Goal: Task Accomplishment & Management: Complete application form

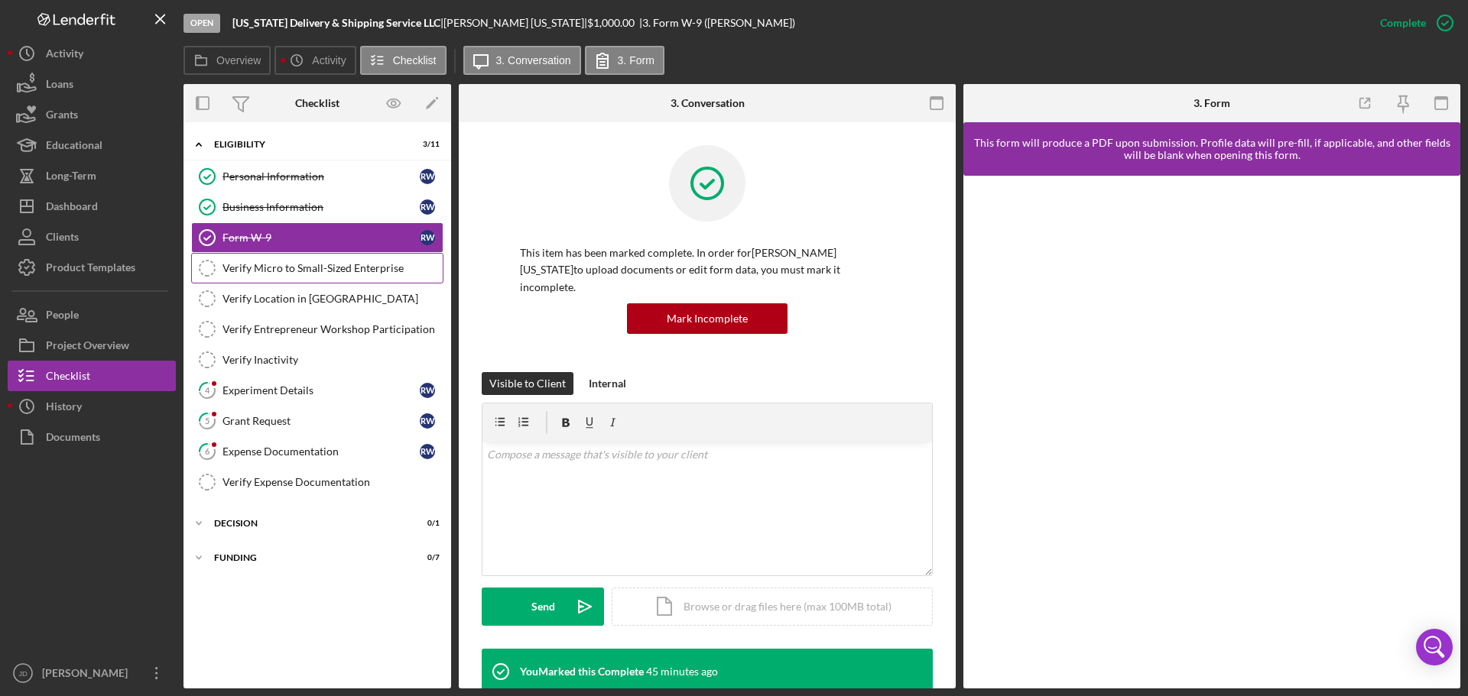
click at [295, 268] on div "Verify Micro to Small-Sized Enterprise" at bounding box center [332, 268] width 220 height 12
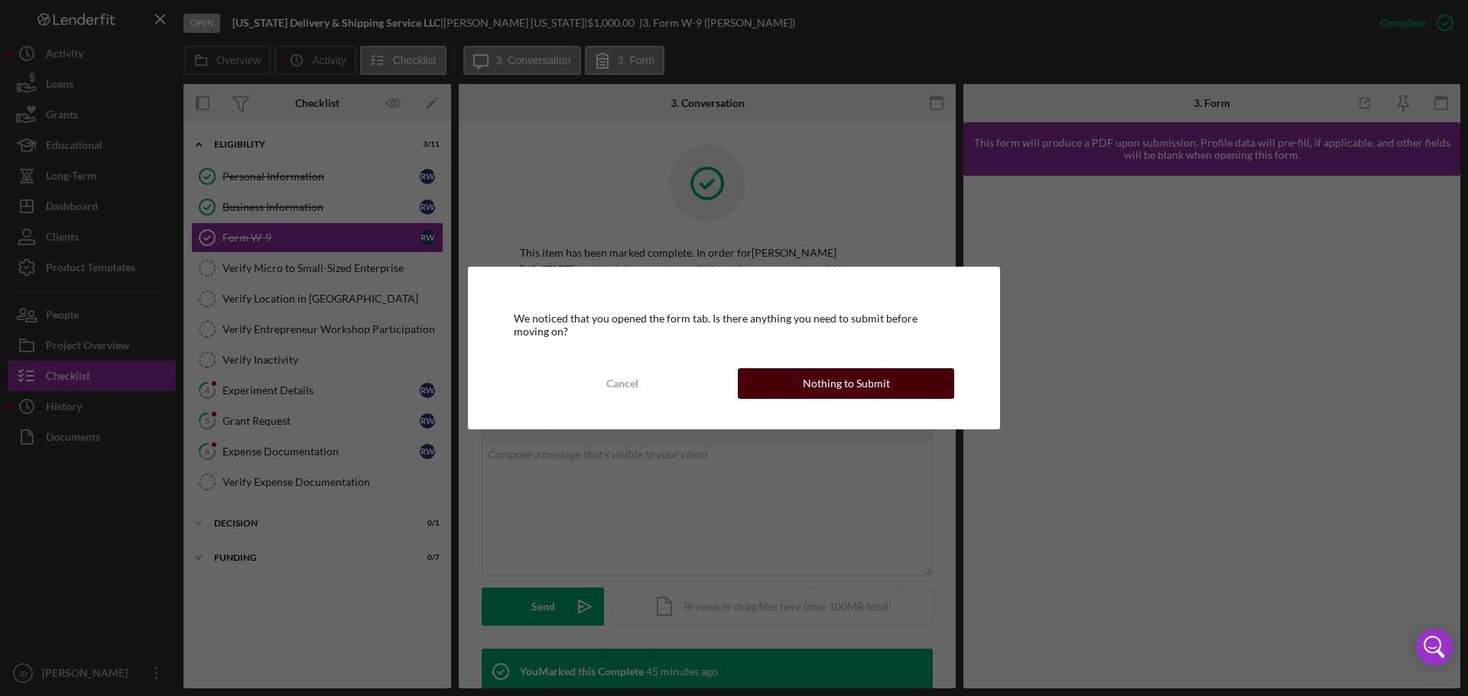
click at [853, 387] on div "Nothing to Submit" at bounding box center [846, 383] width 87 height 31
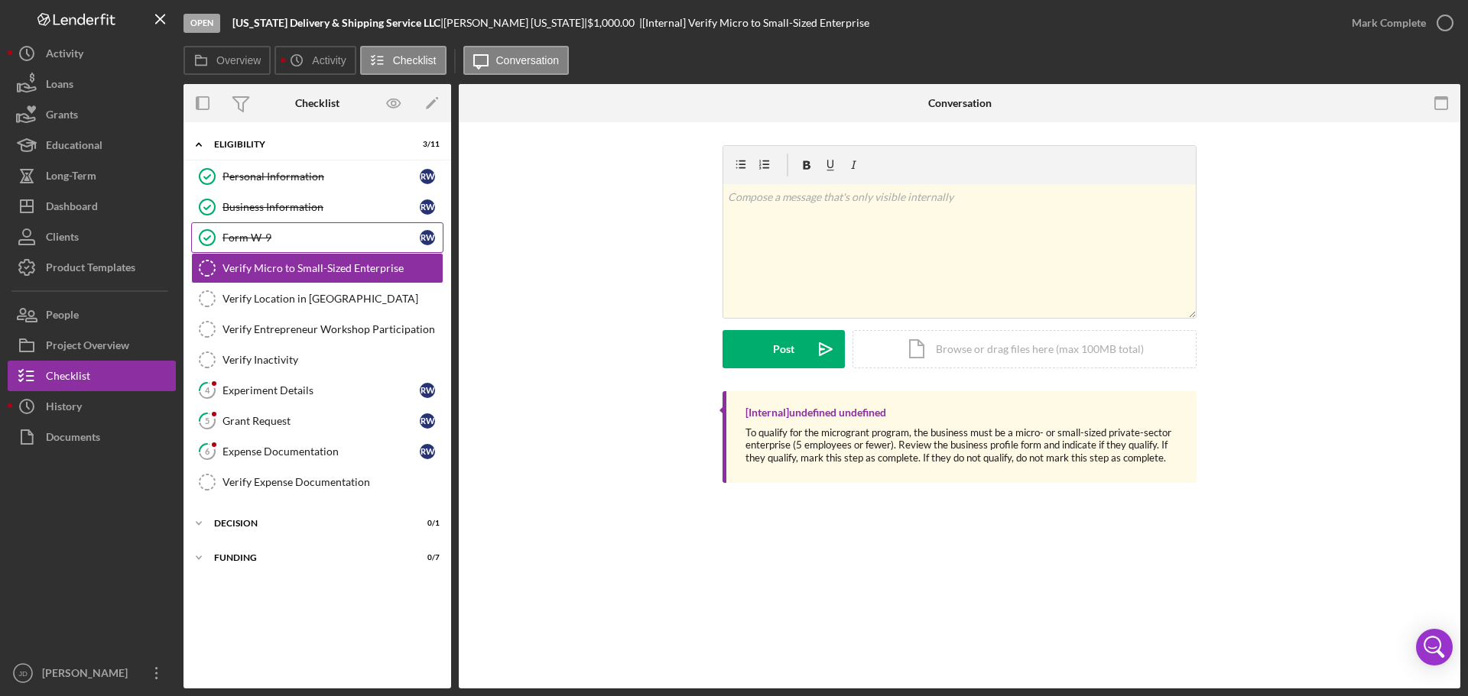
click at [237, 236] on div "Form W-9" at bounding box center [320, 238] width 197 height 12
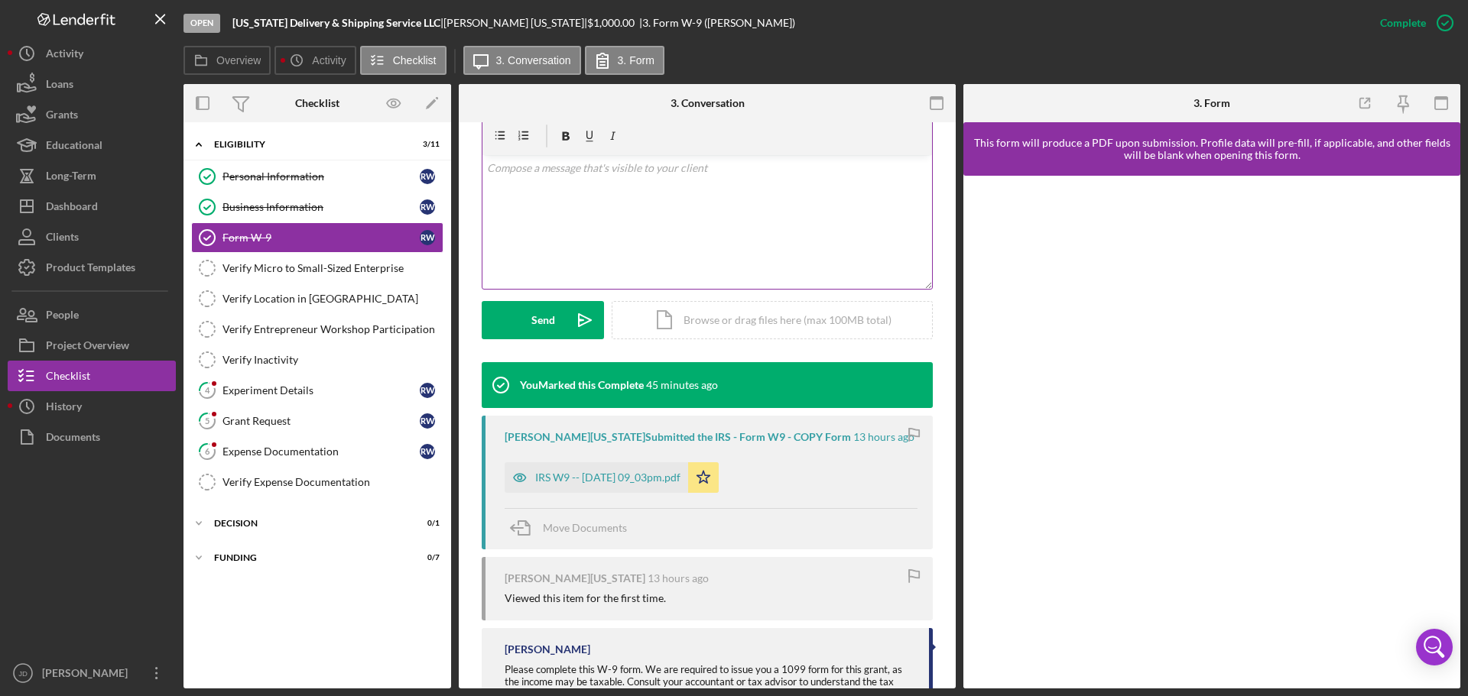
scroll to position [306, 0]
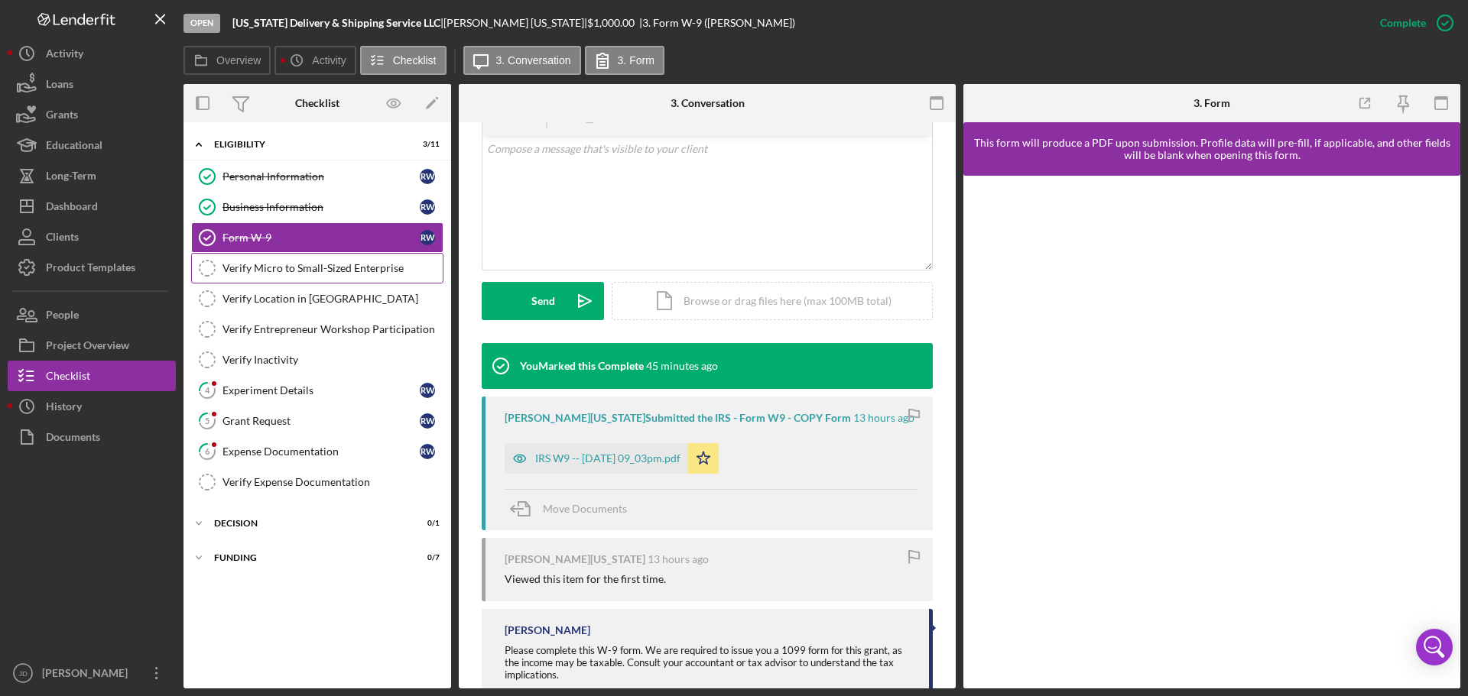
click at [261, 264] on div "Verify Micro to Small-Sized Enterprise" at bounding box center [332, 268] width 220 height 12
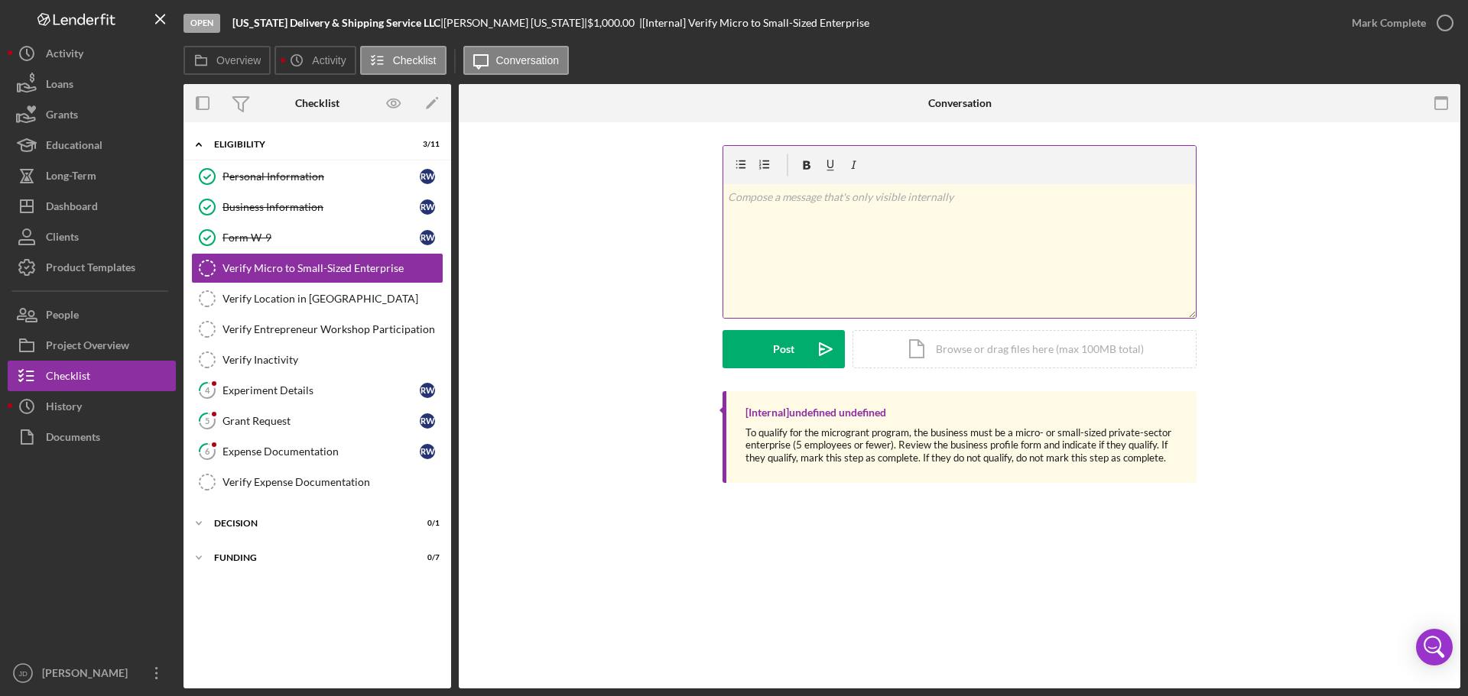
click at [766, 197] on p at bounding box center [960, 197] width 464 height 17
click at [754, 349] on button "Post Icon/icon-invite-send" at bounding box center [783, 349] width 122 height 38
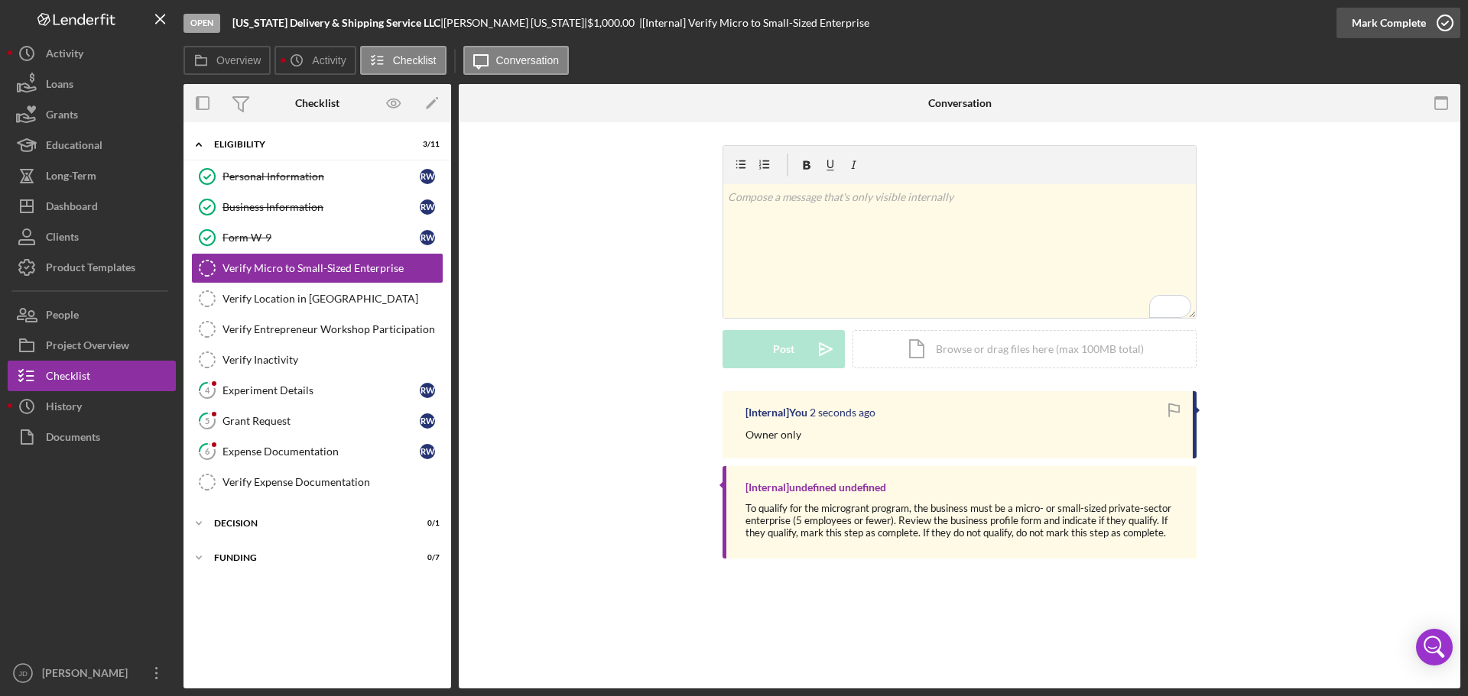
click at [1445, 21] on icon "button" at bounding box center [1445, 23] width 38 height 38
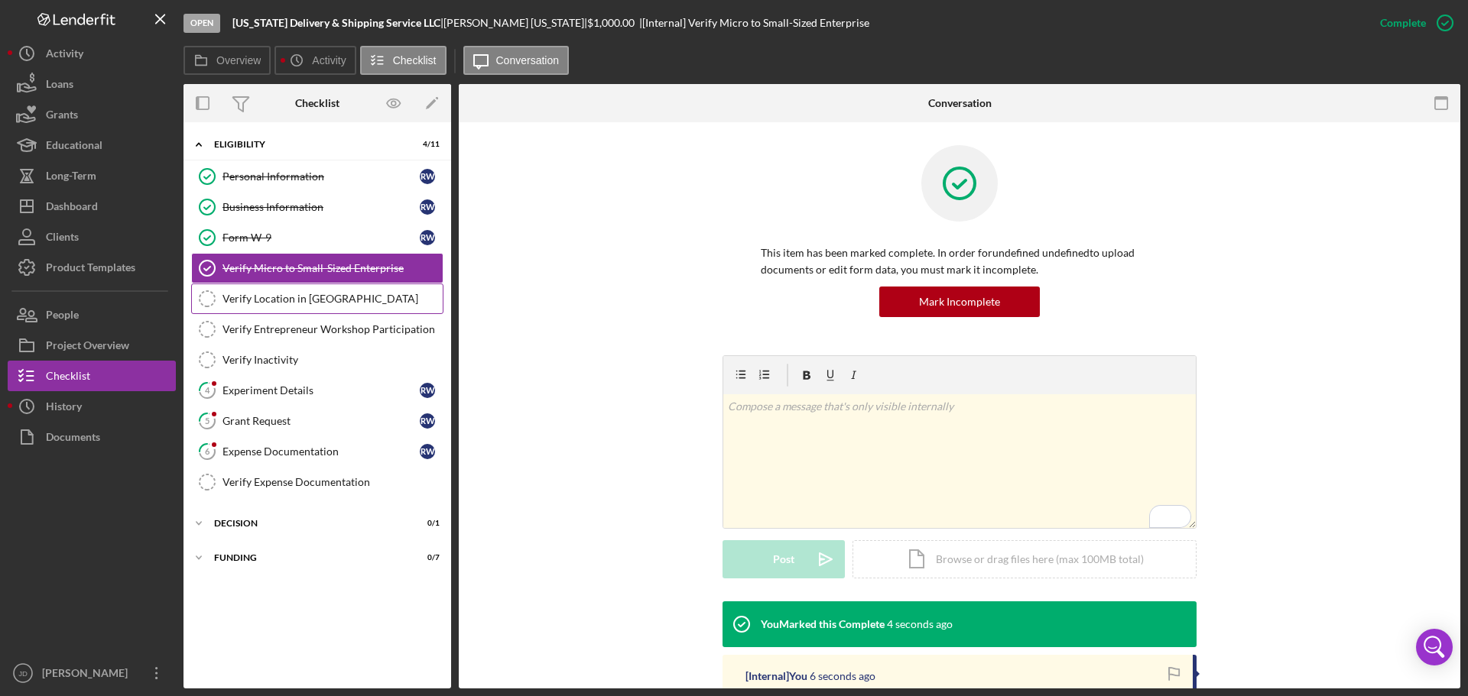
click at [239, 300] on div "Verify Location in [GEOGRAPHIC_DATA]" at bounding box center [332, 299] width 220 height 12
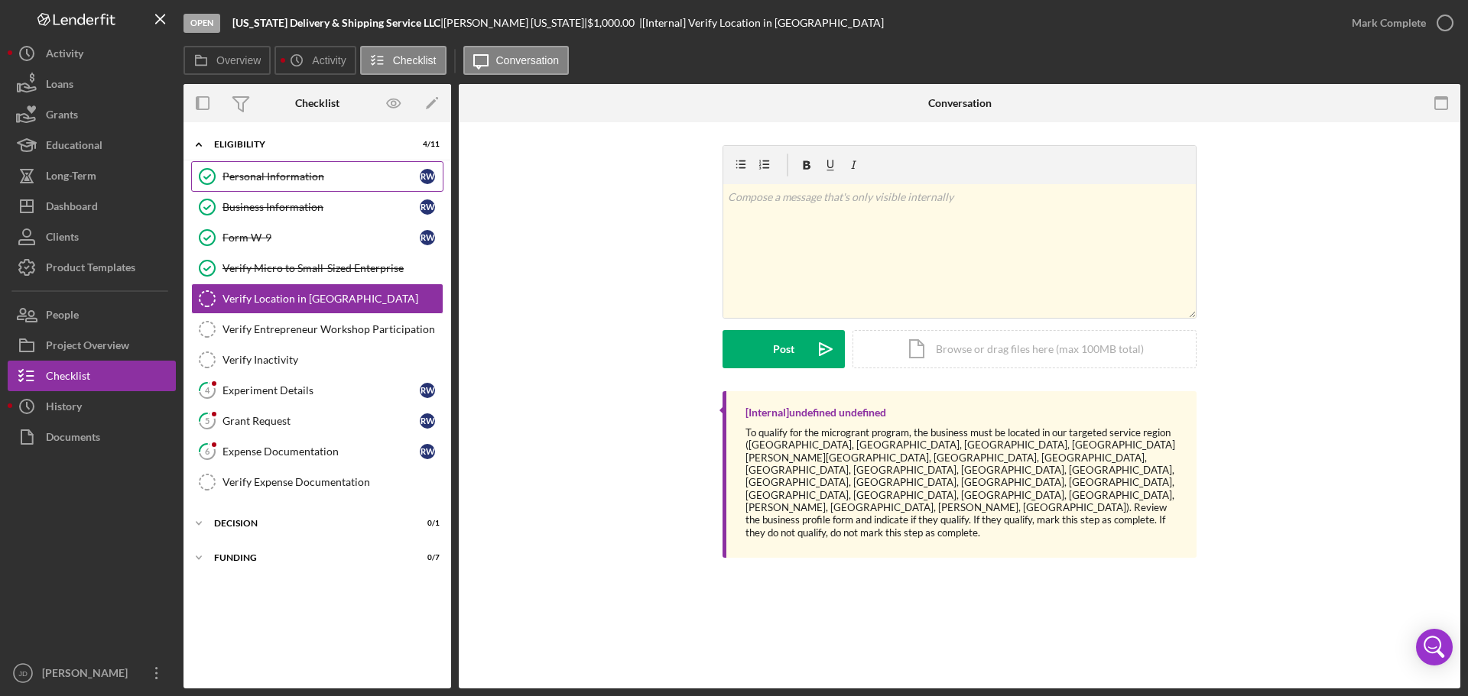
click at [271, 174] on div "Personal Information" at bounding box center [320, 176] width 197 height 12
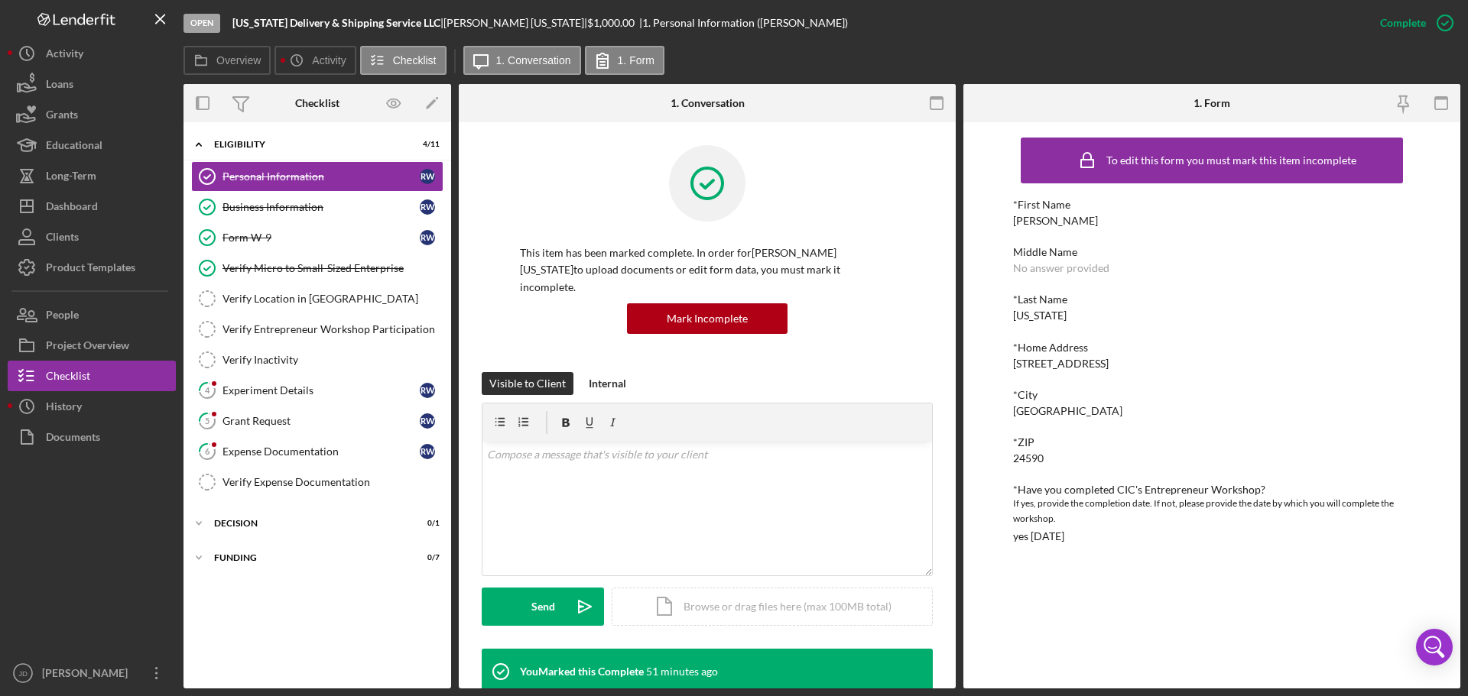
drag, startPoint x: 1014, startPoint y: 364, endPoint x: 1130, endPoint y: 365, distance: 116.2
click at [1108, 365] on div "[STREET_ADDRESS]" at bounding box center [1061, 364] width 96 height 12
copy div "[STREET_ADDRESS]"
click at [286, 300] on div "Verify Location in [GEOGRAPHIC_DATA]" at bounding box center [332, 299] width 220 height 12
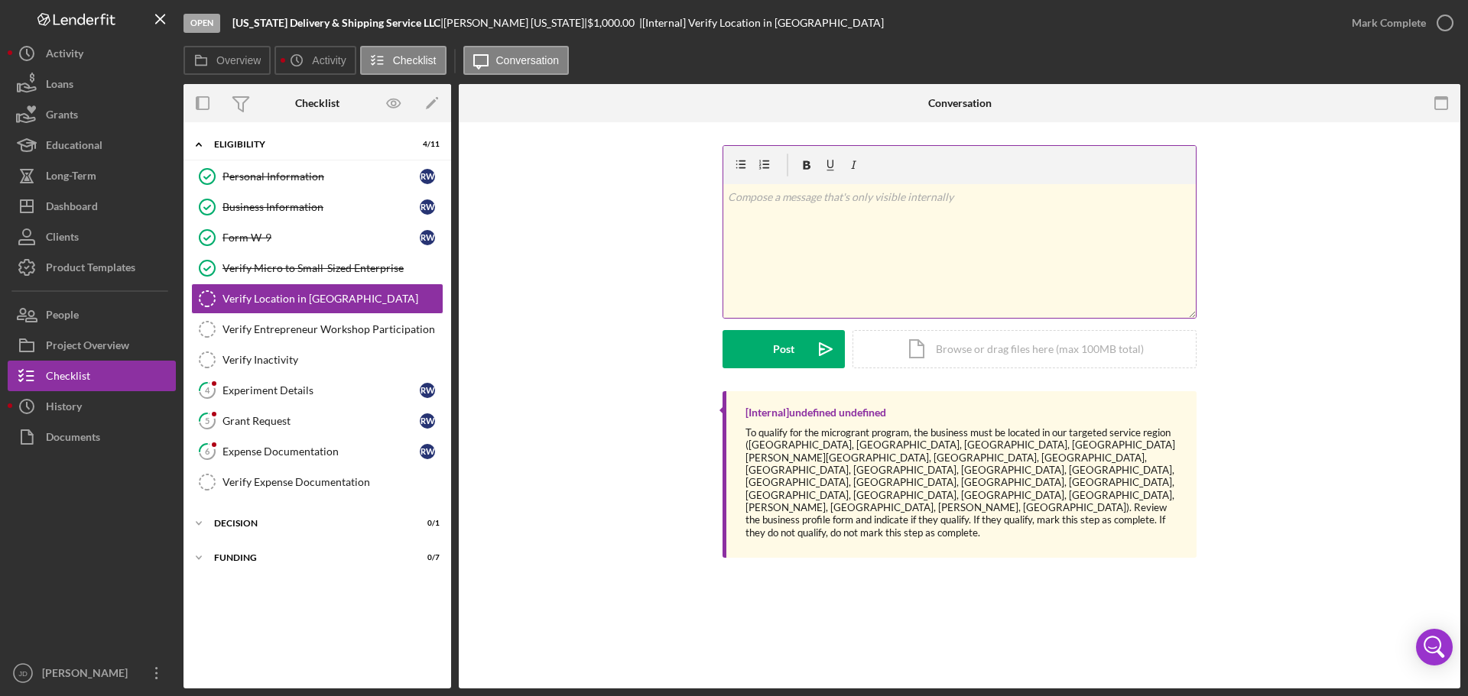
click at [905, 189] on p at bounding box center [960, 197] width 464 height 17
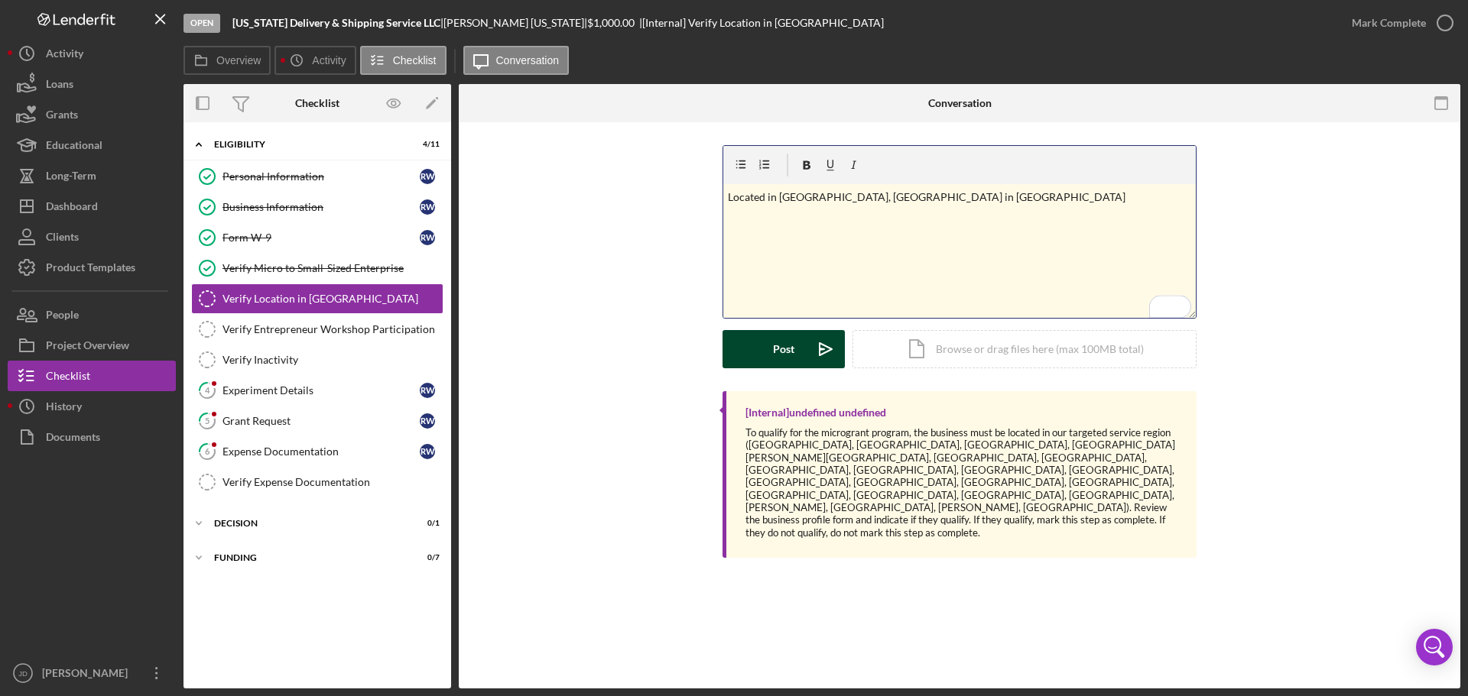
click at [766, 338] on button "Post Icon/icon-invite-send" at bounding box center [783, 349] width 122 height 38
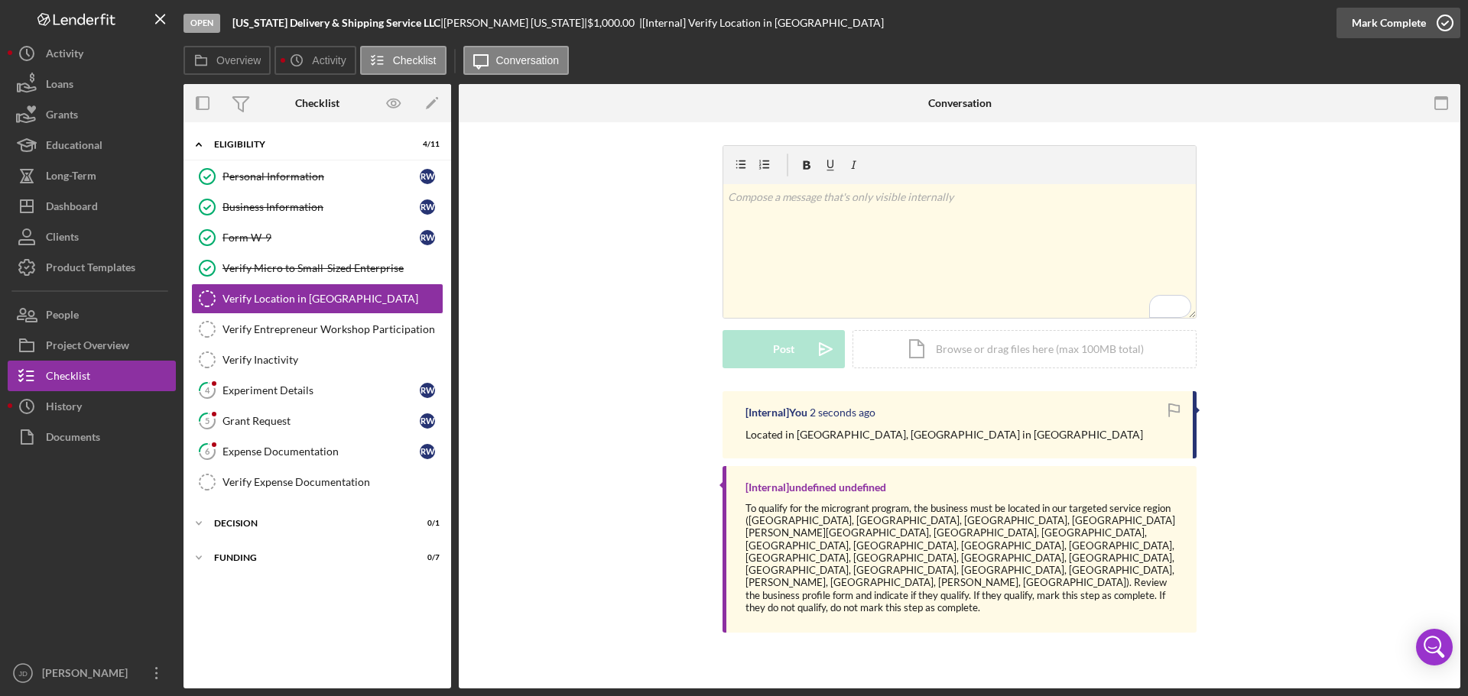
click at [1447, 17] on icon "button" at bounding box center [1445, 23] width 38 height 38
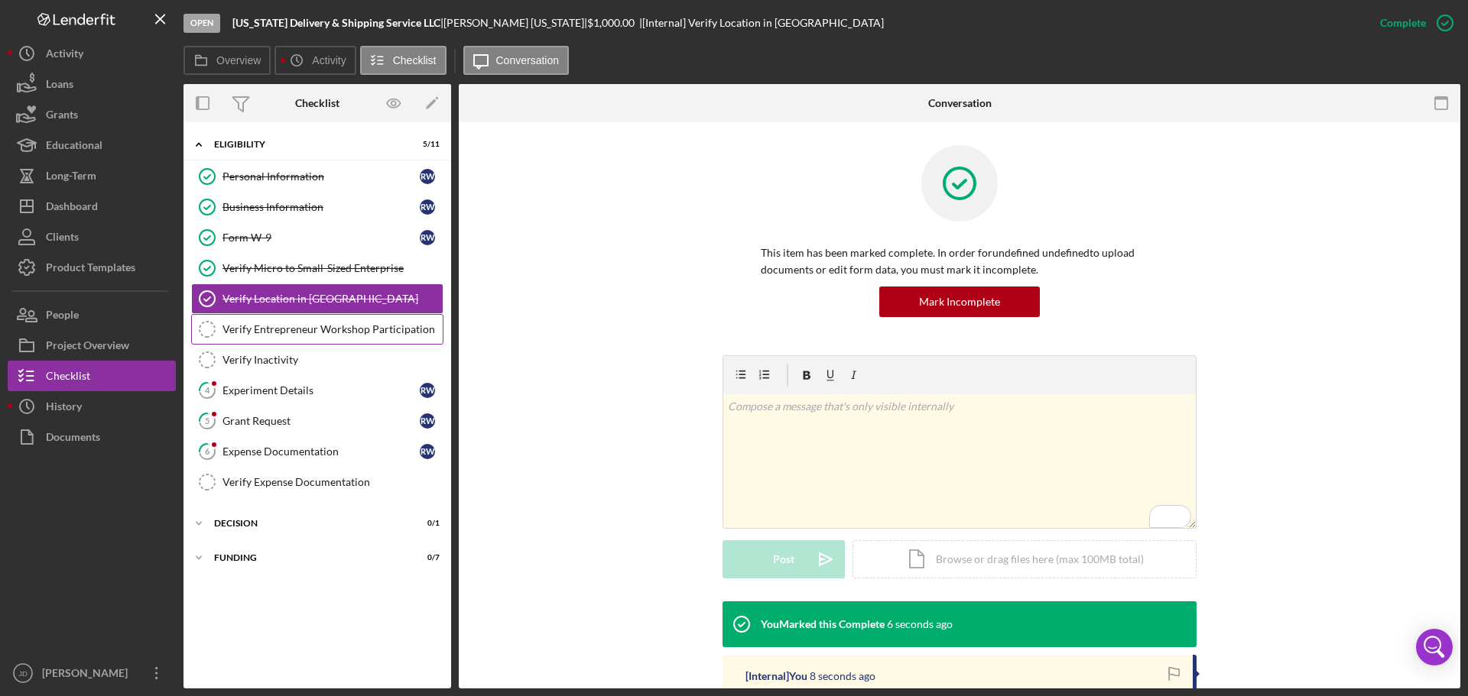
click at [247, 332] on div "Verify Entrepreneur Workshop Participation" at bounding box center [332, 329] width 220 height 12
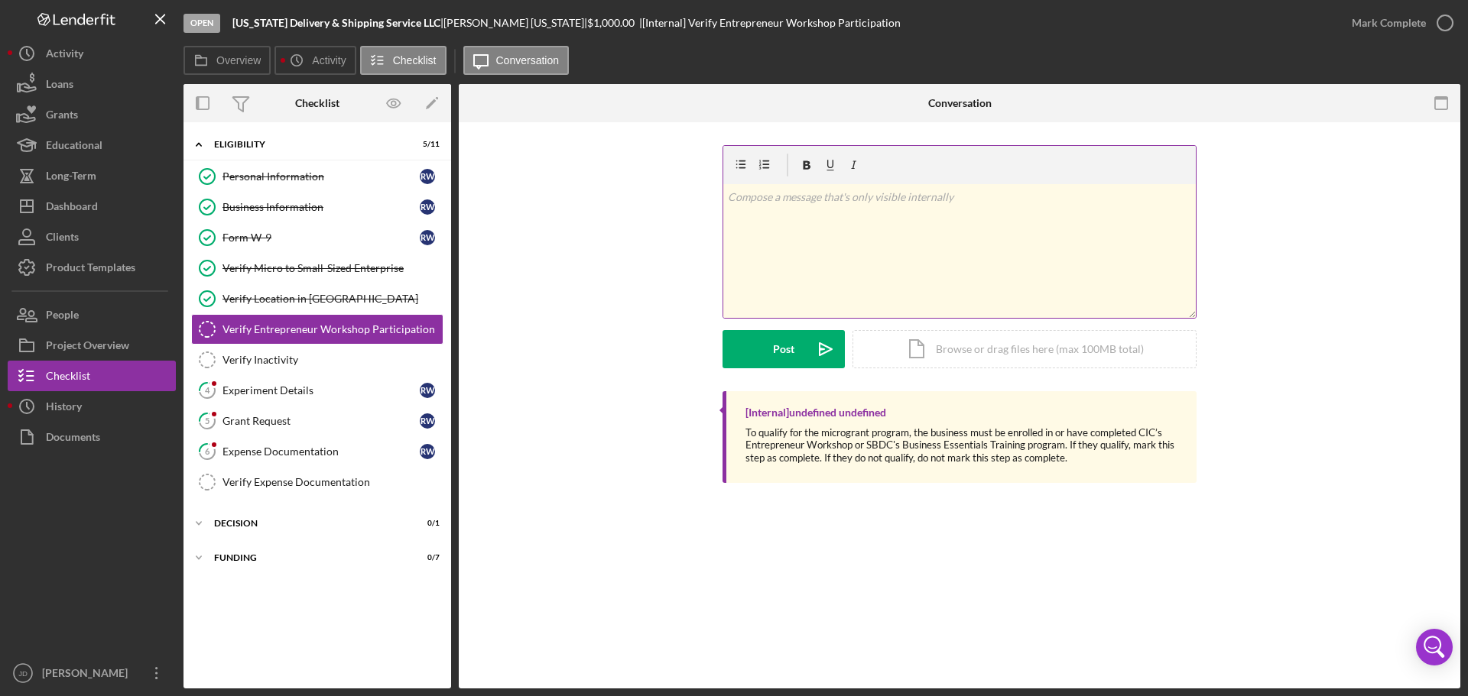
click at [800, 195] on p at bounding box center [960, 197] width 464 height 17
click at [751, 351] on button "Post Icon/icon-invite-send" at bounding box center [783, 349] width 122 height 38
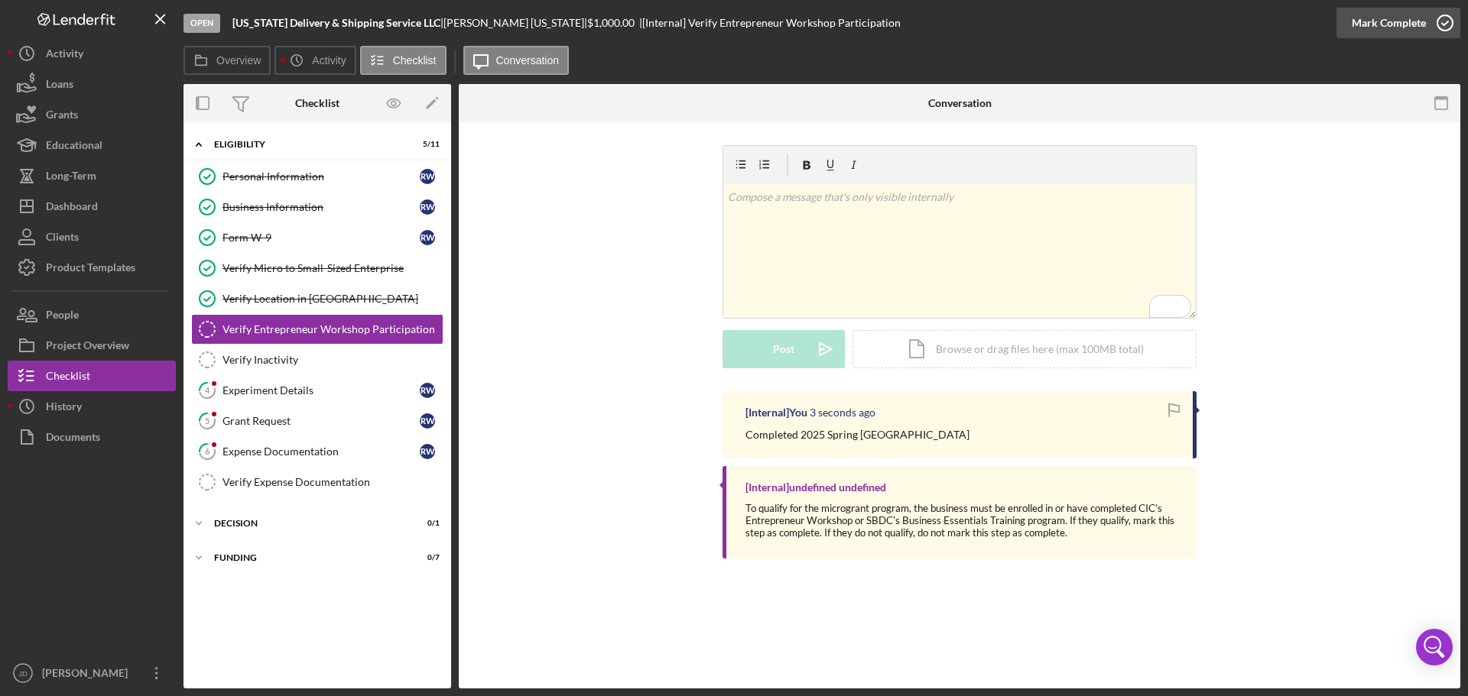
click at [1446, 20] on icon "button" at bounding box center [1445, 23] width 38 height 38
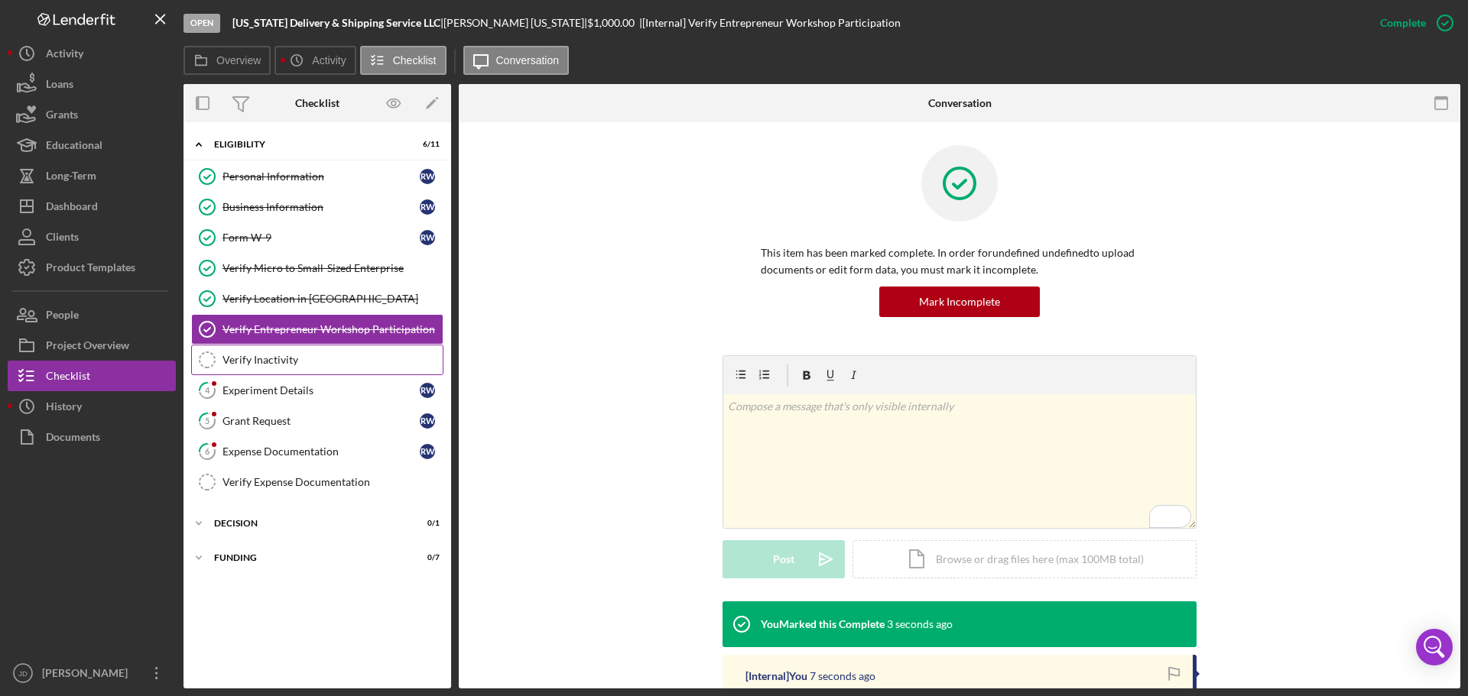
click at [252, 363] on div "Verify Inactivity" at bounding box center [332, 360] width 220 height 12
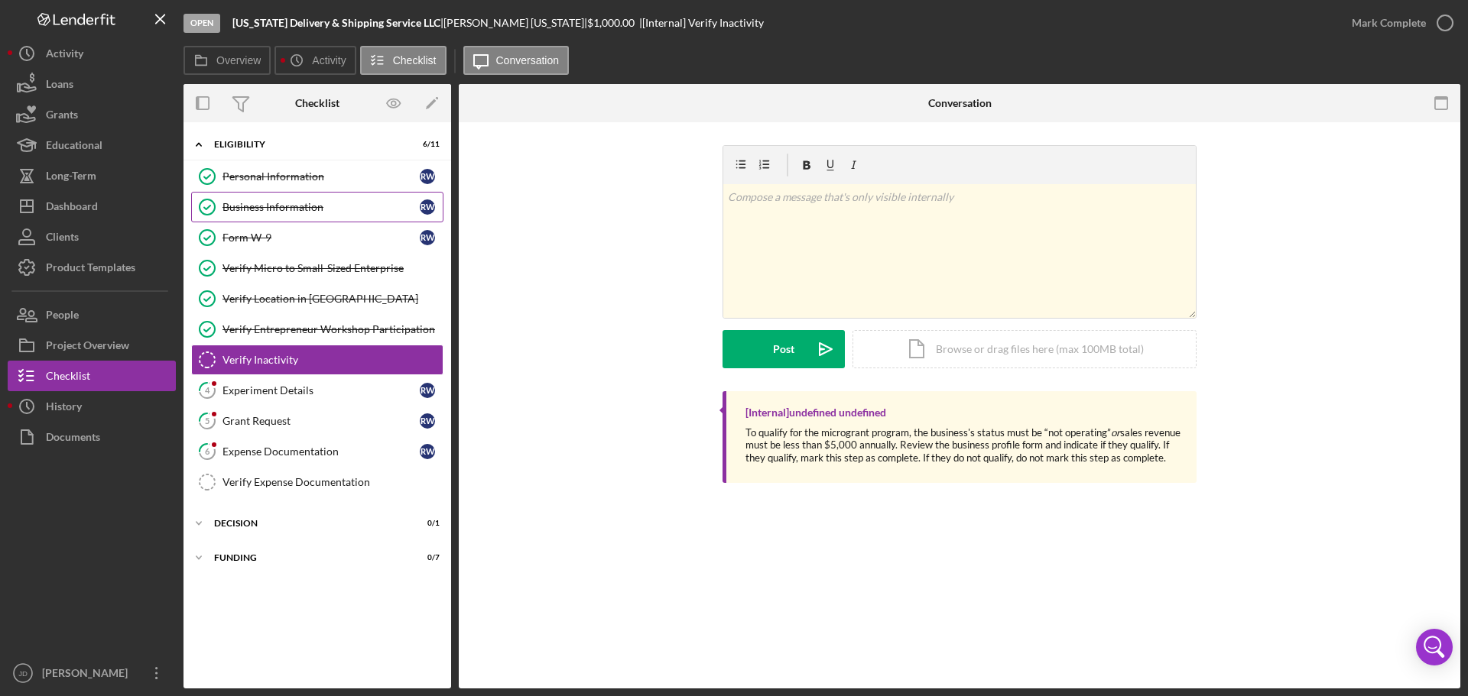
click at [280, 206] on div "Business Information" at bounding box center [320, 207] width 197 height 12
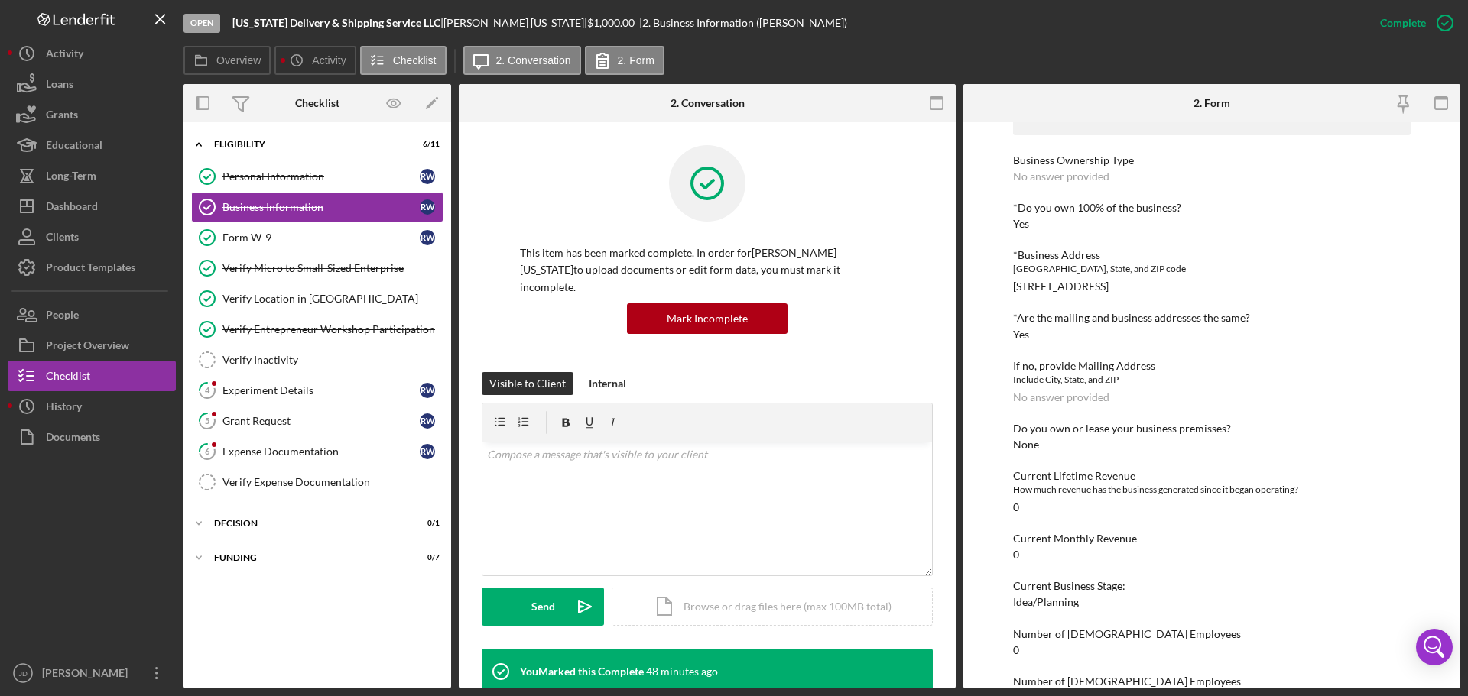
scroll to position [650, 0]
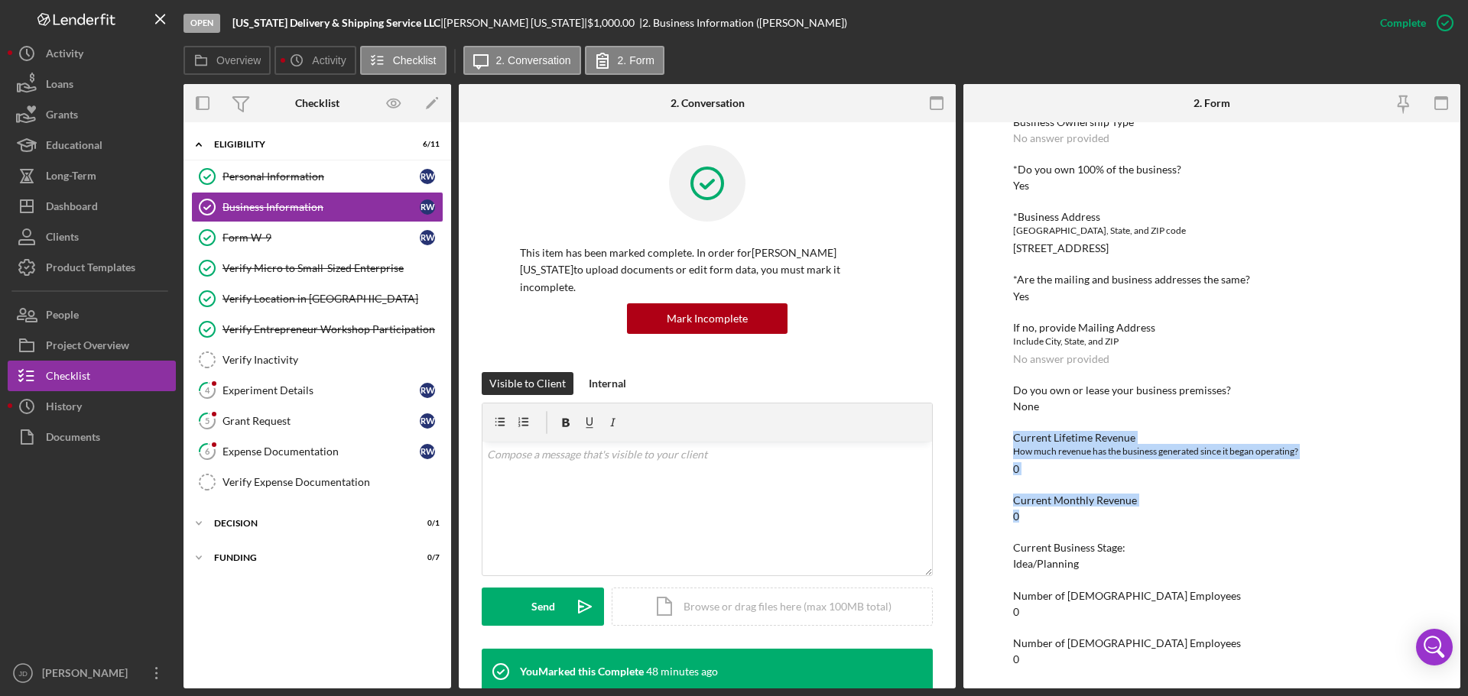
drag, startPoint x: 1013, startPoint y: 437, endPoint x: 1139, endPoint y: 509, distance: 145.1
click at [1139, 509] on div "*Business Name [US_STATE] Delivery & Shipping service DBA [US_STATE] Delivery &…" at bounding box center [1211, 107] width 397 height 1117
copy div "Current Lifetime Revenue How much revenue has the business generated since it b…"
click at [279, 364] on div "Verify Inactivity" at bounding box center [332, 360] width 220 height 12
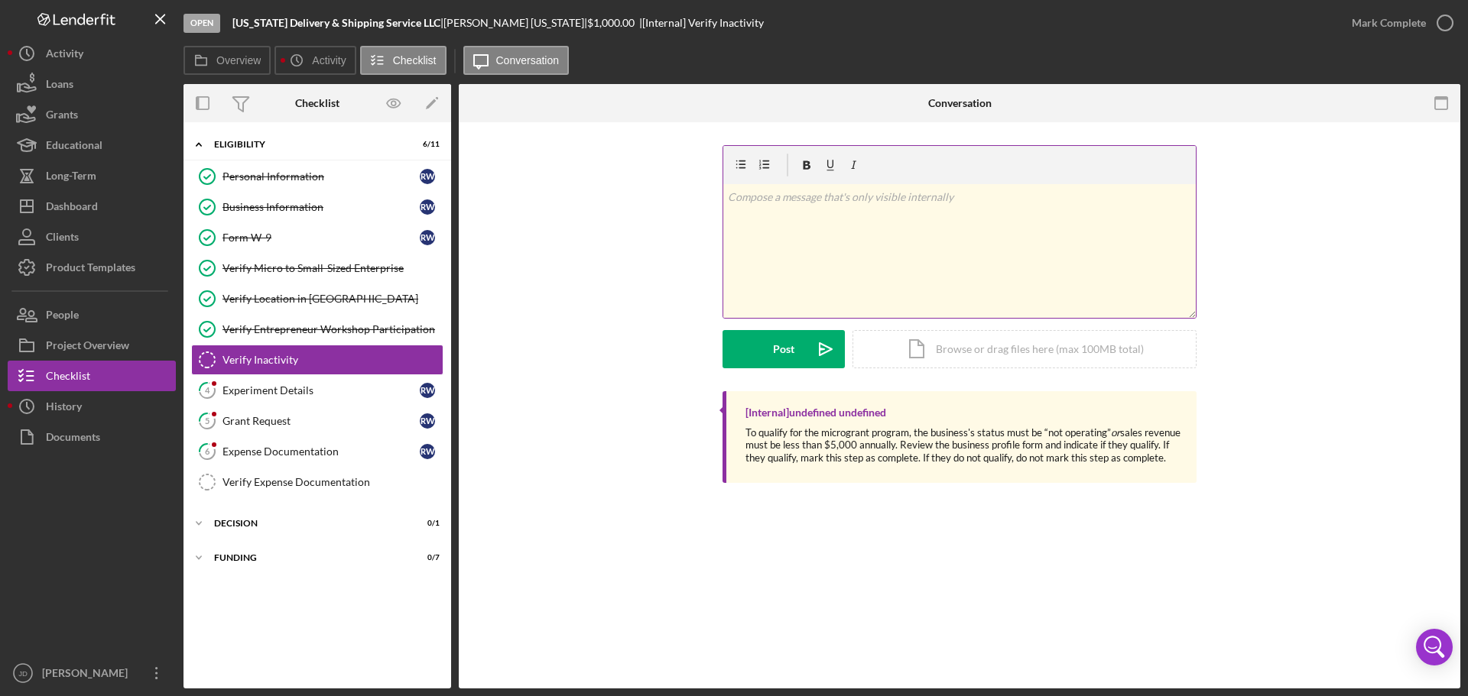
click at [968, 215] on div "v Color teal Color pink Remove color Add row above Add row below Add column bef…" at bounding box center [959, 251] width 472 height 134
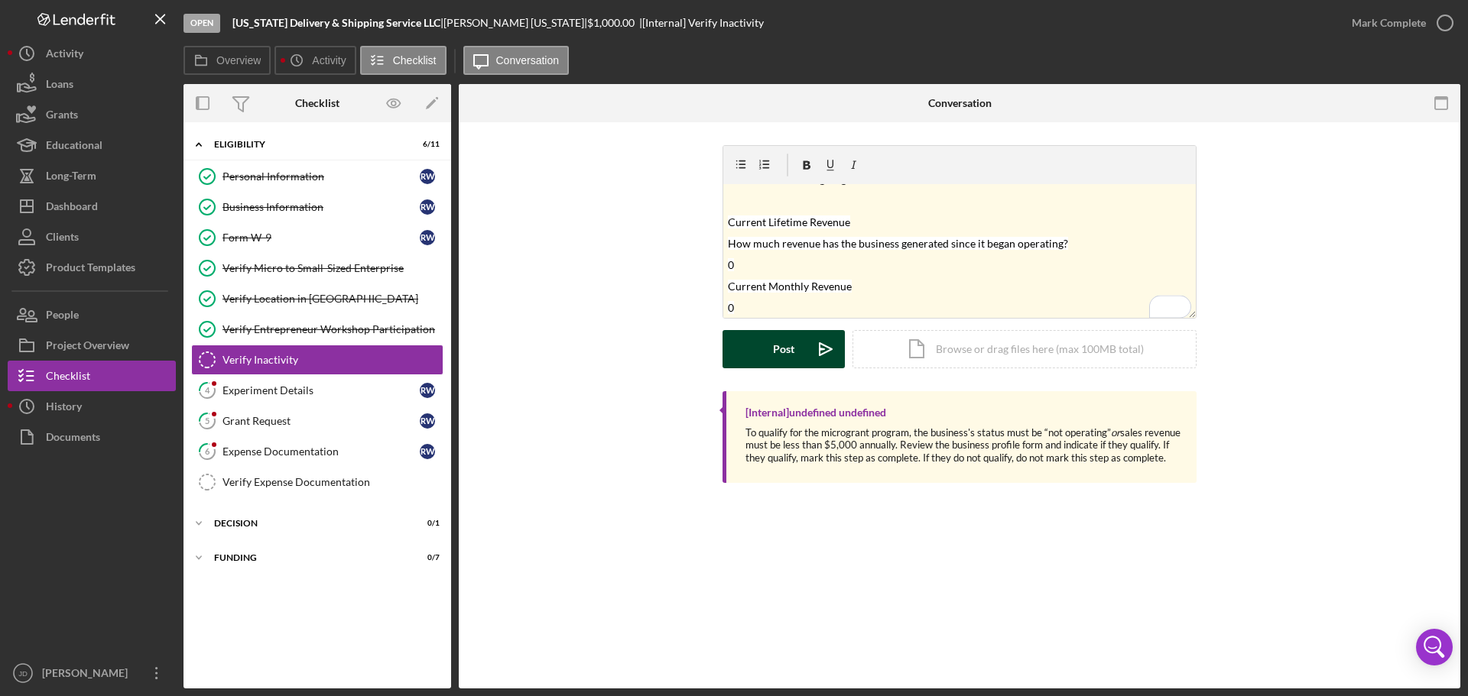
click at [777, 343] on div "Post" at bounding box center [783, 349] width 21 height 38
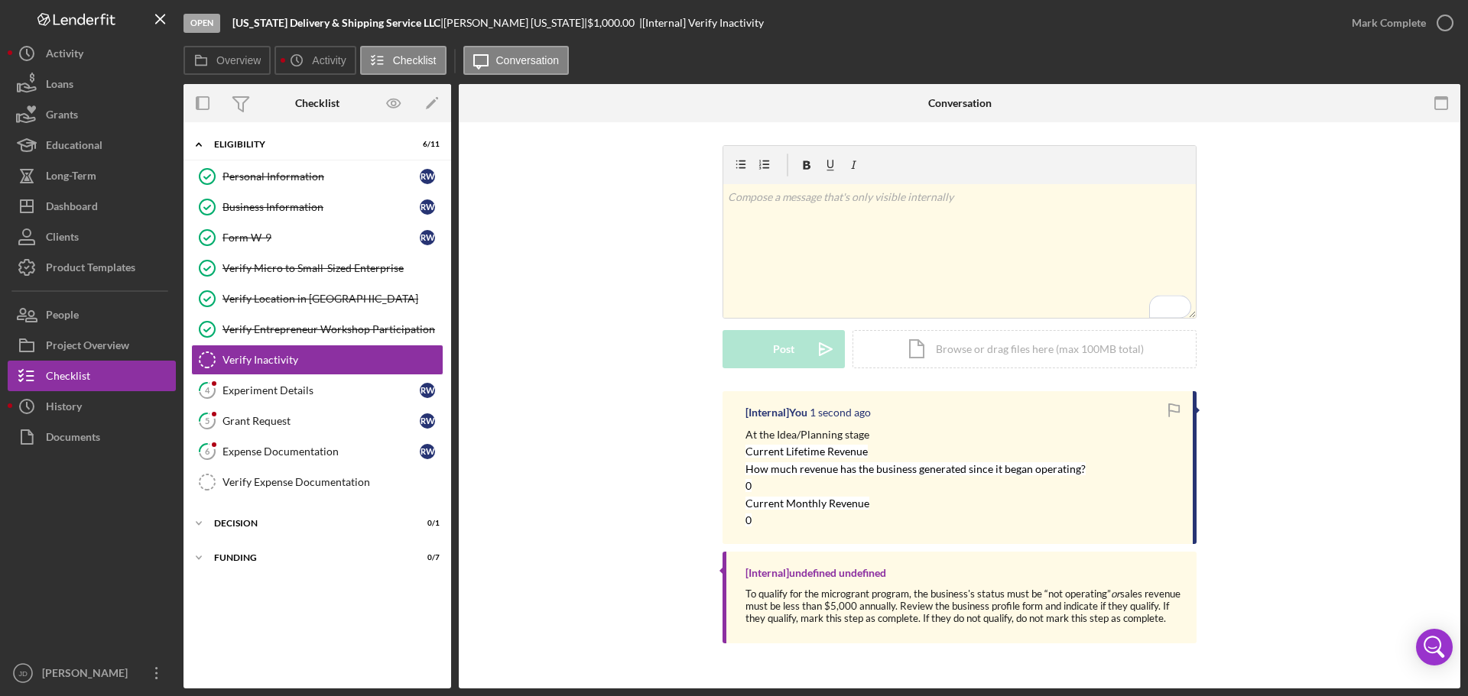
scroll to position [0, 0]
click at [1441, 21] on icon "button" at bounding box center [1445, 23] width 38 height 38
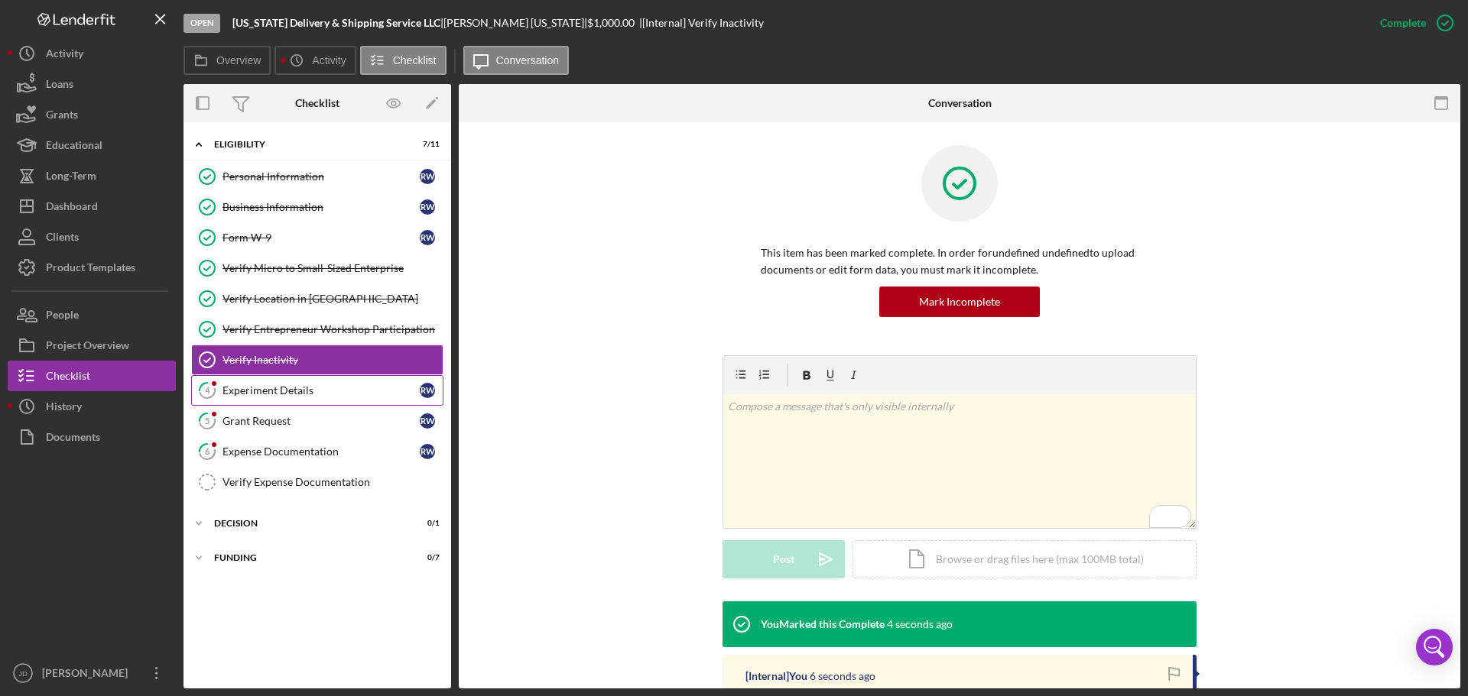
click at [285, 392] on div "Experiment Details" at bounding box center [320, 390] width 197 height 12
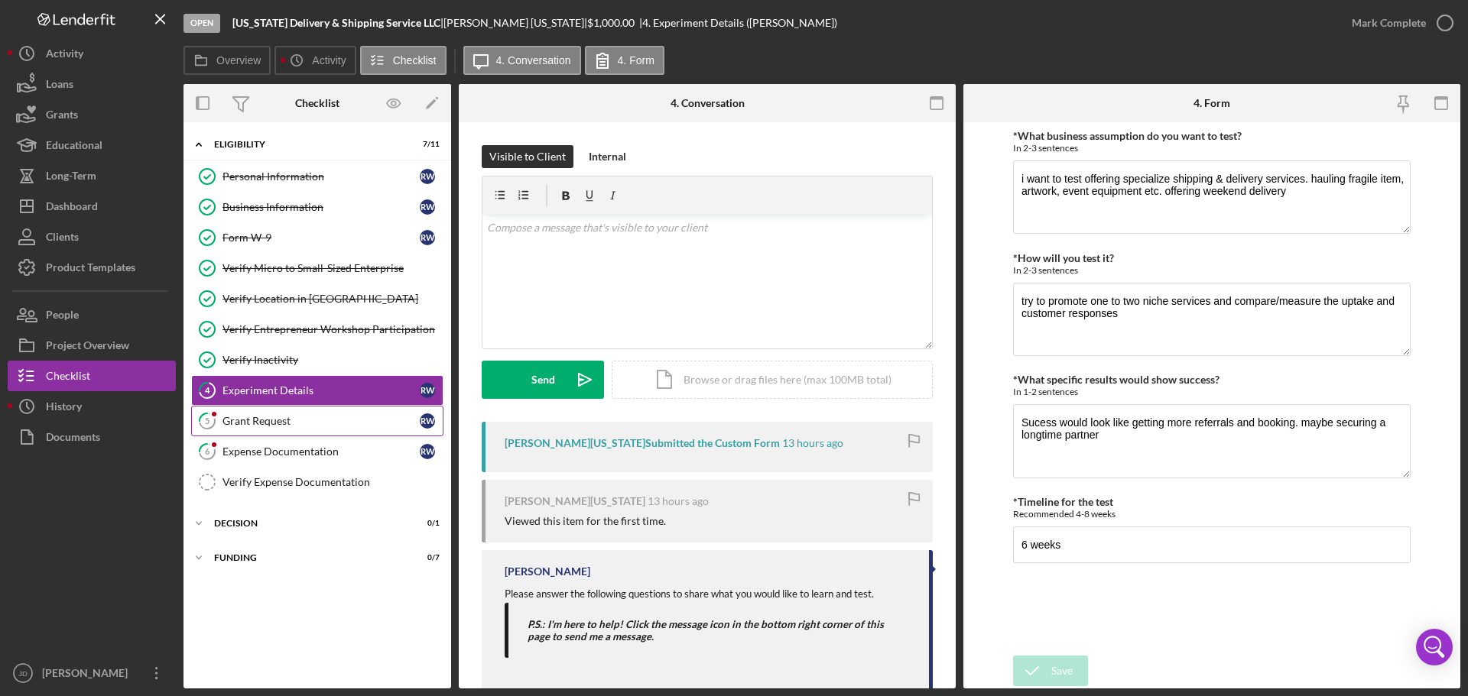
click at [278, 423] on div "Grant Request" at bounding box center [320, 421] width 197 height 12
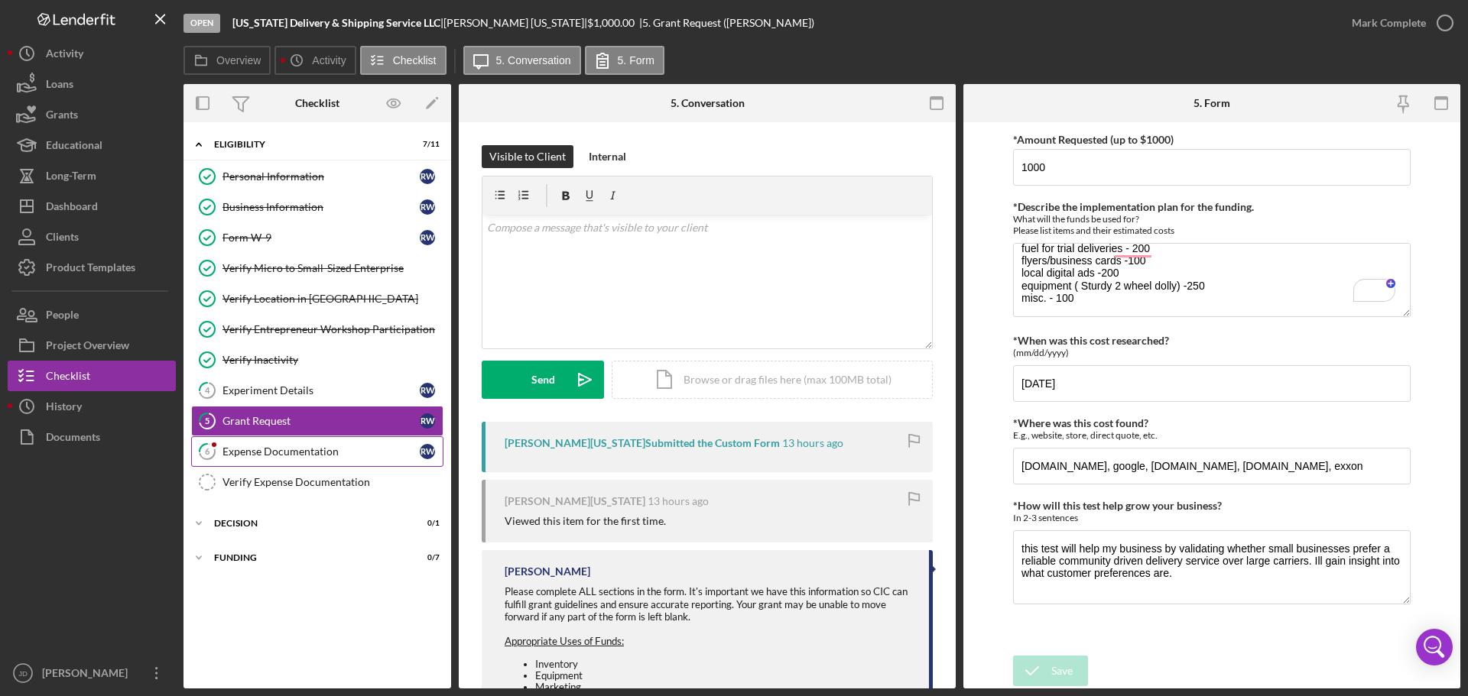
click at [284, 455] on div "Expense Documentation" at bounding box center [320, 452] width 197 height 12
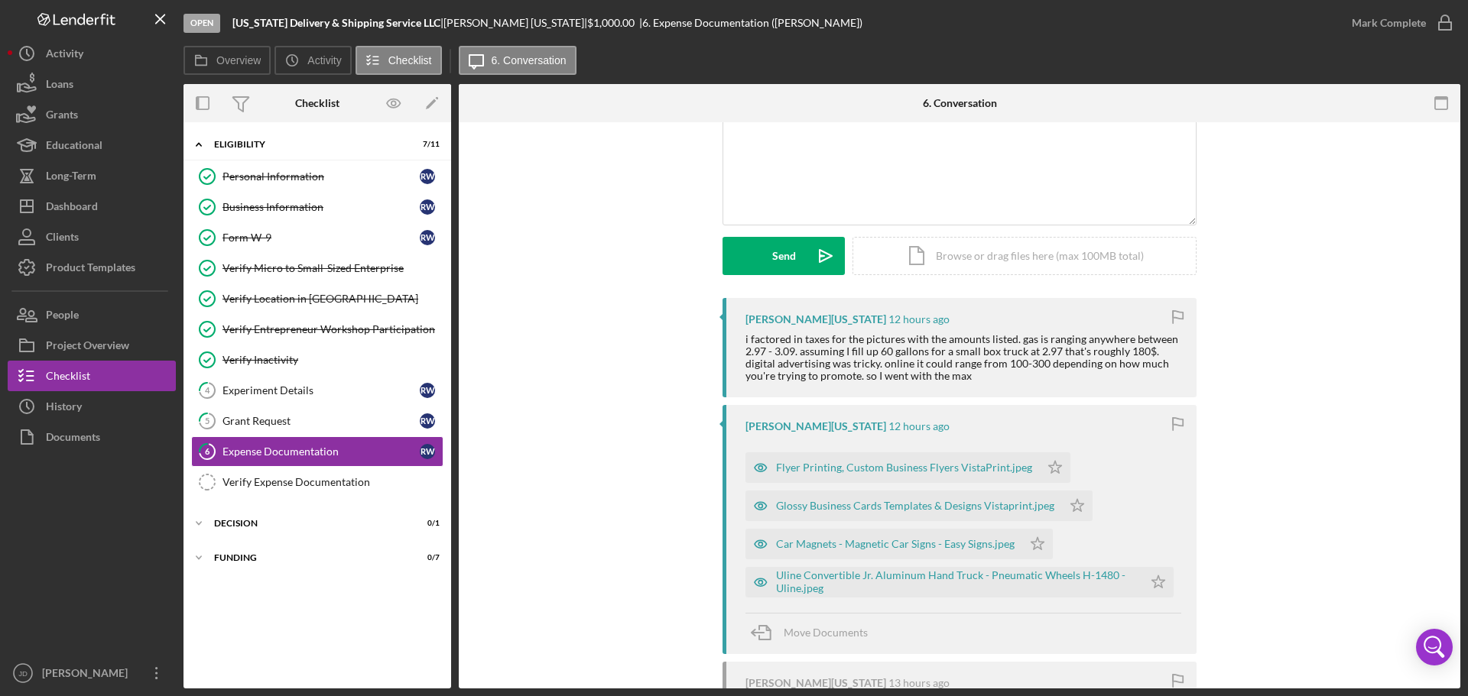
scroll to position [153, 0]
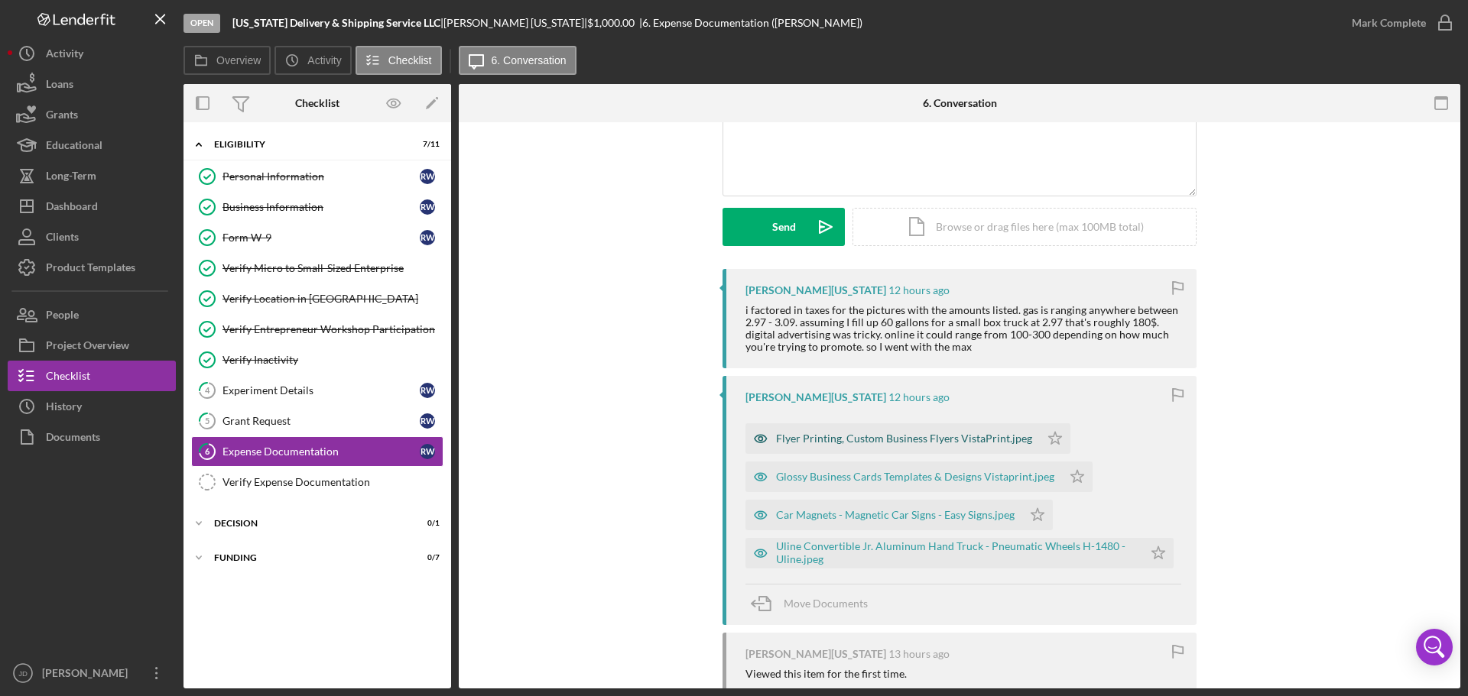
click at [903, 440] on div "Flyer Printing, Custom Business Flyers VistaPrint.jpeg" at bounding box center [904, 439] width 256 height 12
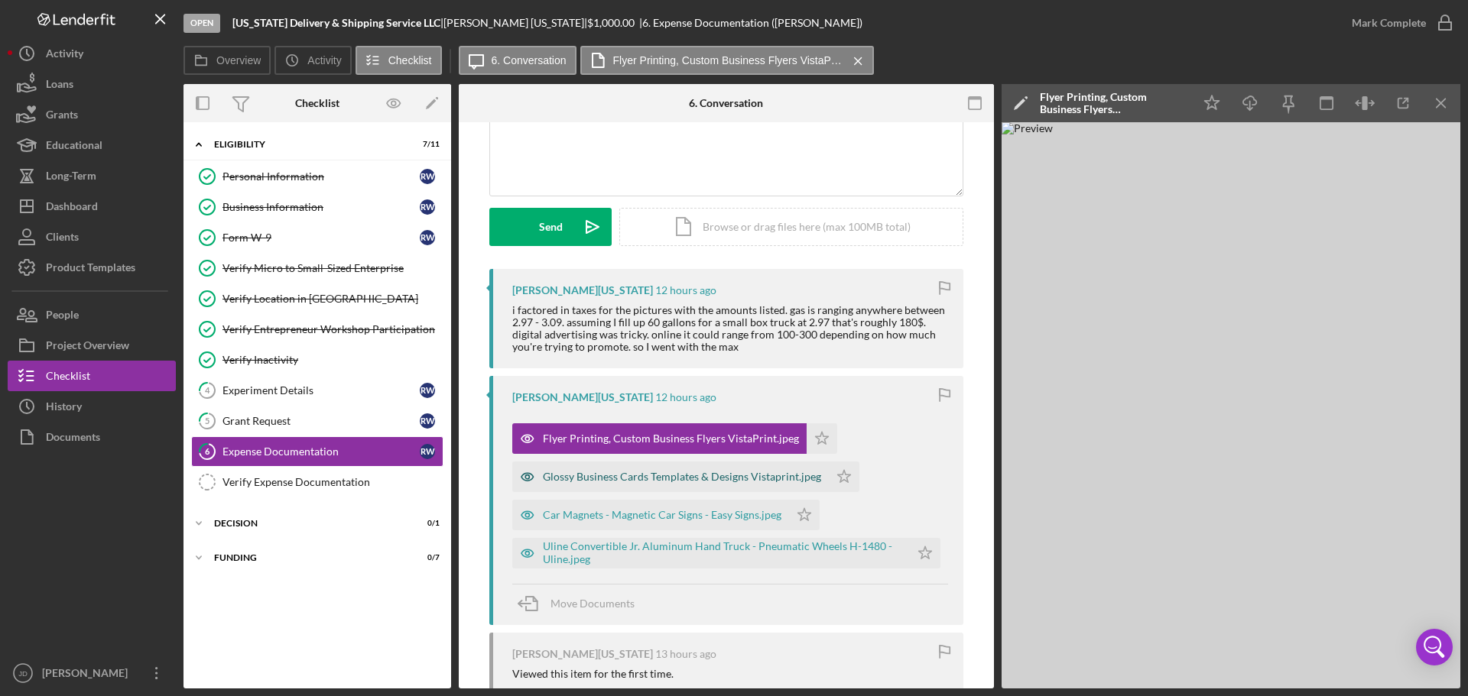
click at [654, 484] on div "Glossy Business Cards Templates & Designs Vistaprint.jpeg" at bounding box center [670, 477] width 316 height 31
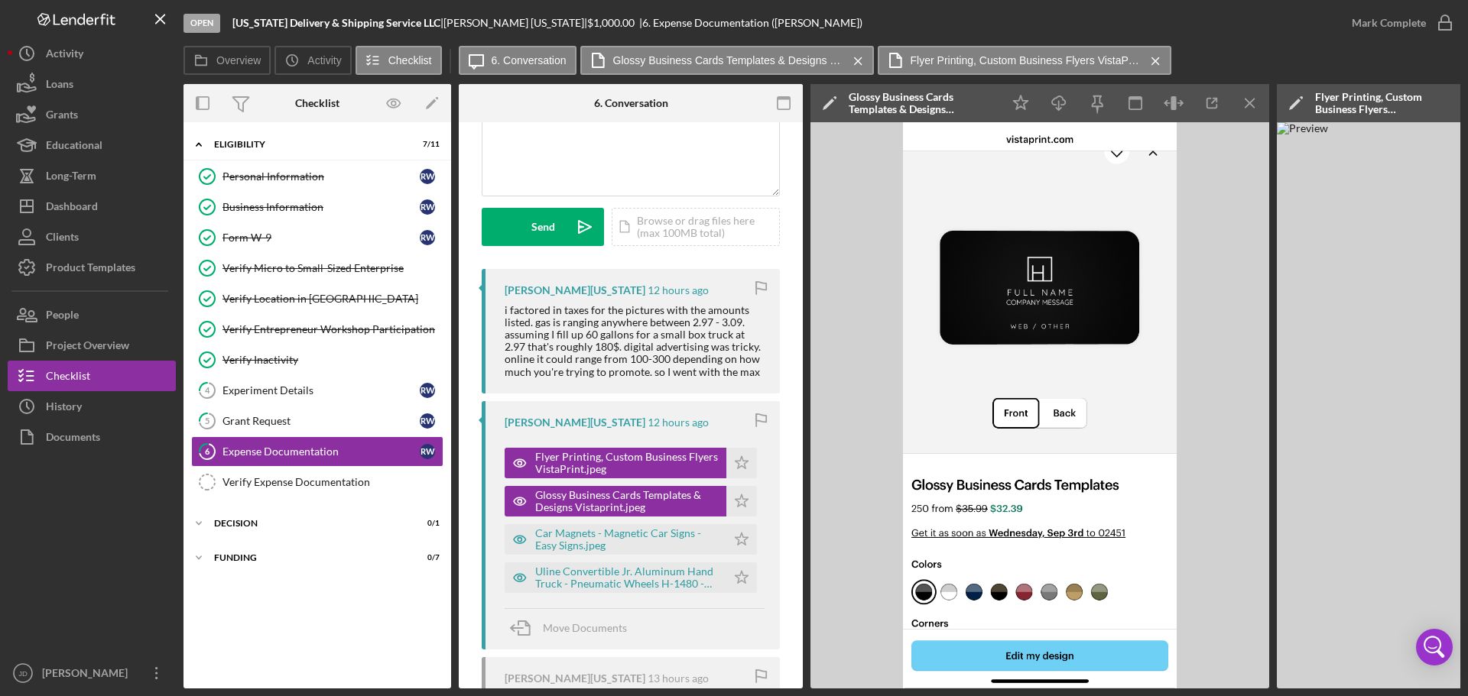
click at [1250, 107] on icon "Icon/Menu Close" at bounding box center [1250, 103] width 34 height 34
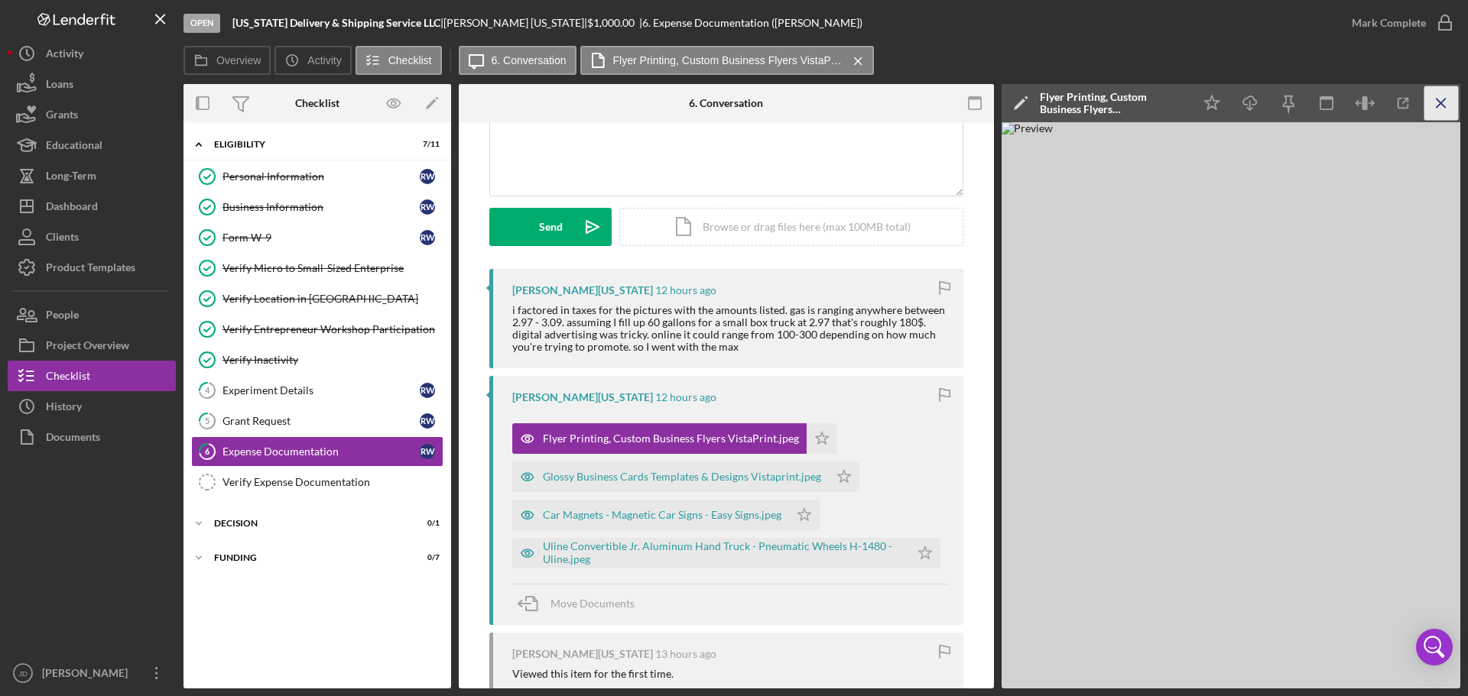
click at [1445, 100] on icon "Icon/Menu Close" at bounding box center [1441, 103] width 34 height 34
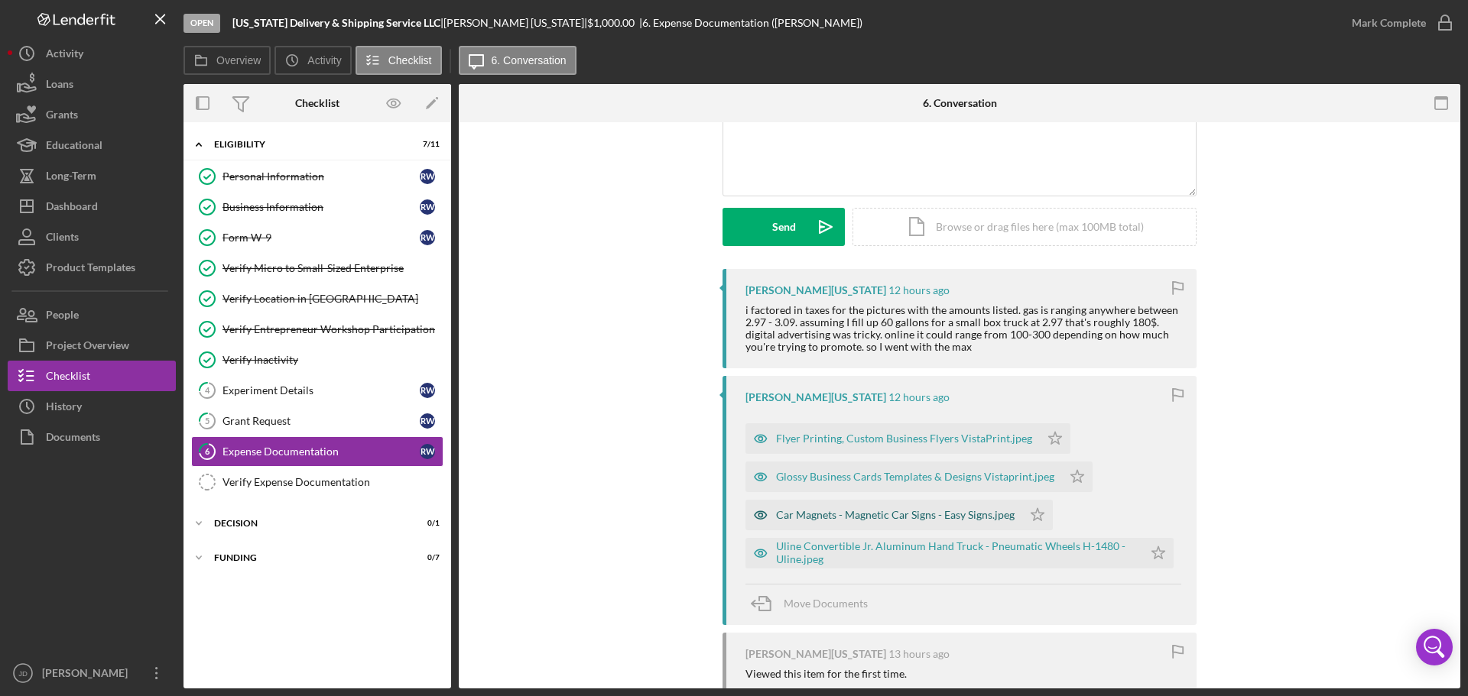
click at [897, 518] on div "Car Magnets - Magnetic Car Signs - Easy Signs.jpeg" at bounding box center [895, 515] width 238 height 12
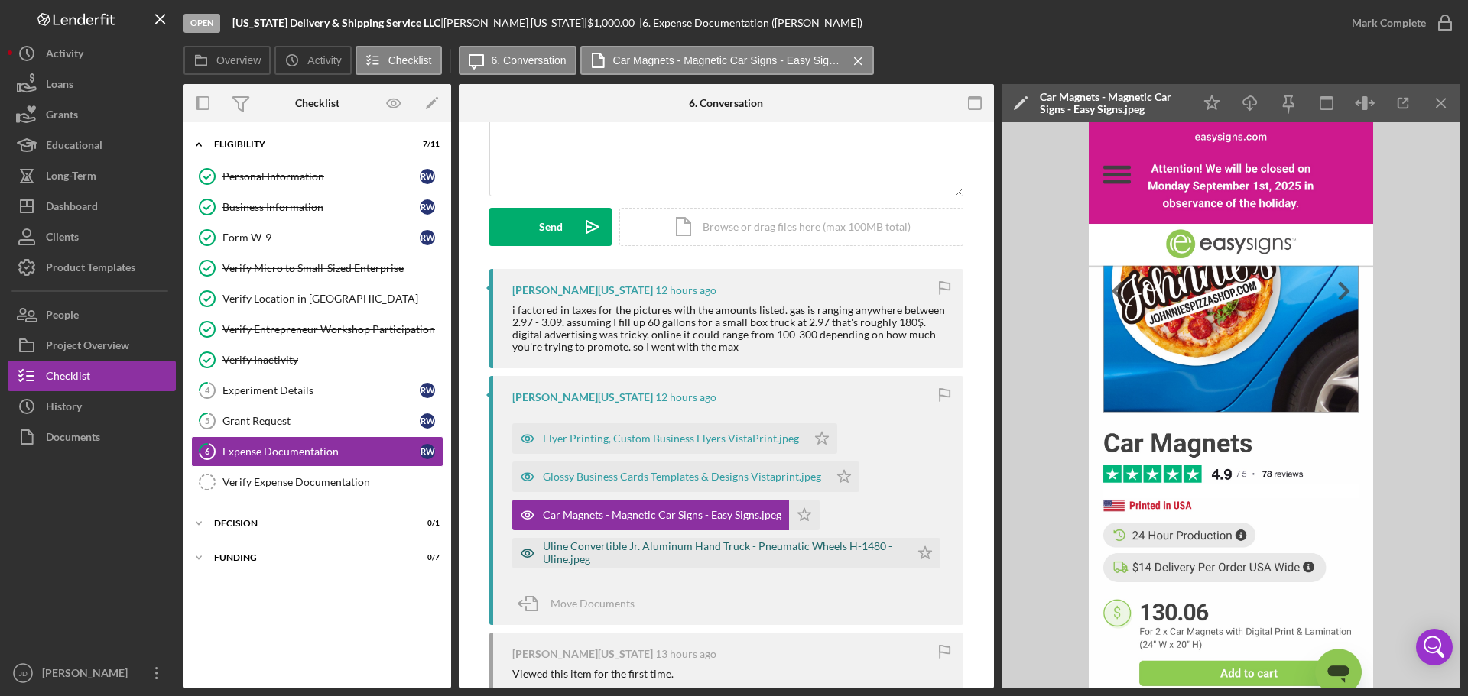
click at [746, 550] on div "Uline Convertible Jr. Aluminum Hand Truck - Pneumatic Wheels H-1480 - Uline.jpeg" at bounding box center [722, 552] width 359 height 24
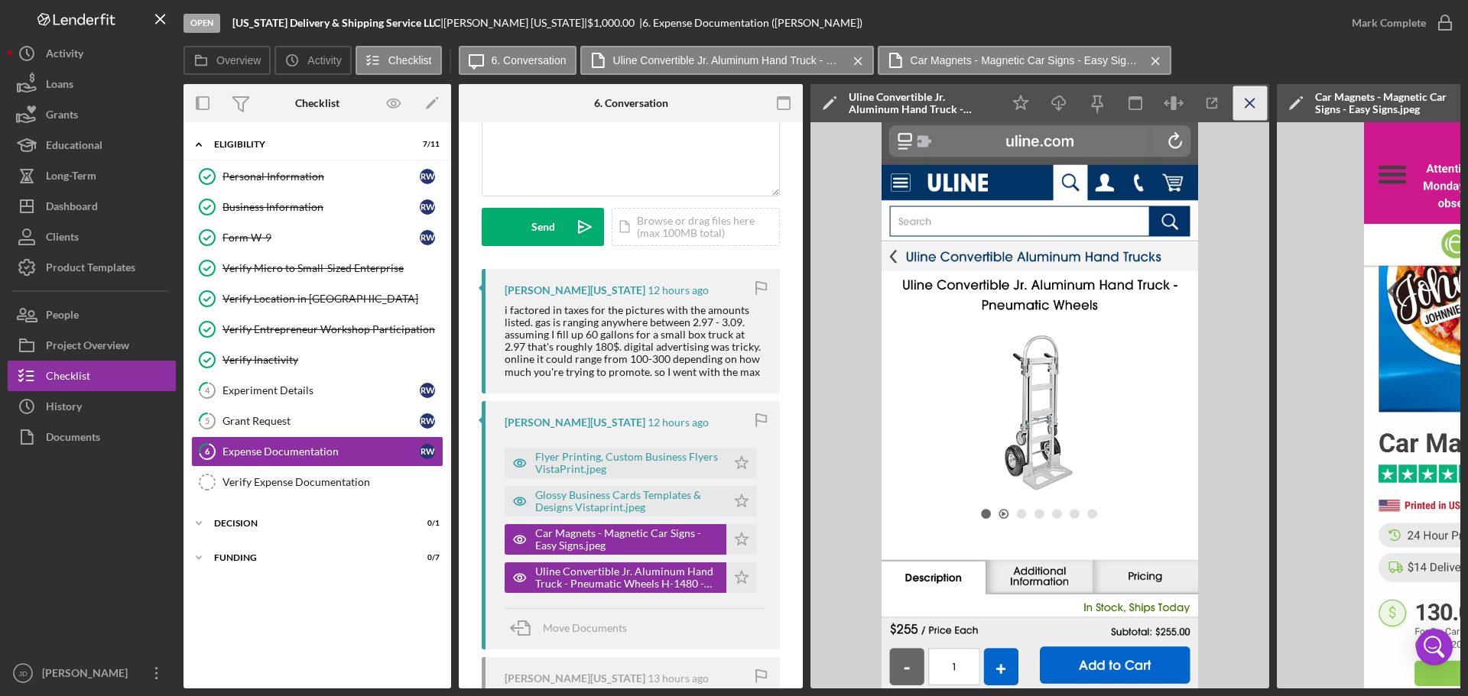
click at [1254, 104] on icon "Icon/Menu Close" at bounding box center [1250, 103] width 34 height 34
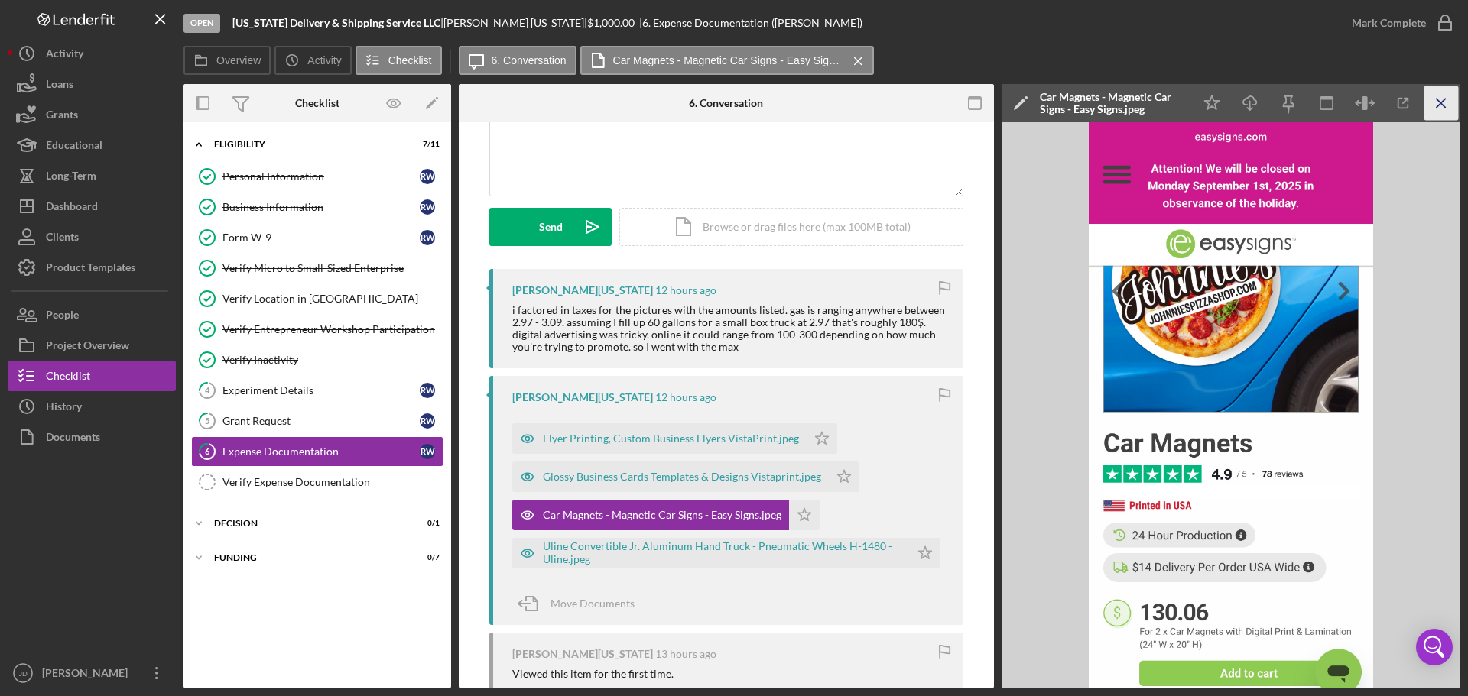
click at [1443, 105] on line "button" at bounding box center [1440, 103] width 8 height 8
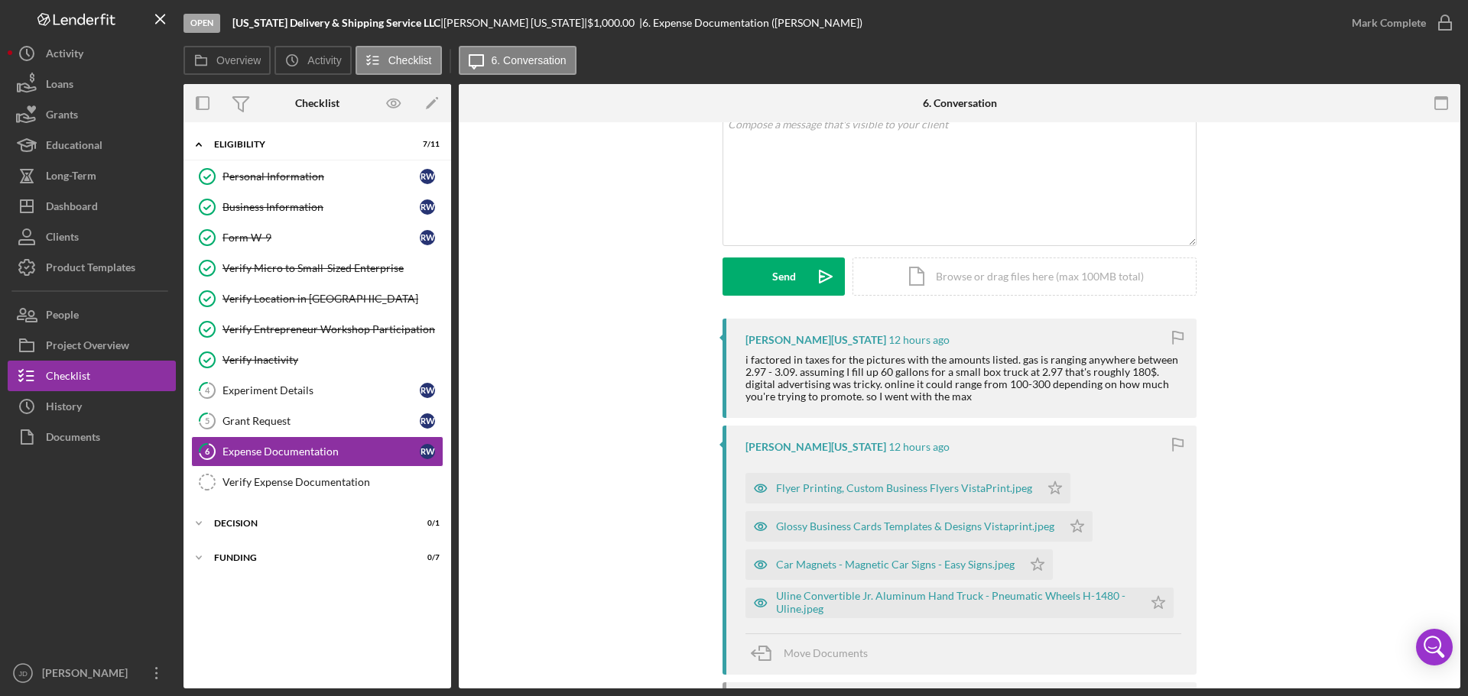
scroll to position [76, 0]
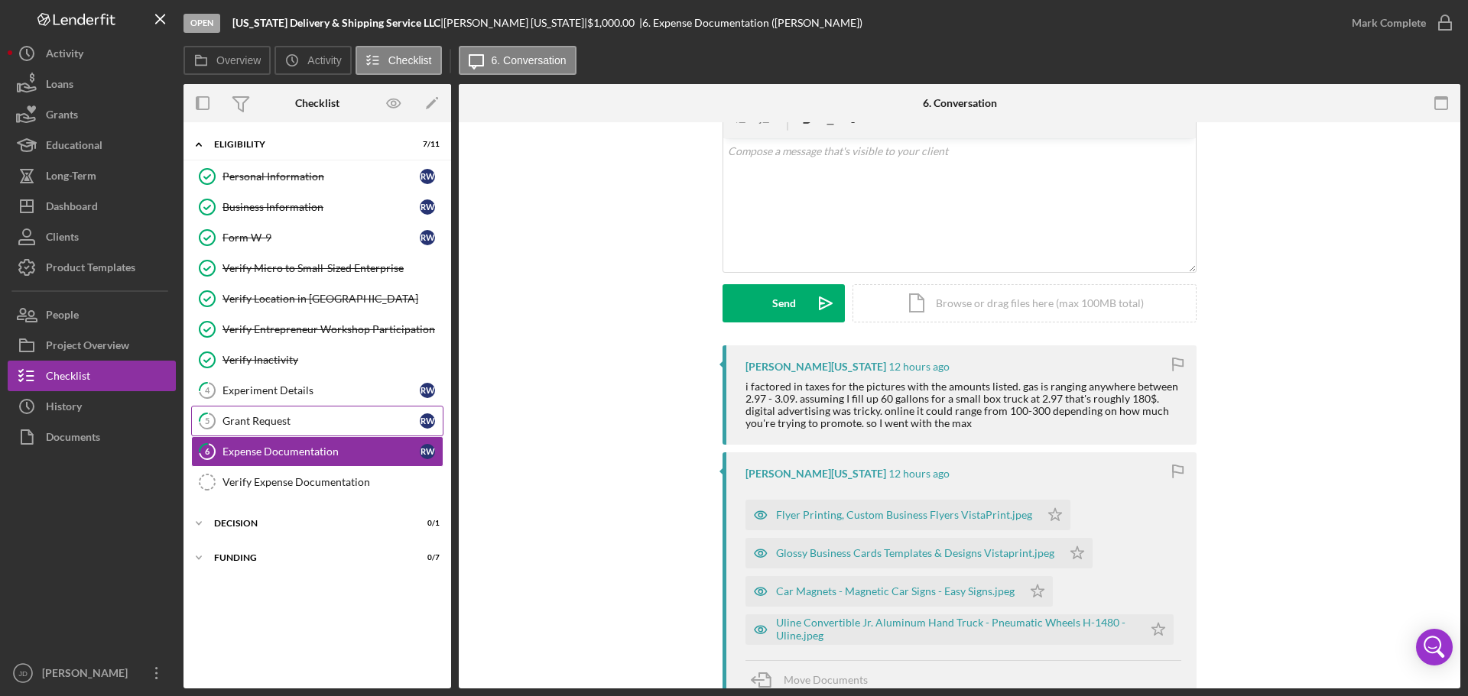
click at [274, 417] on div "Grant Request" at bounding box center [320, 421] width 197 height 12
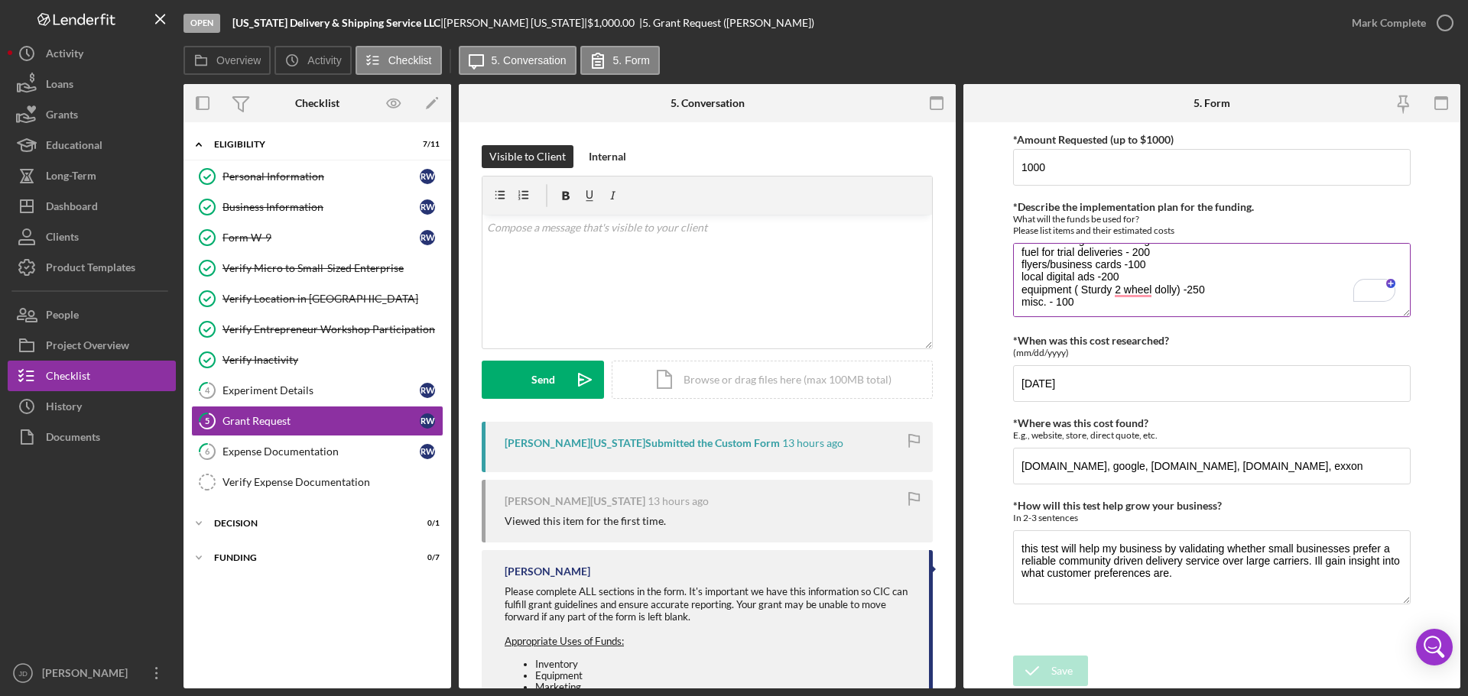
scroll to position [61, 0]
click at [299, 394] on div "Experiment Details" at bounding box center [320, 390] width 197 height 12
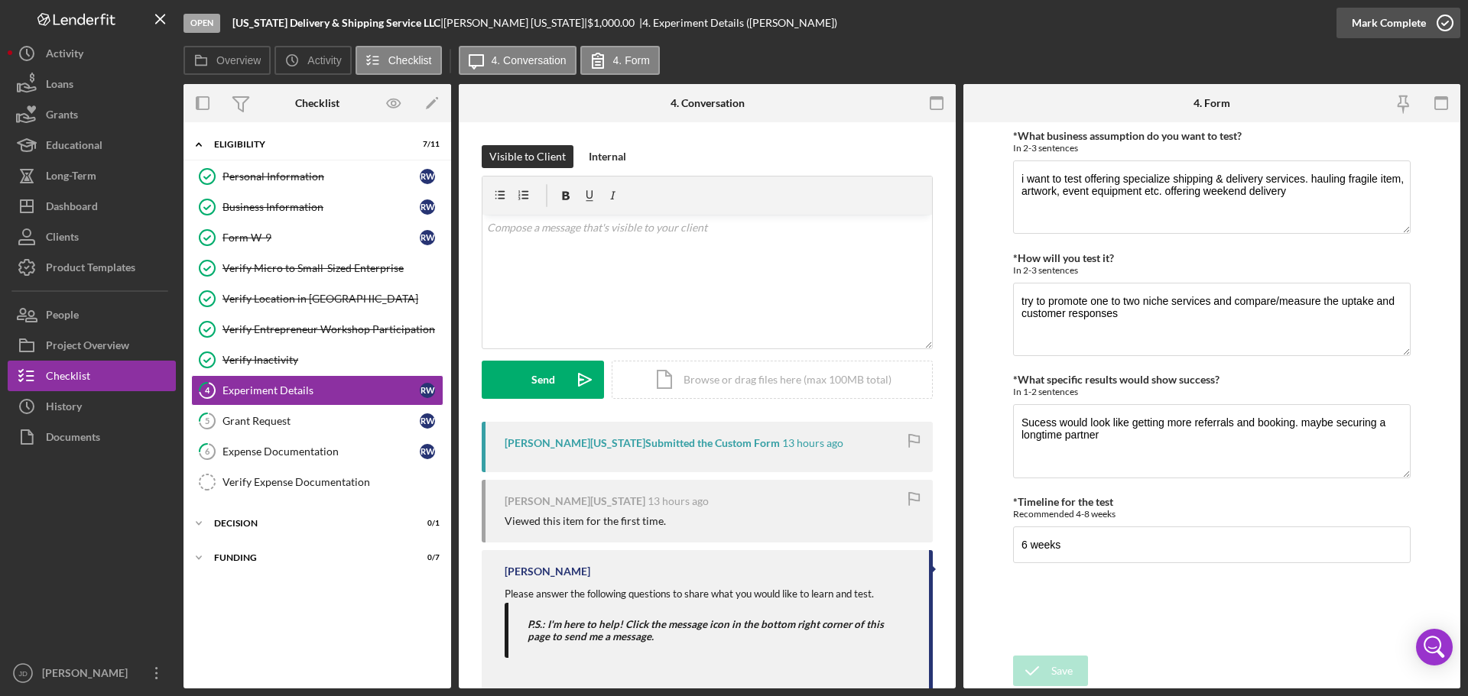
click at [1445, 24] on icon "button" at bounding box center [1445, 23] width 38 height 38
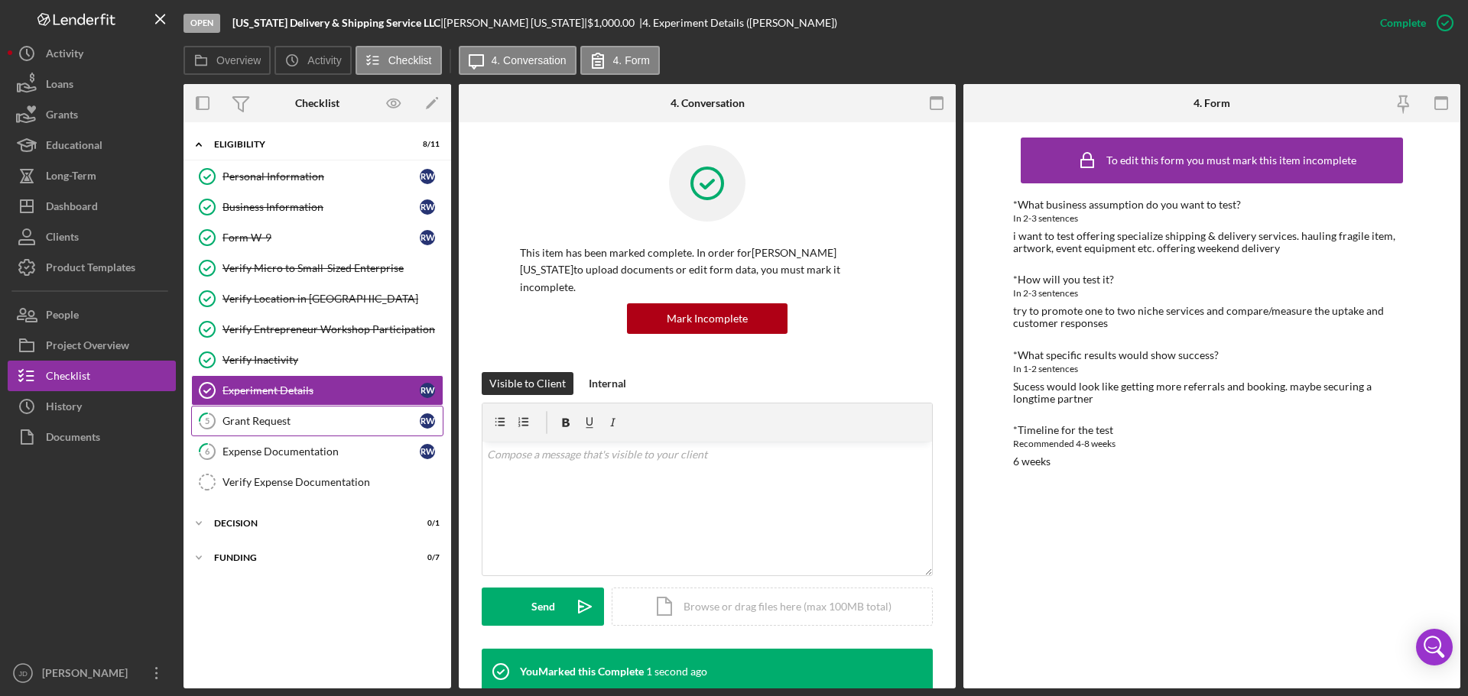
click at [329, 426] on div "Grant Request" at bounding box center [320, 421] width 197 height 12
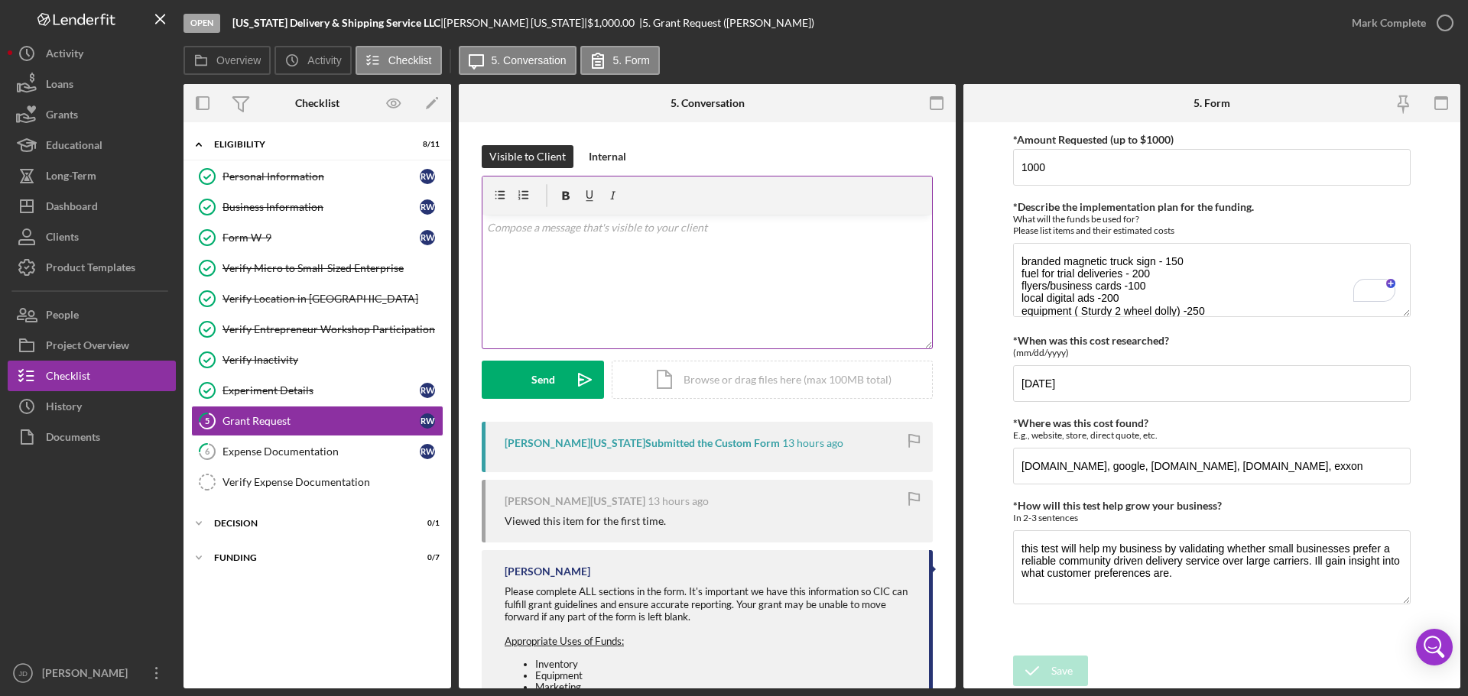
click at [890, 234] on p at bounding box center [707, 227] width 441 height 17
click at [794, 248] on p "Where did you get the estimates for the local digital ads?" at bounding box center [707, 249] width 441 height 17
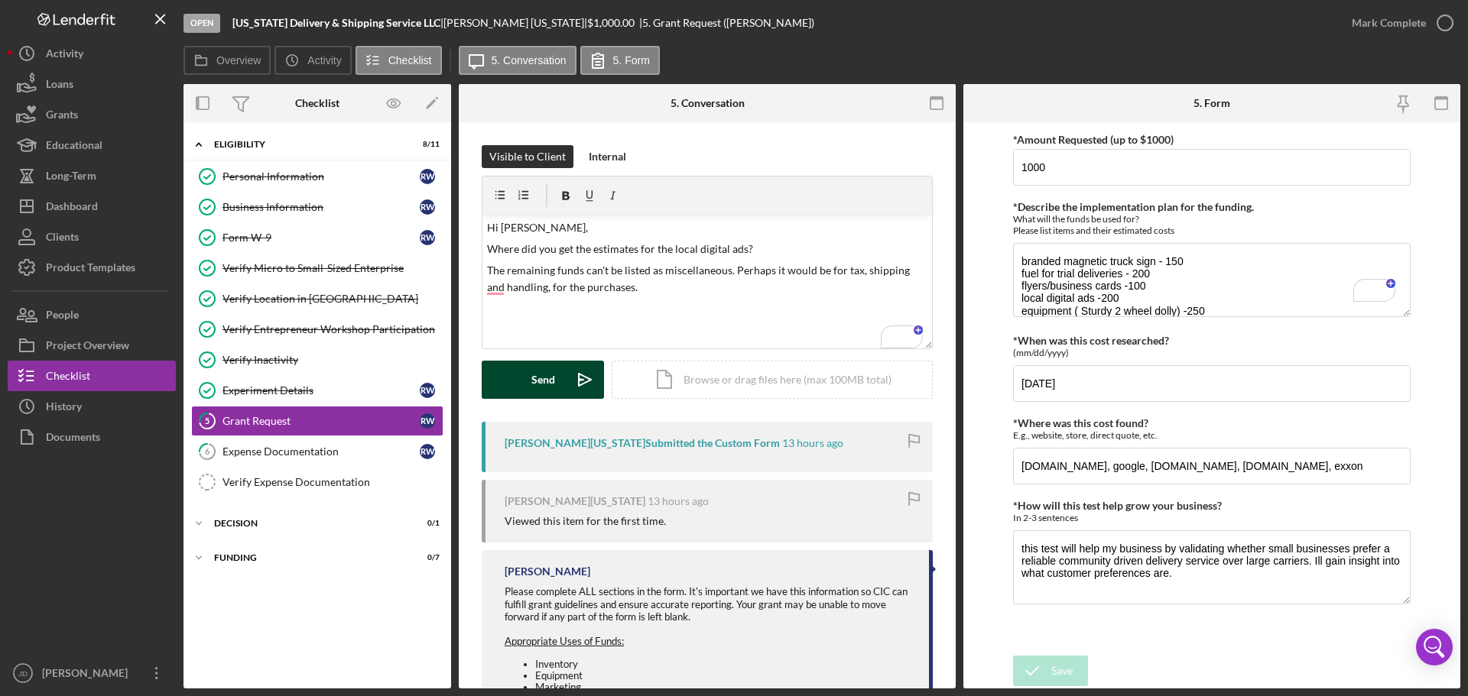
click at [525, 376] on button "Send Icon/icon-invite-send" at bounding box center [543, 380] width 122 height 38
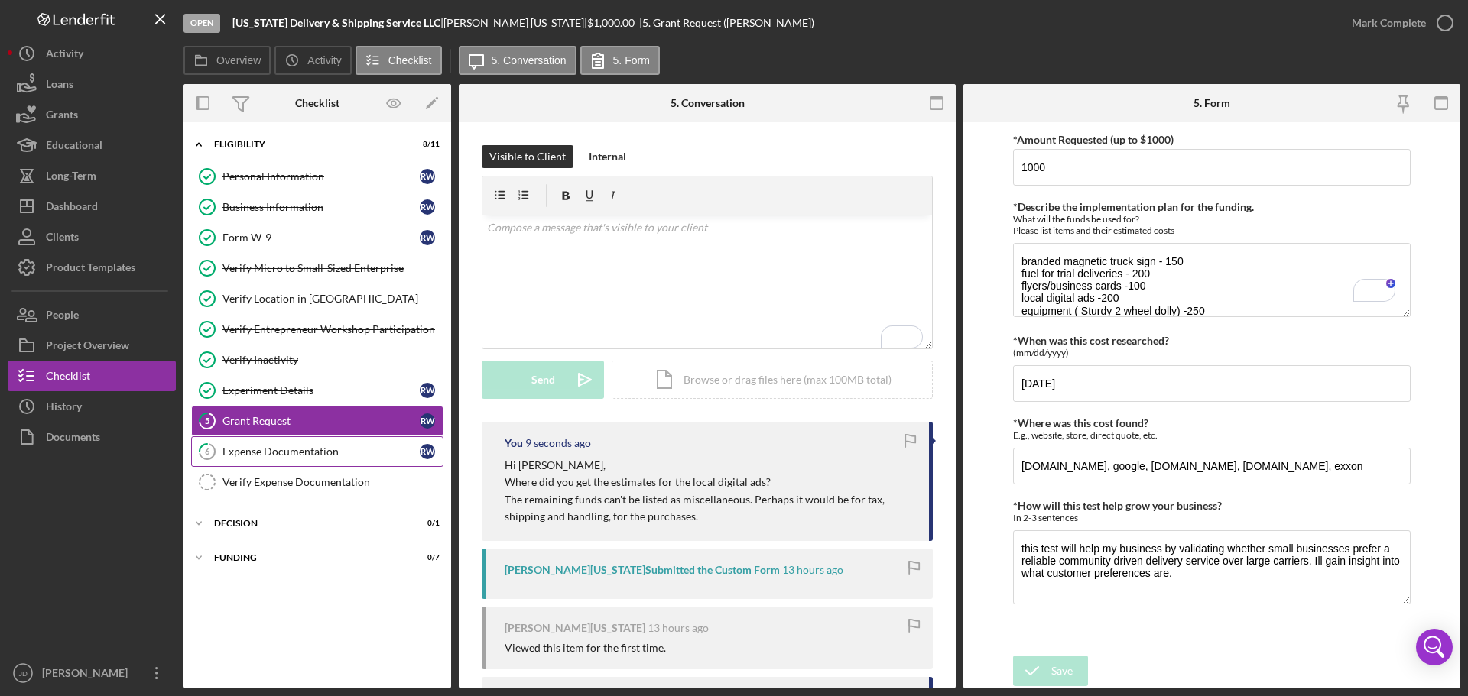
click at [232, 443] on link "6 Expense Documentation R W" at bounding box center [317, 451] width 252 height 31
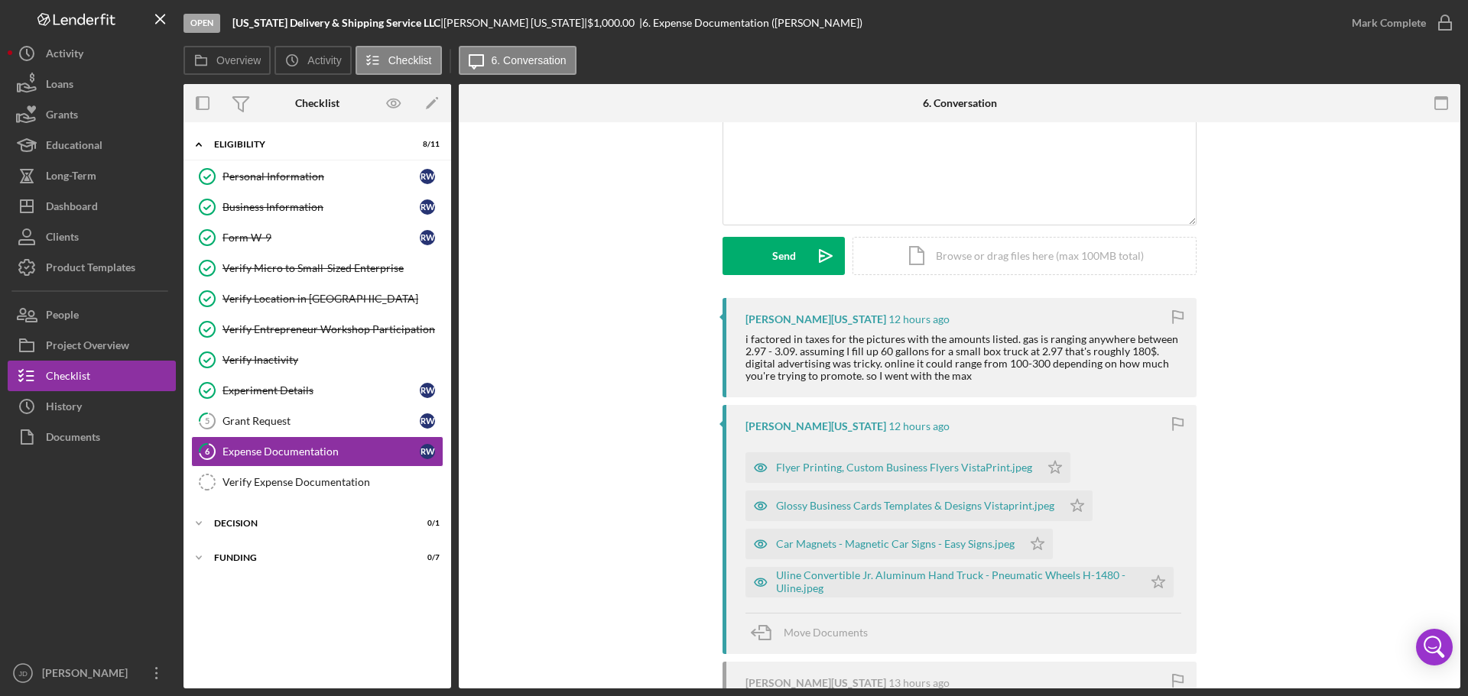
scroll to position [153, 0]
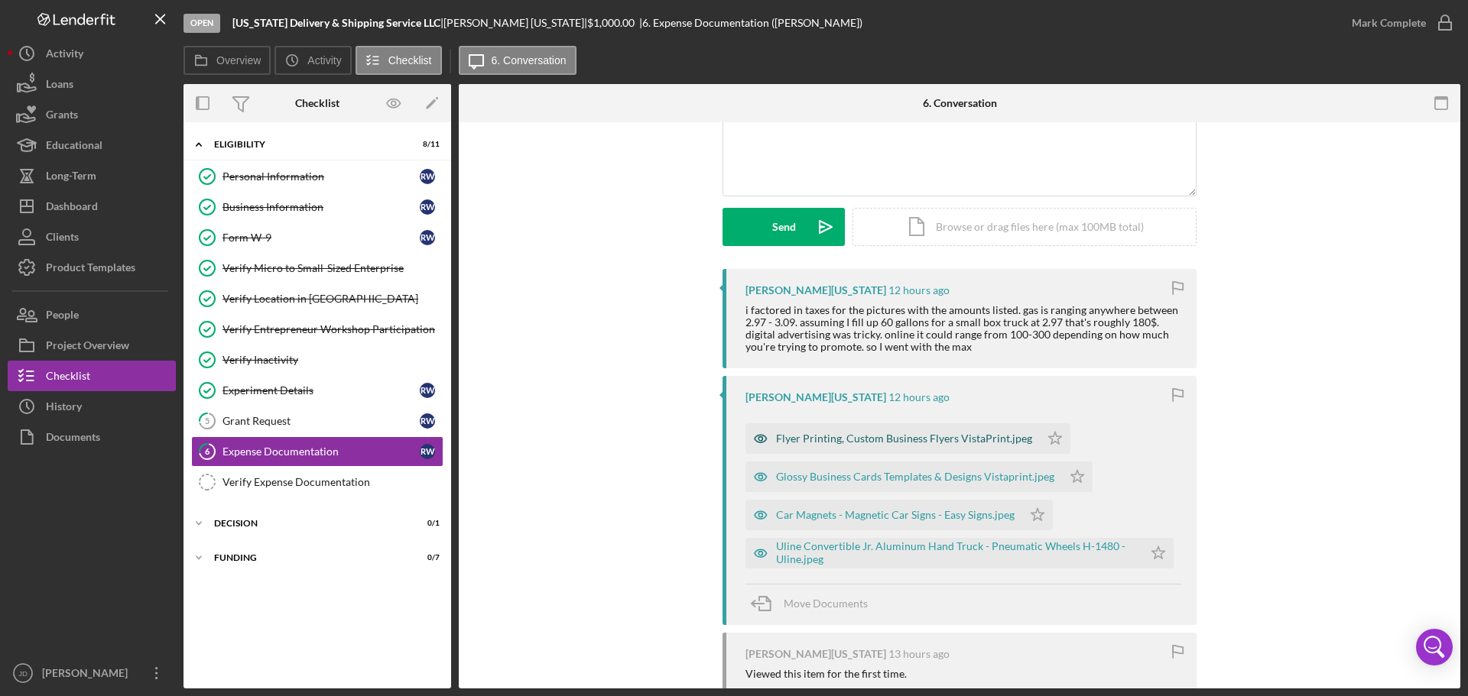
click at [817, 438] on div "Flyer Printing, Custom Business Flyers VistaPrint.jpeg" at bounding box center [904, 439] width 256 height 12
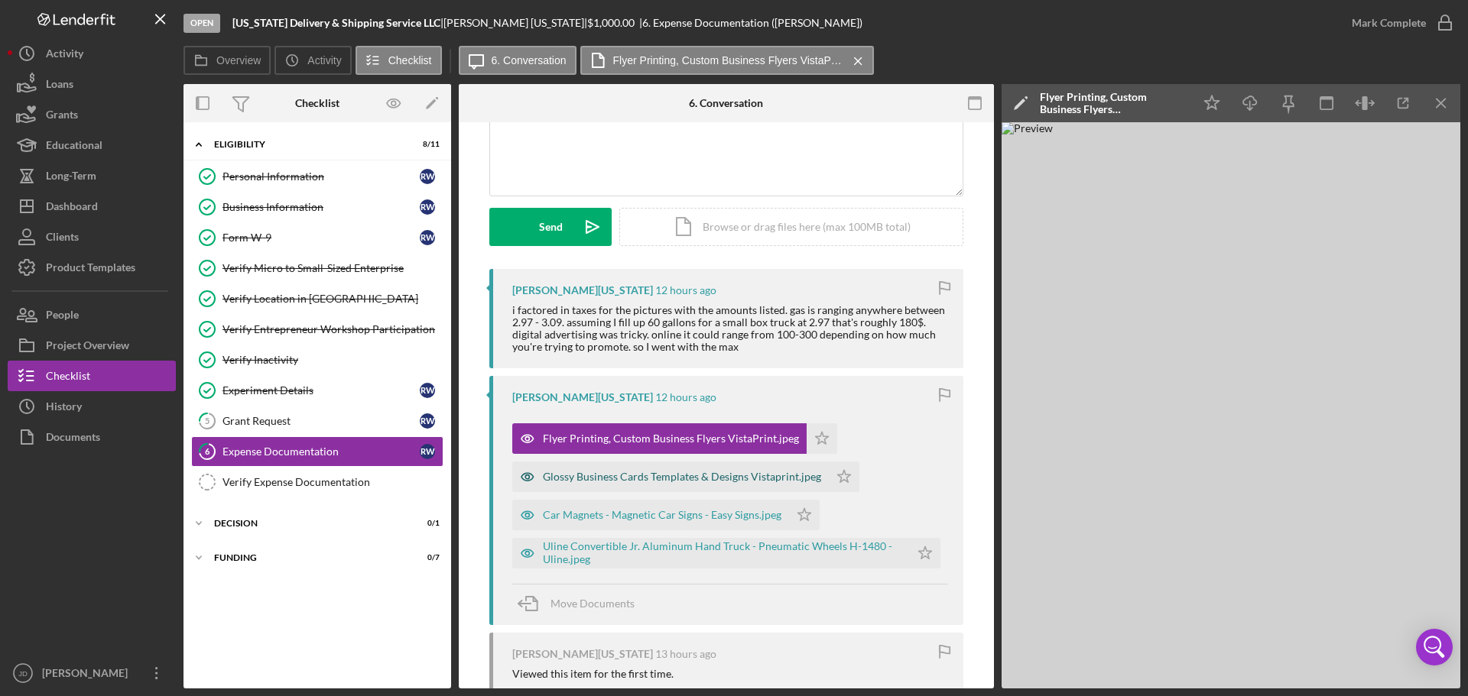
click at [619, 485] on div "Glossy Business Cards Templates & Designs Vistaprint.jpeg" at bounding box center [670, 477] width 316 height 31
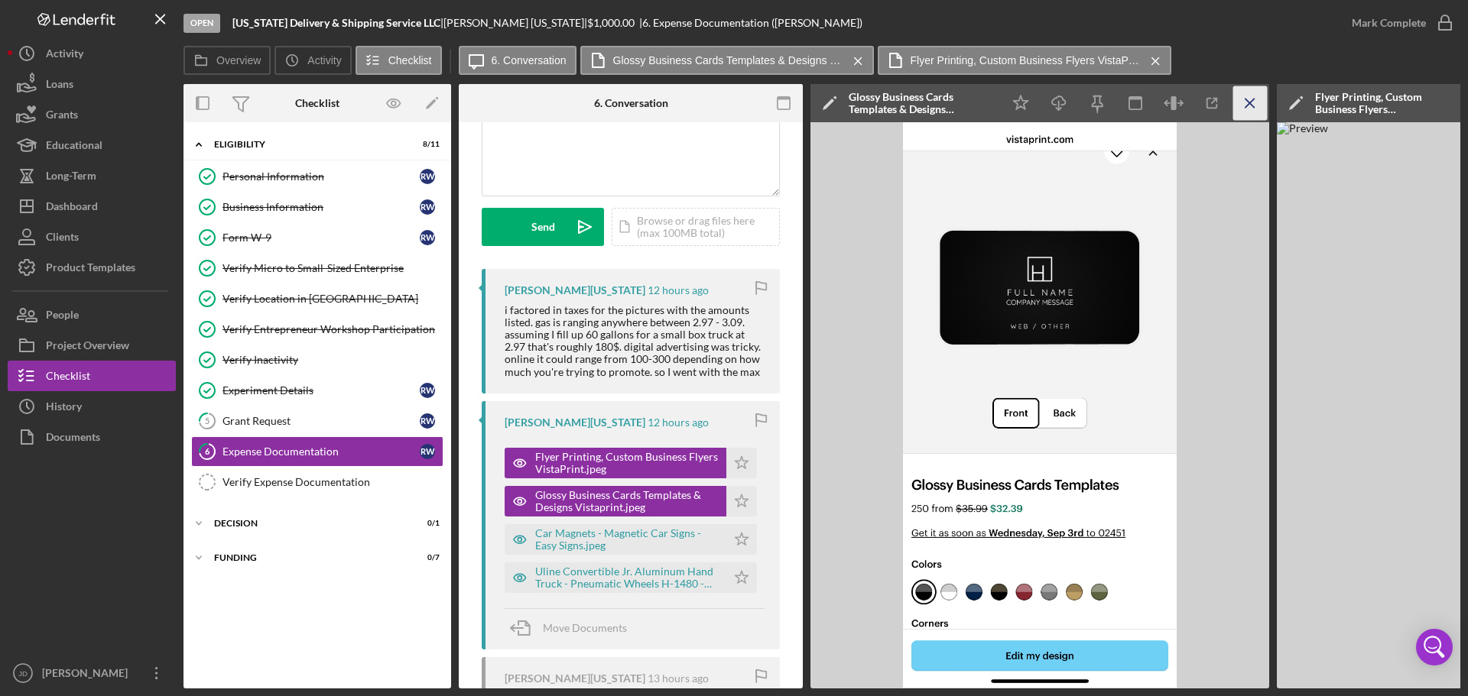
click at [1244, 98] on icon "Icon/Menu Close" at bounding box center [1250, 103] width 34 height 34
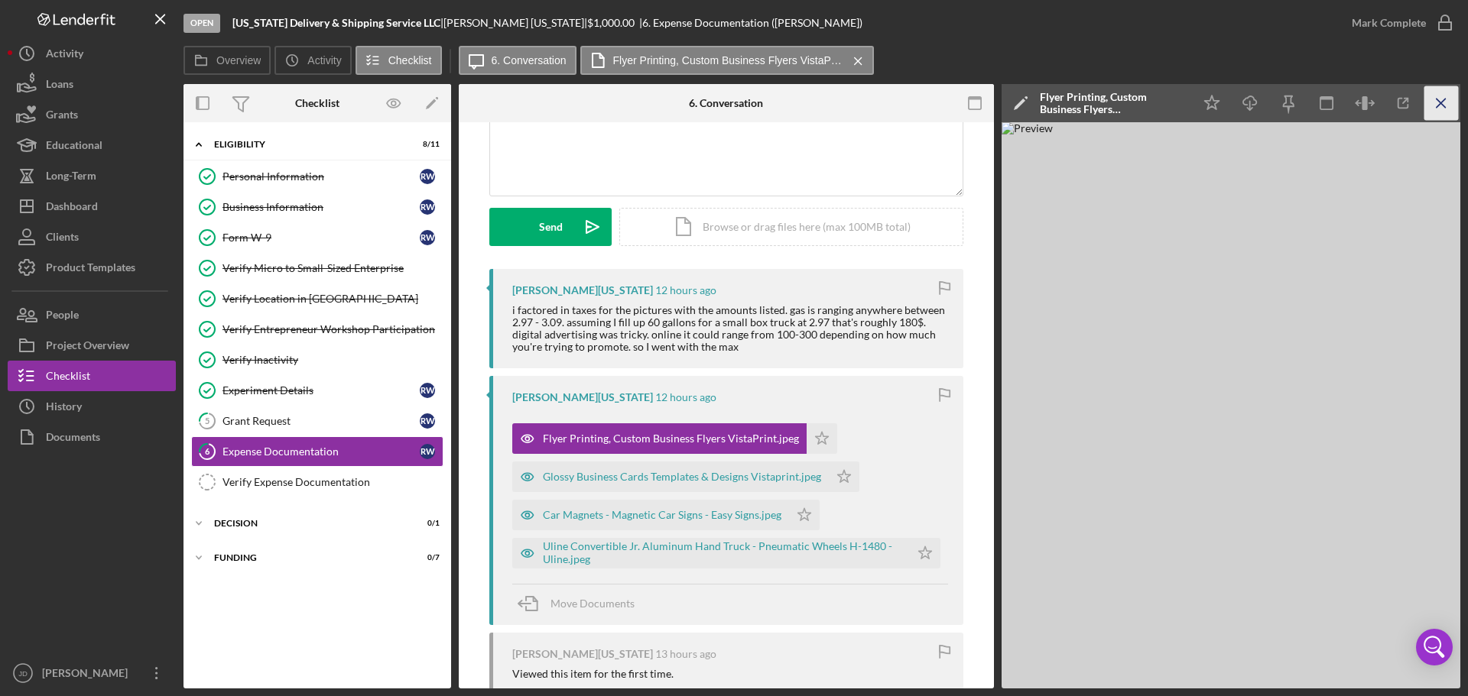
click at [1442, 102] on line "button" at bounding box center [1440, 103] width 8 height 8
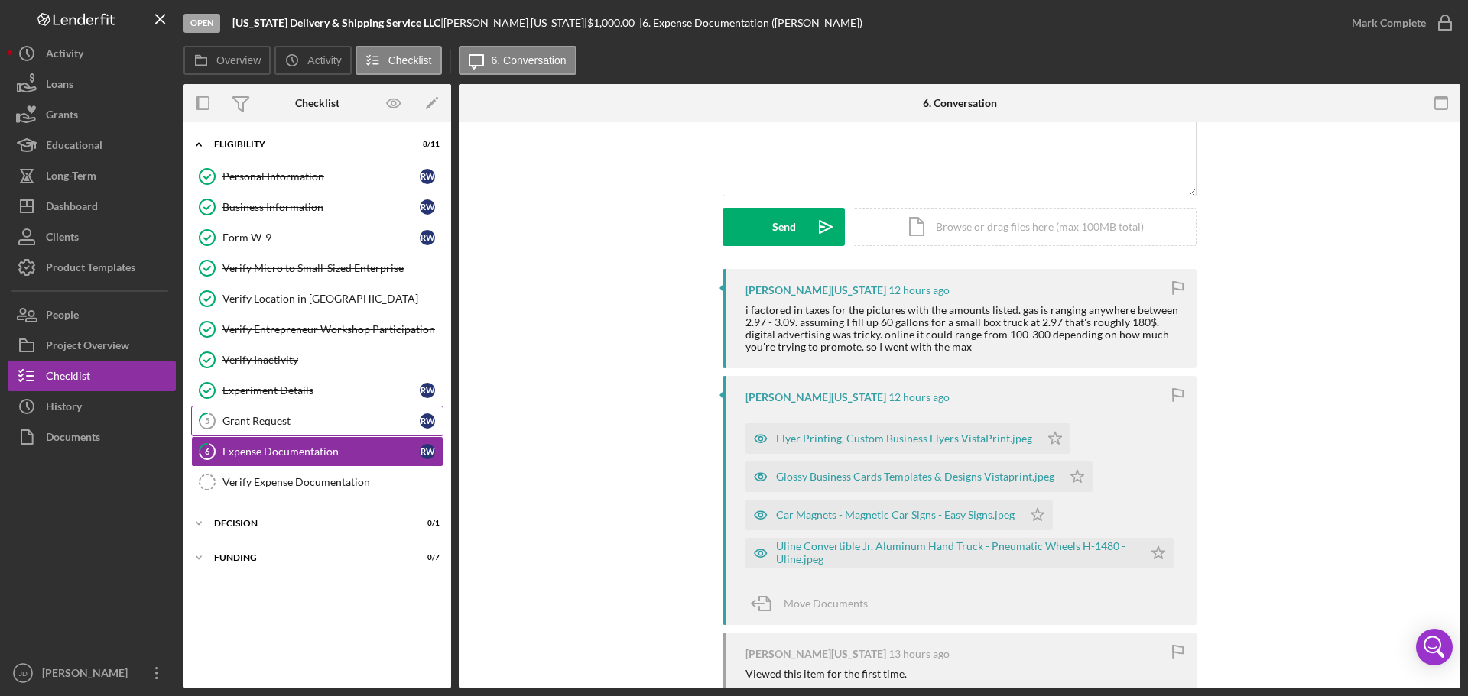
click at [242, 426] on div "Grant Request" at bounding box center [320, 421] width 197 height 12
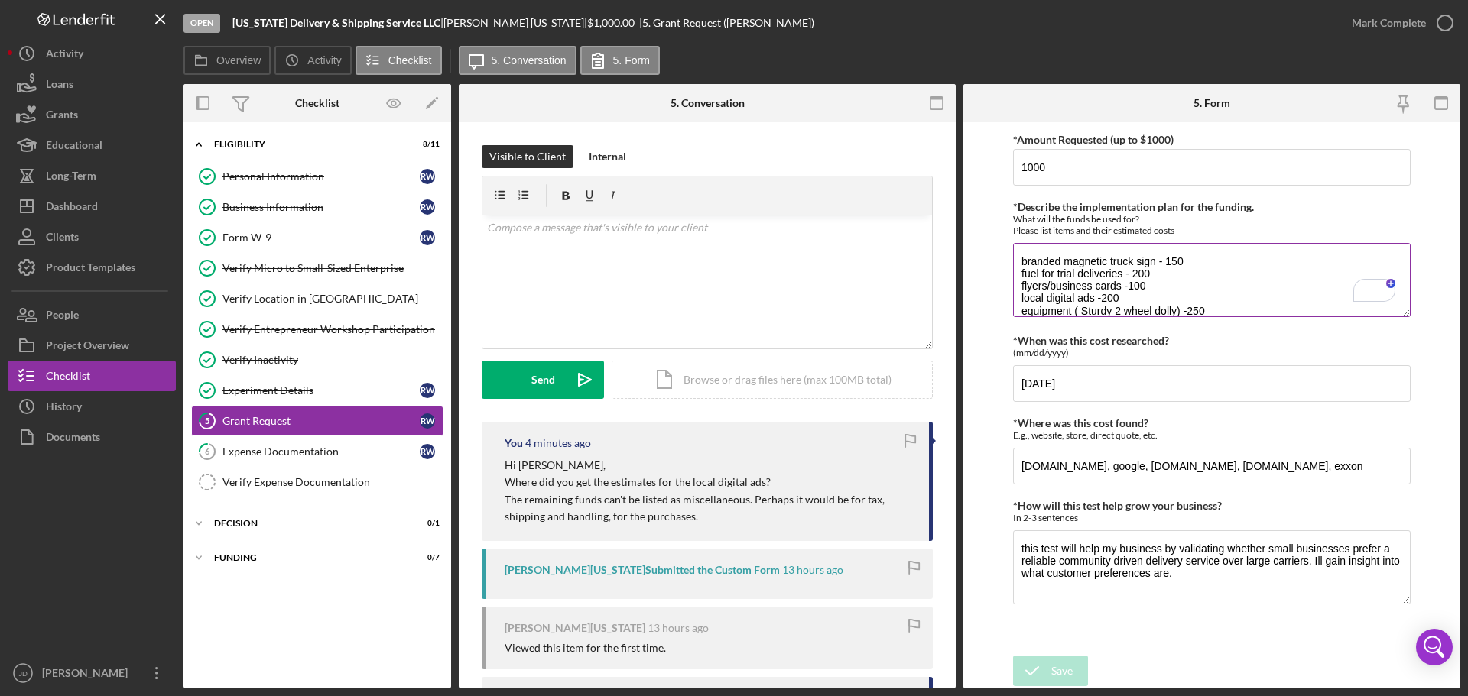
scroll to position [61, 0]
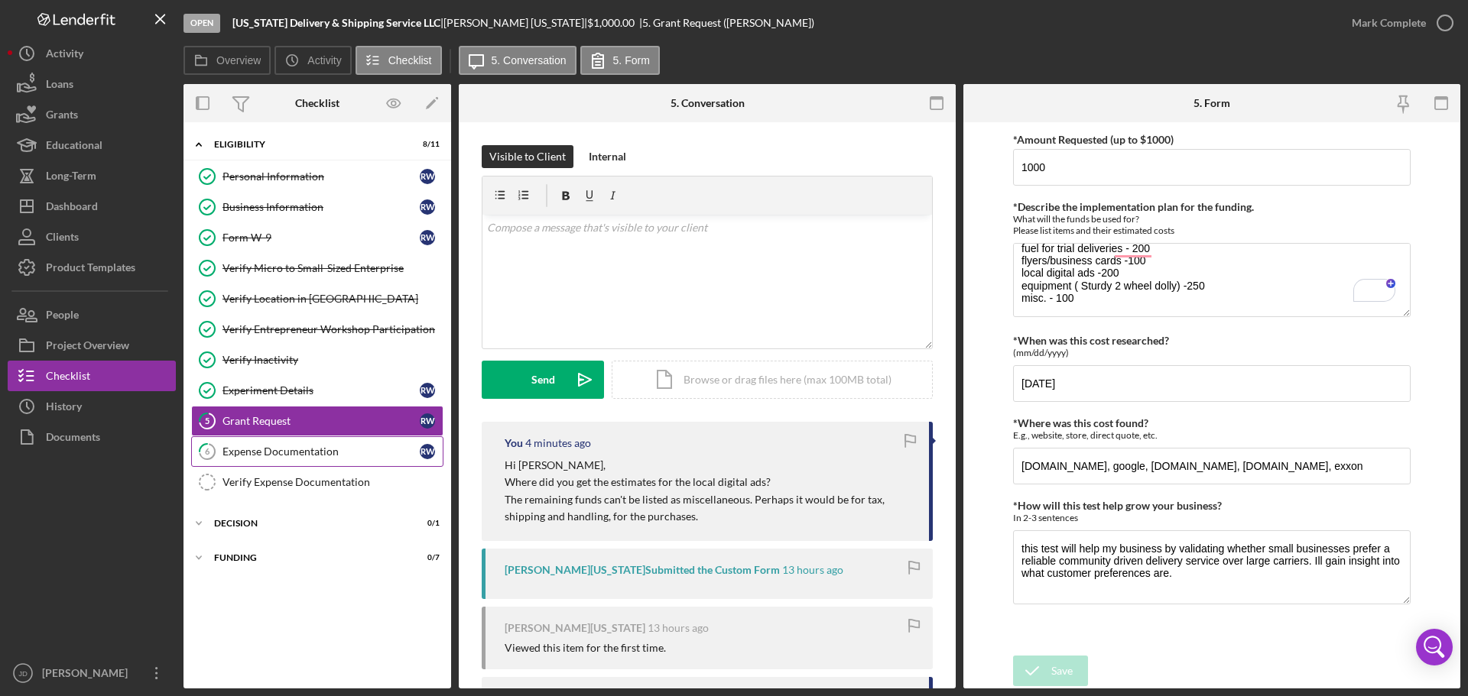
click at [307, 449] on div "Expense Documentation" at bounding box center [320, 452] width 197 height 12
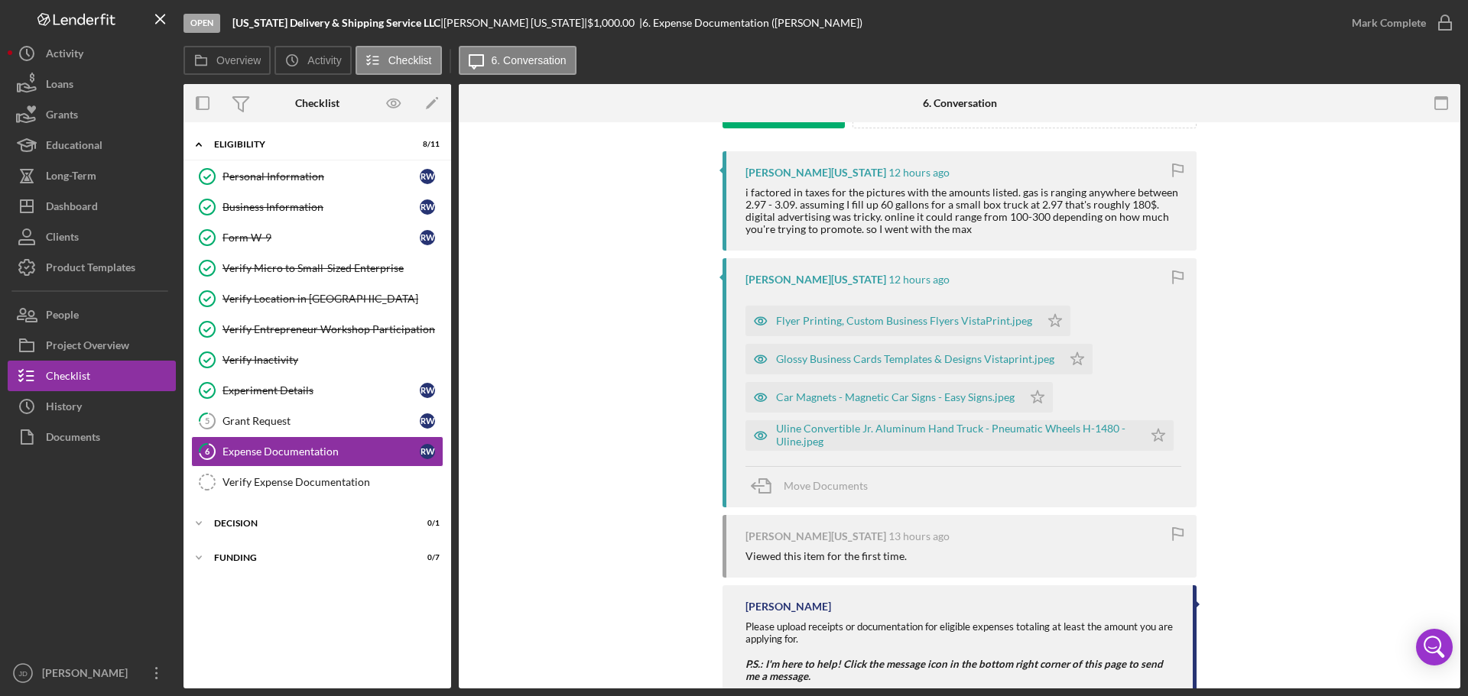
scroll to position [314, 0]
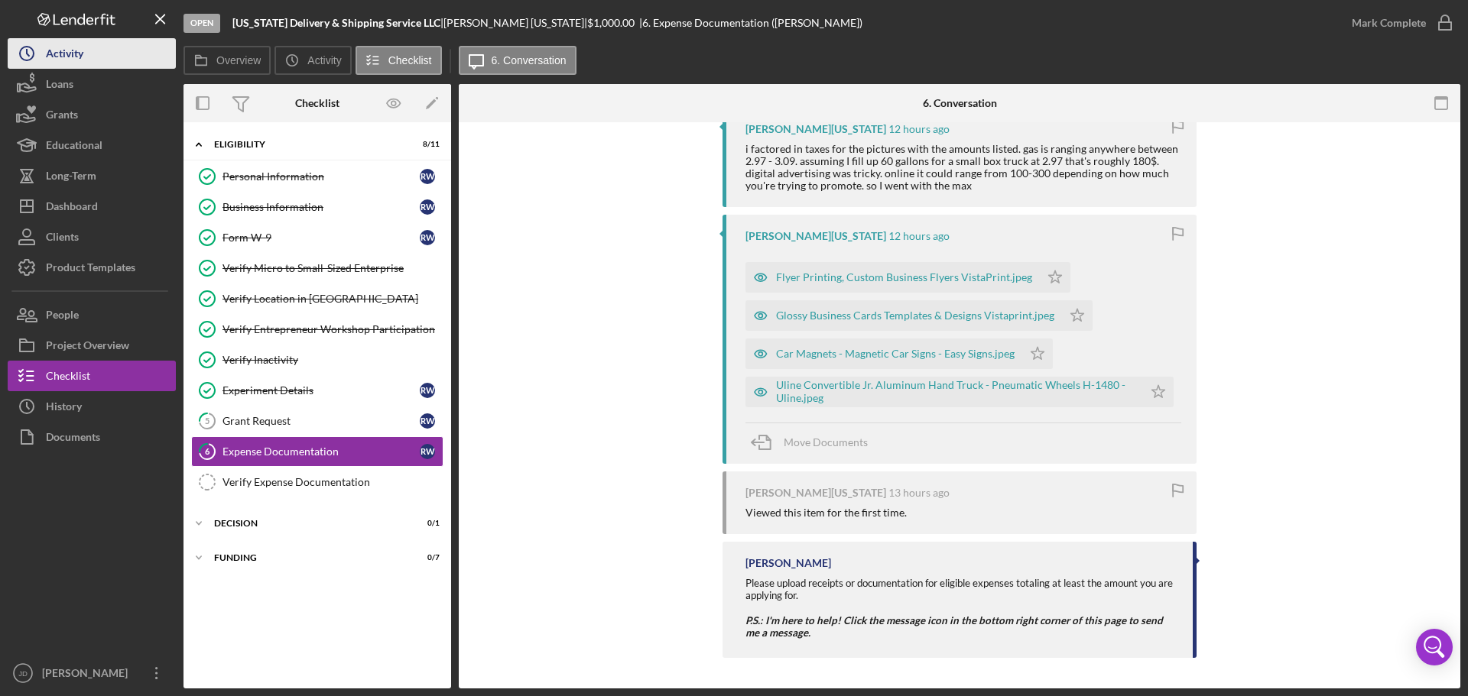
click at [64, 56] on div "Activity" at bounding box center [64, 55] width 37 height 34
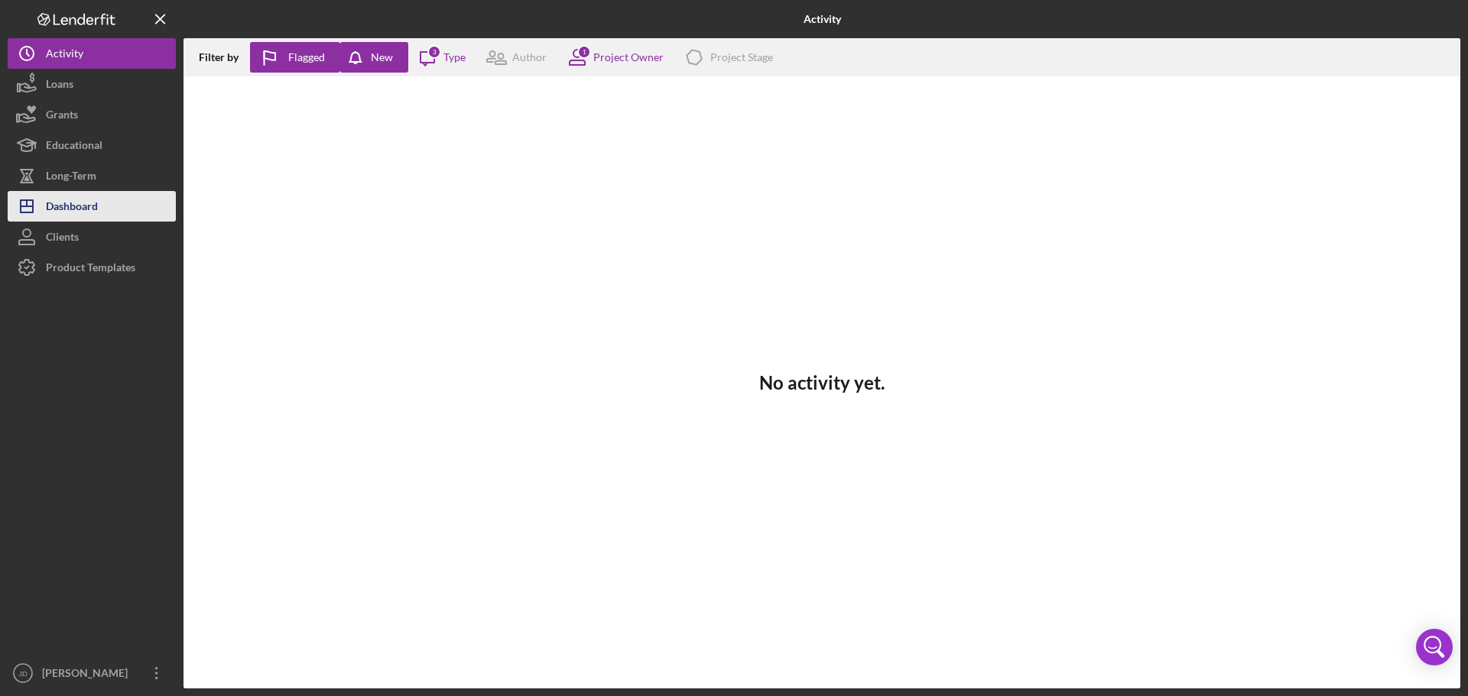
click at [82, 203] on div "Dashboard" at bounding box center [72, 208] width 52 height 34
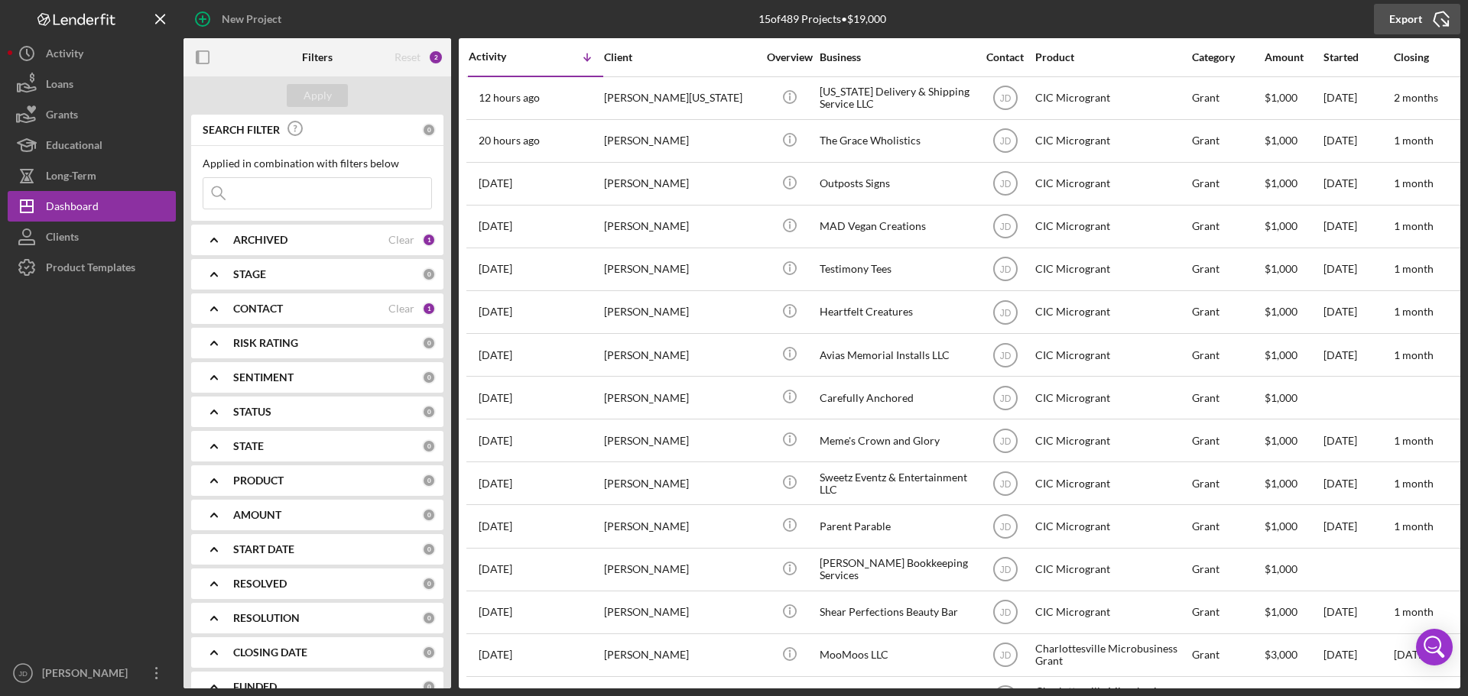
click at [1439, 17] on icon "Icon/Export" at bounding box center [1441, 19] width 38 height 38
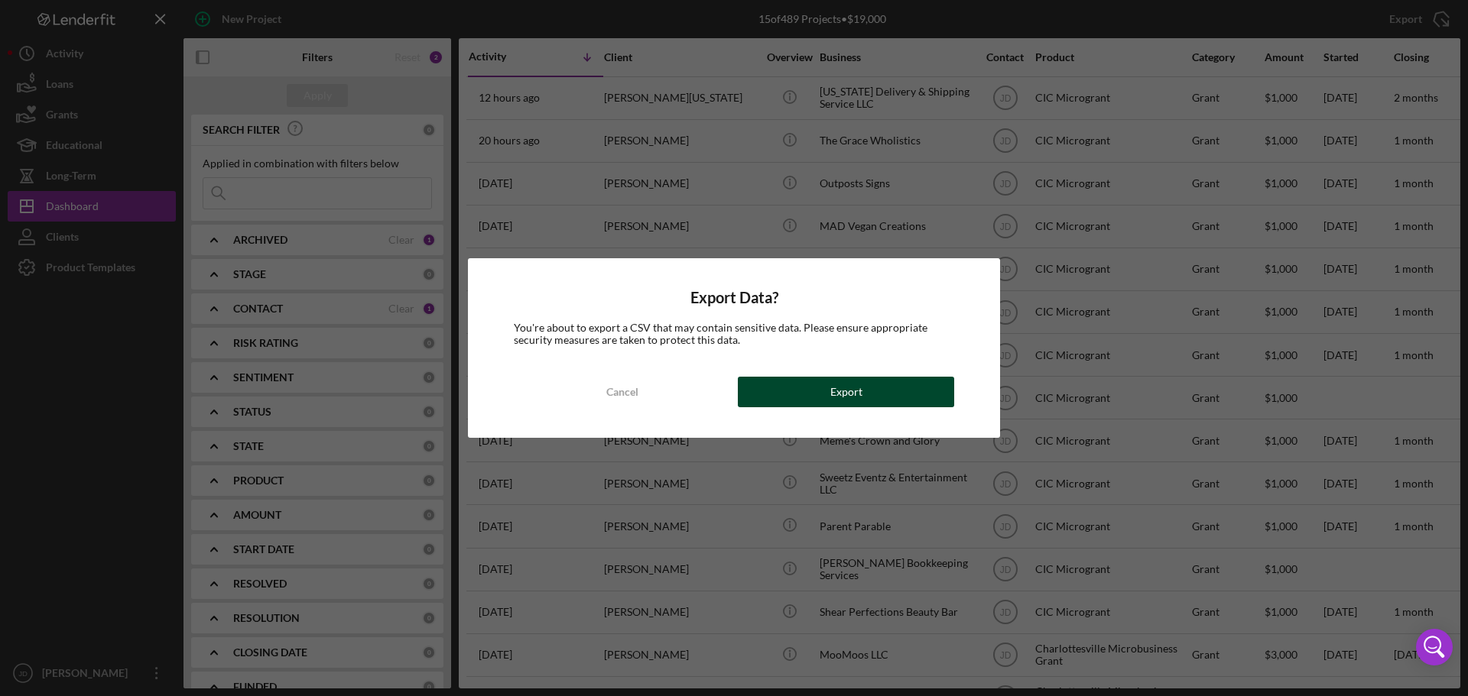
click at [871, 396] on button "Export" at bounding box center [846, 392] width 216 height 31
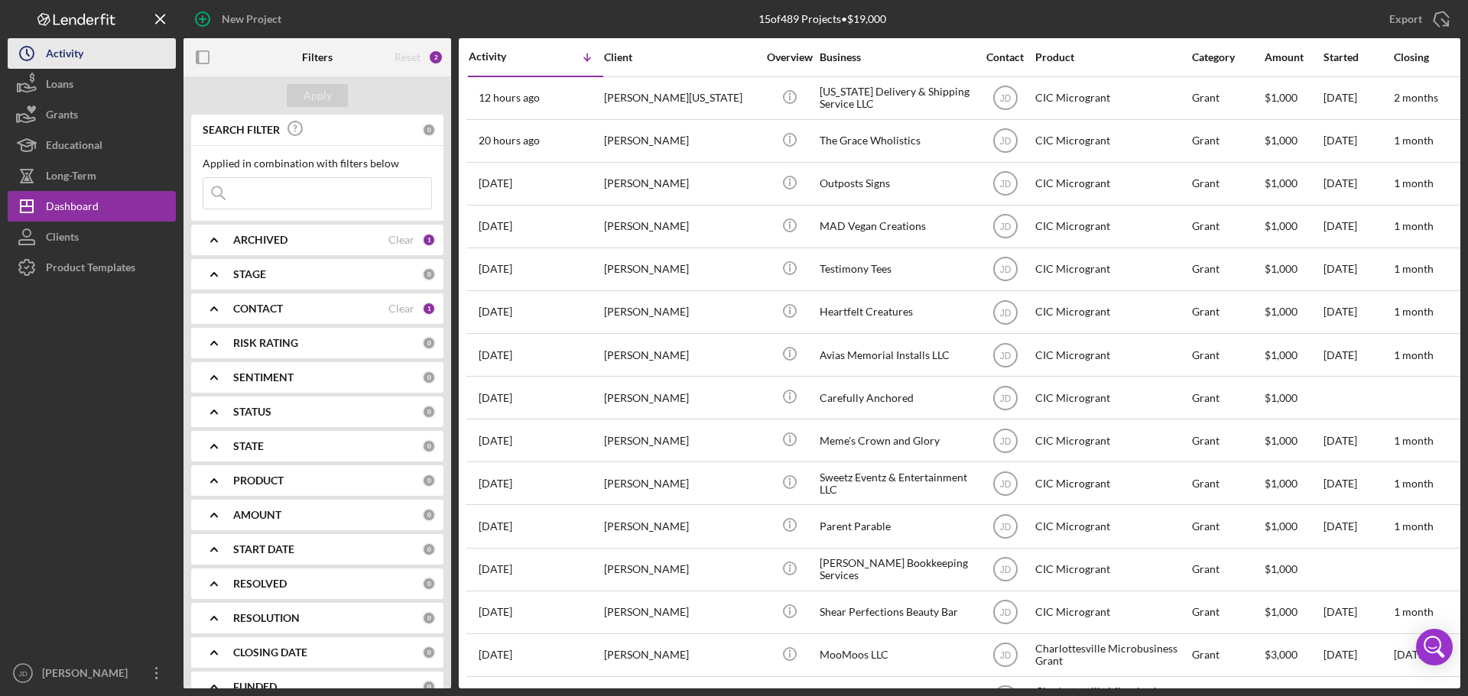
click at [91, 52] on button "Icon/History Activity" at bounding box center [92, 53] width 168 height 31
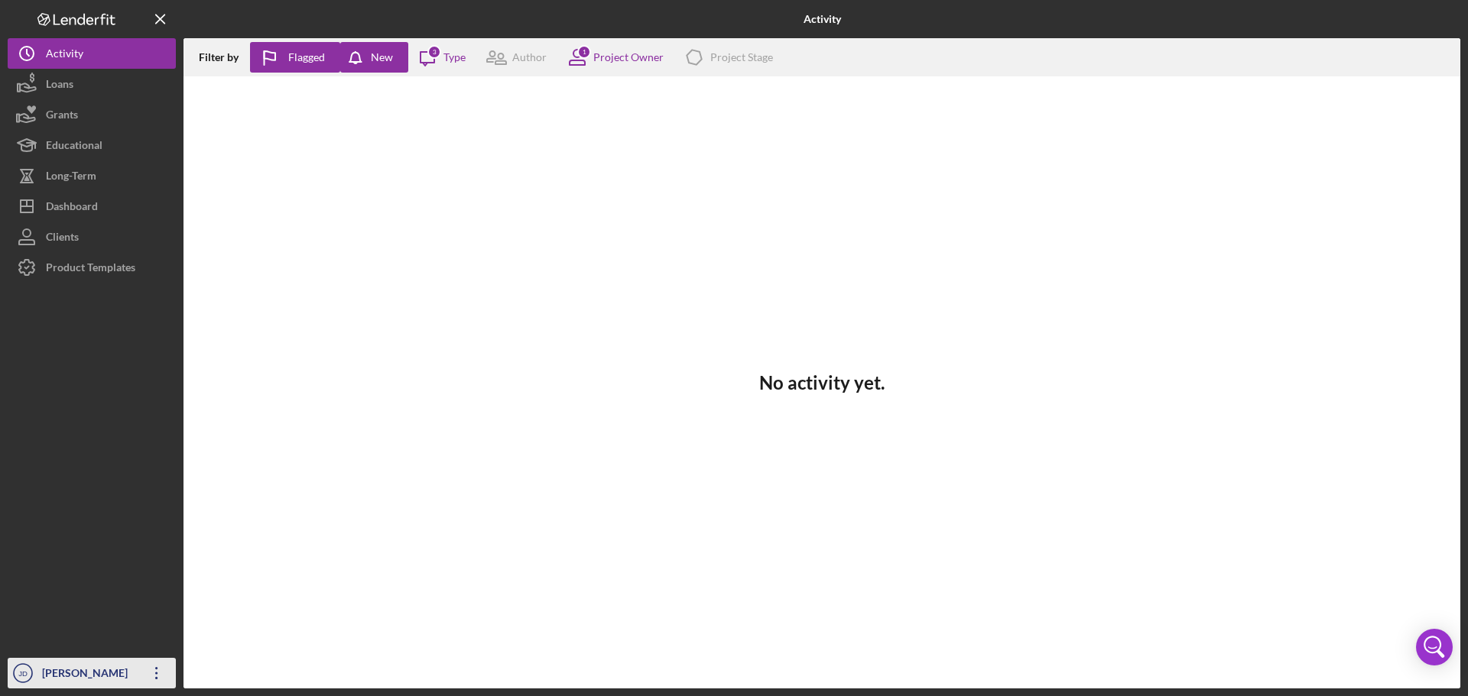
click at [66, 670] on div "[PERSON_NAME]" at bounding box center [87, 675] width 99 height 34
click at [73, 375] on div at bounding box center [92, 470] width 168 height 375
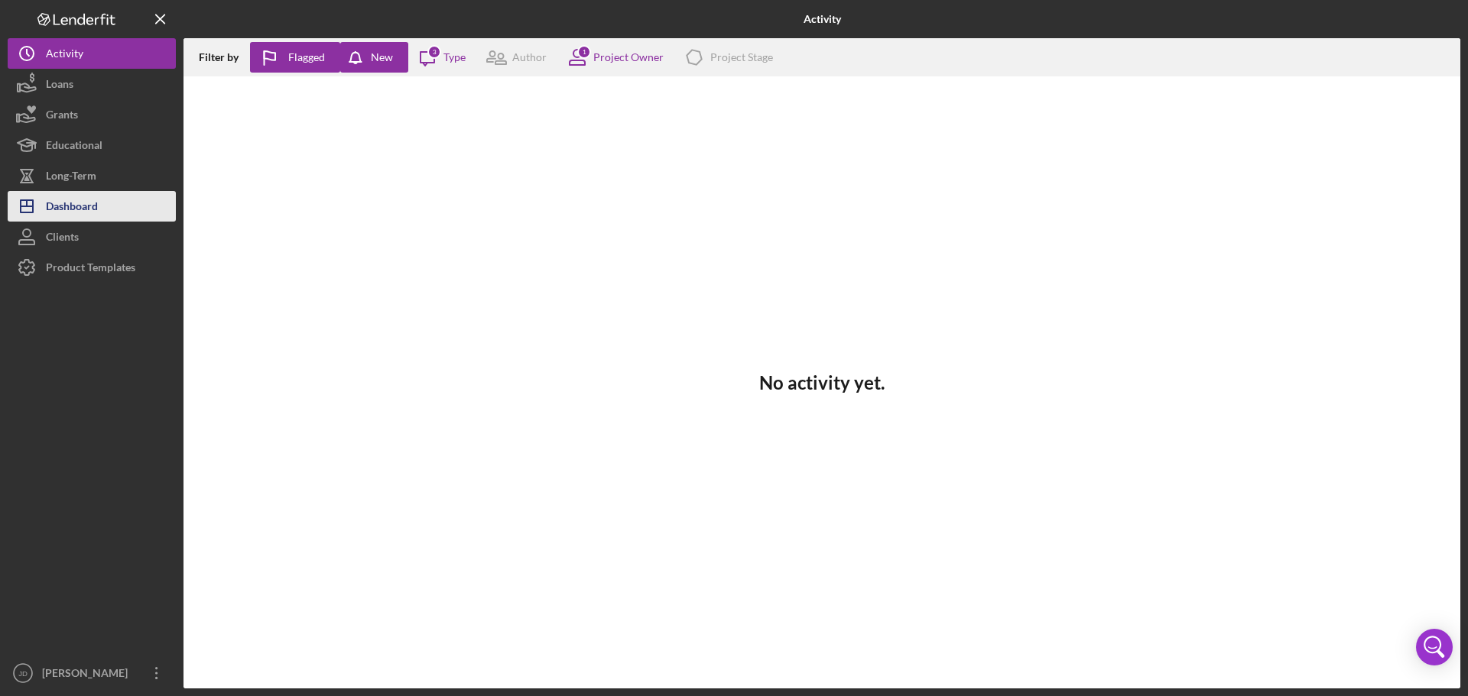
click at [69, 207] on div "Dashboard" at bounding box center [72, 208] width 52 height 34
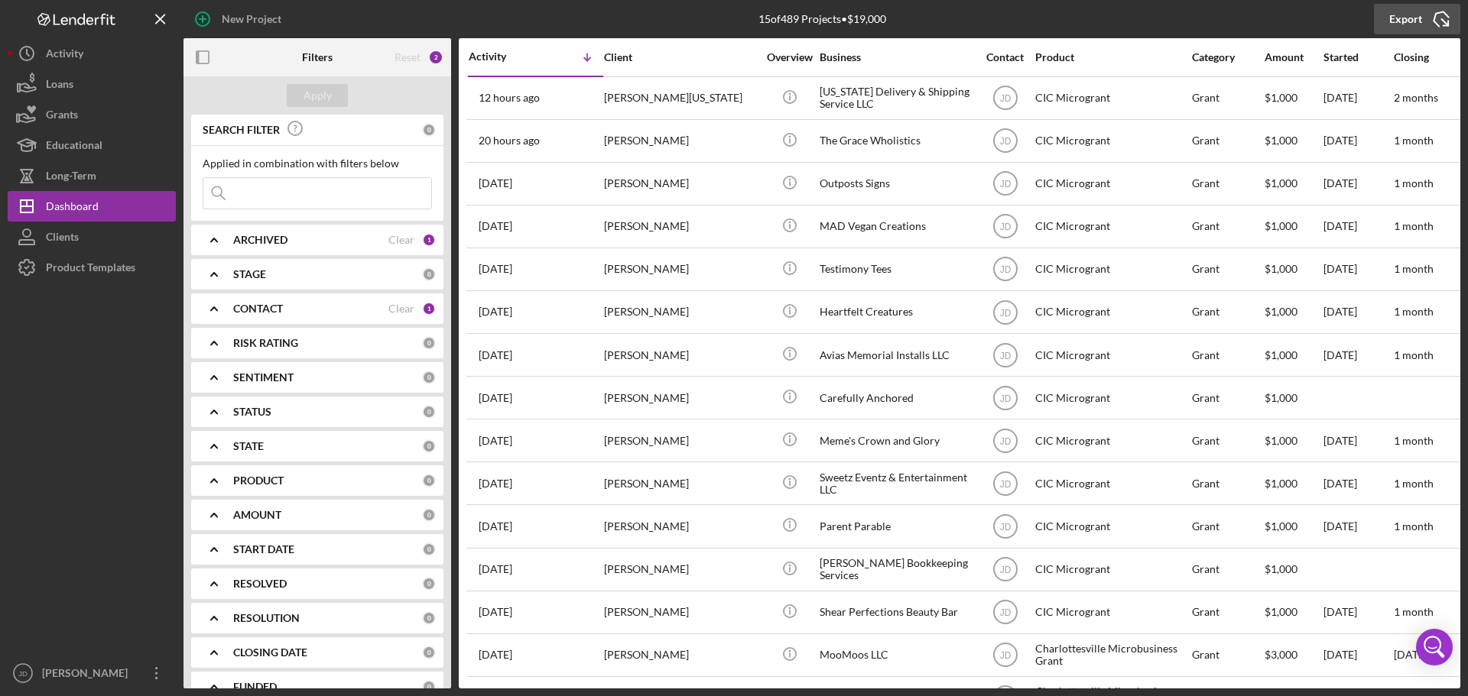
click at [1440, 15] on icon "Icon/Export" at bounding box center [1441, 19] width 38 height 38
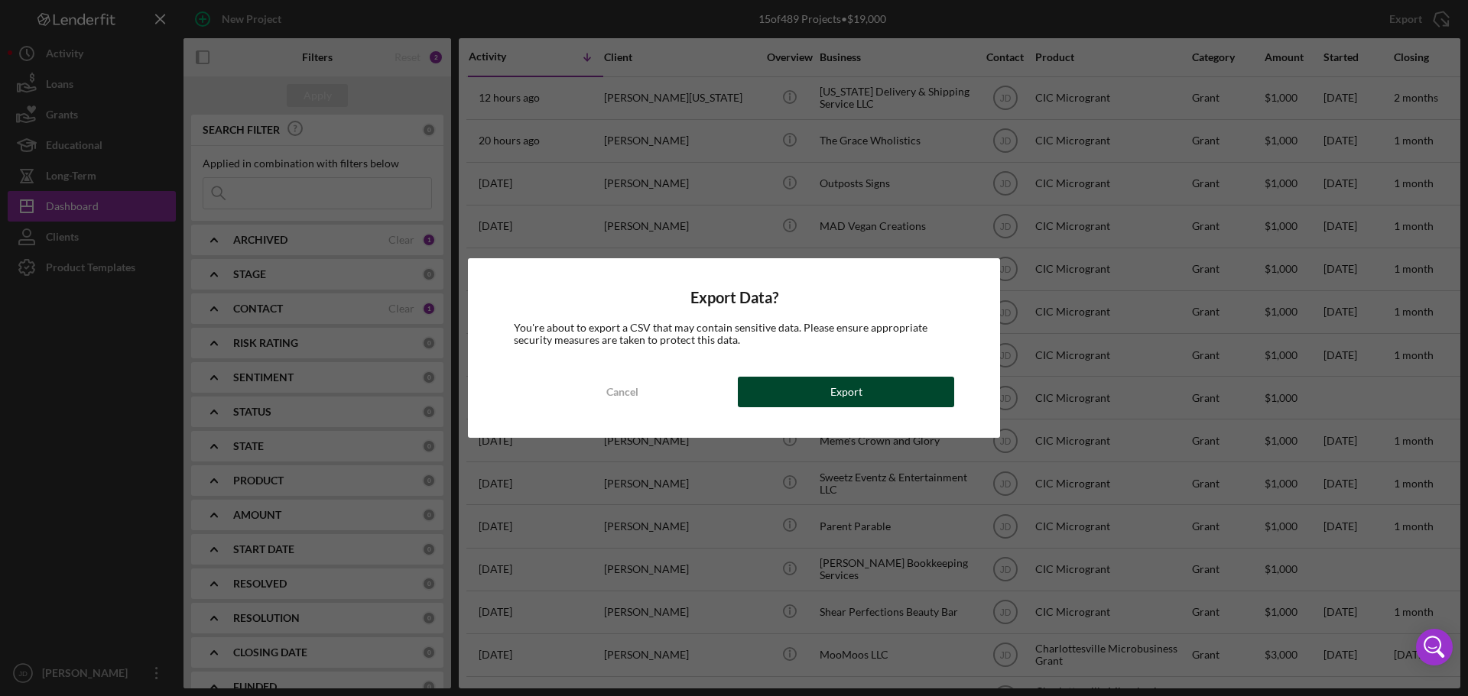
click at [881, 397] on button "Export" at bounding box center [846, 392] width 216 height 31
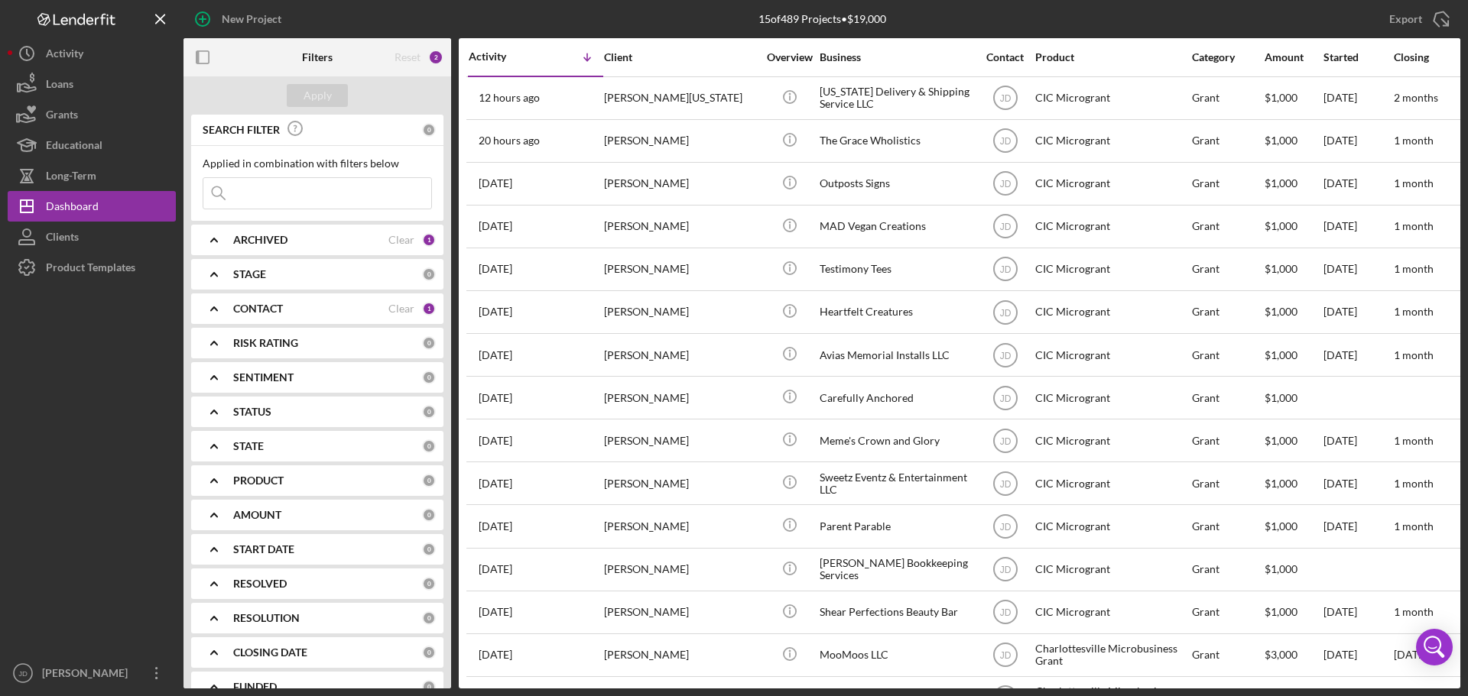
click at [323, 306] on div "CONTACT" at bounding box center [310, 309] width 155 height 12
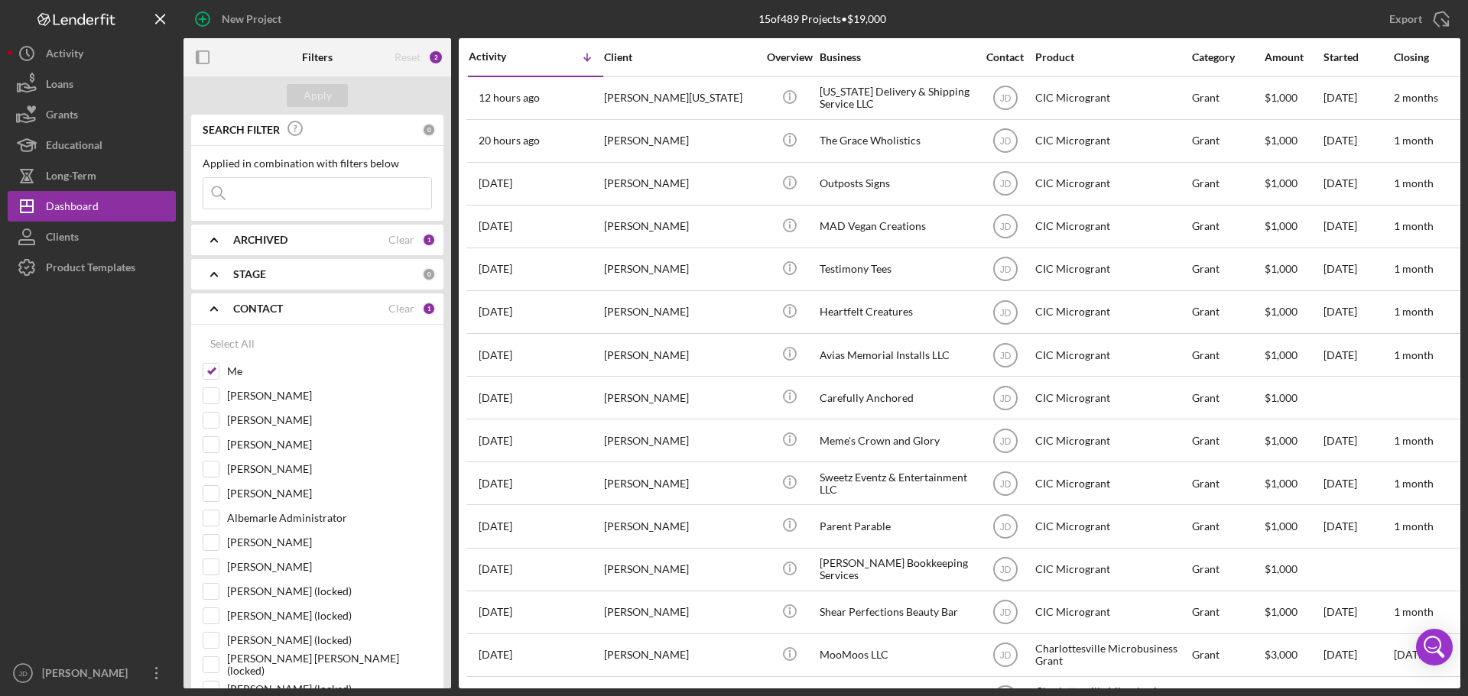
click at [330, 306] on div "CONTACT" at bounding box center [310, 309] width 155 height 12
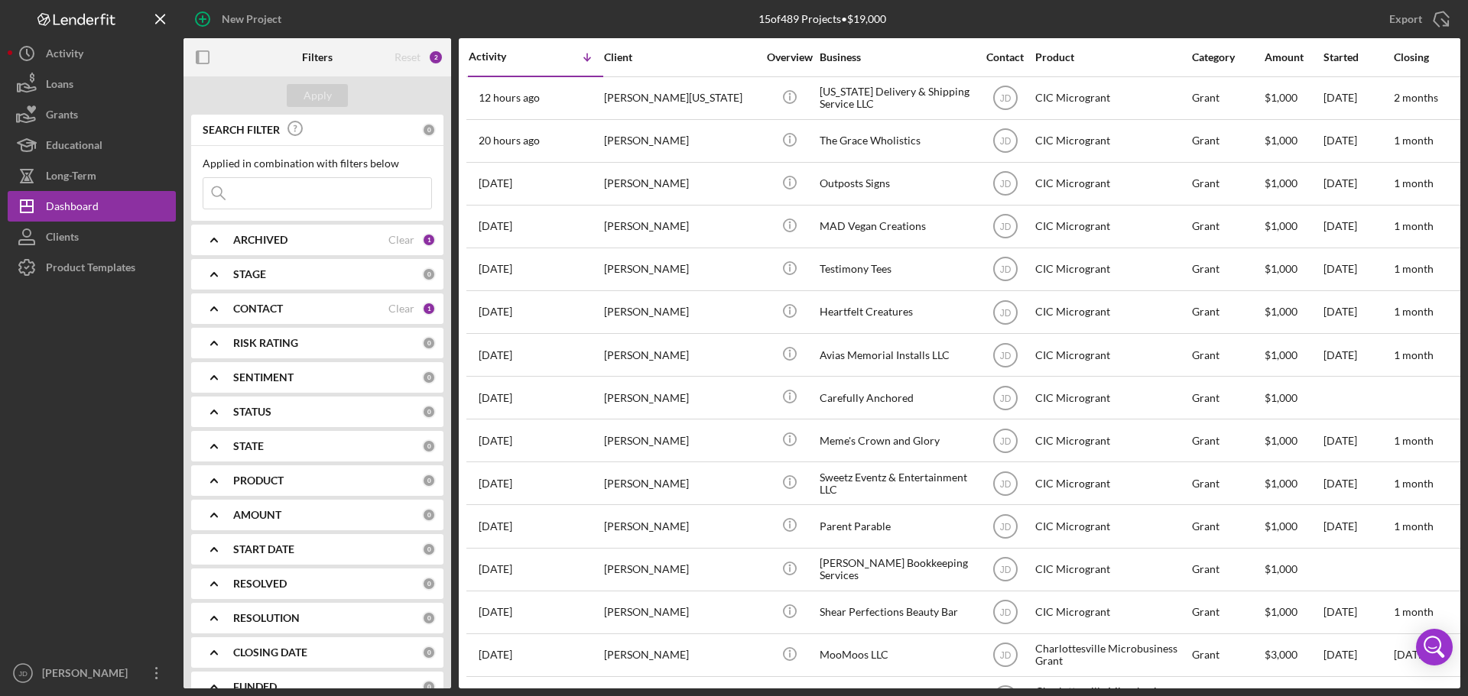
click at [362, 237] on div "ARCHIVED" at bounding box center [310, 240] width 155 height 12
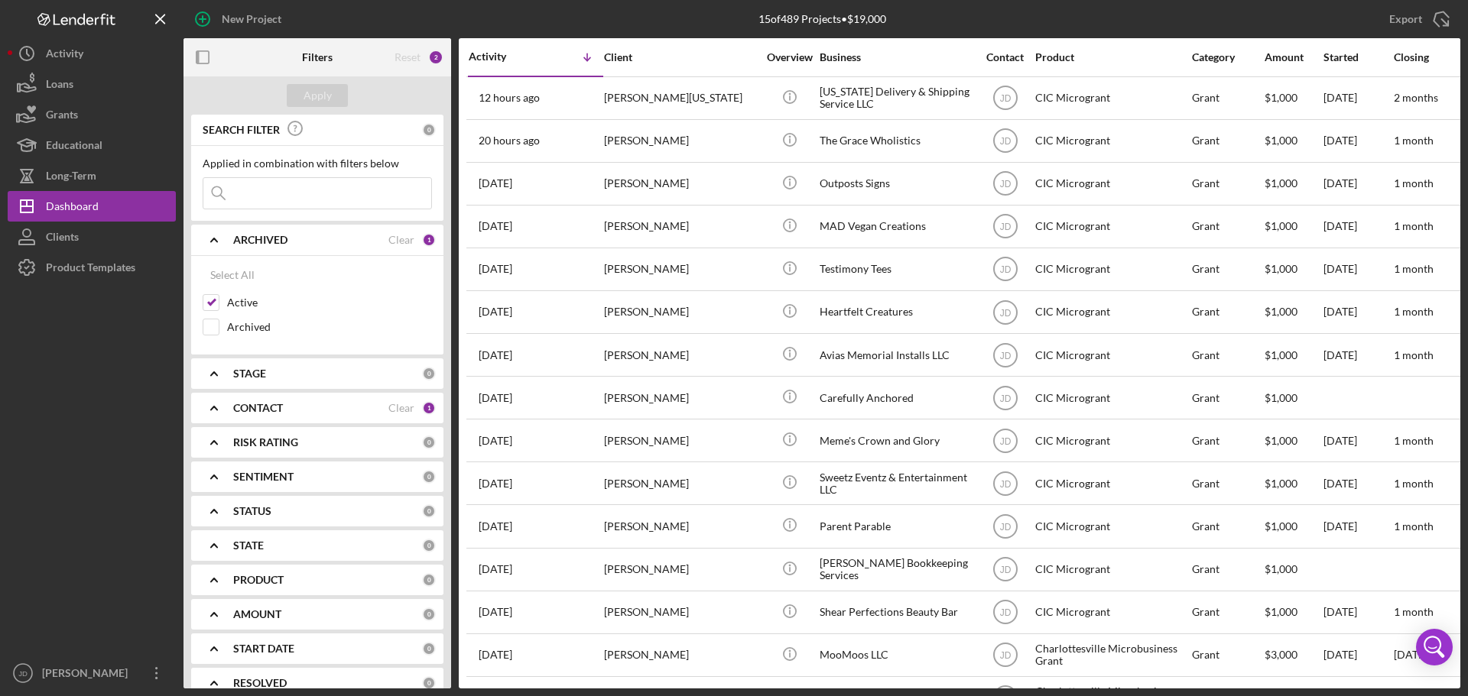
click at [362, 237] on div "ARCHIVED" at bounding box center [310, 240] width 155 height 12
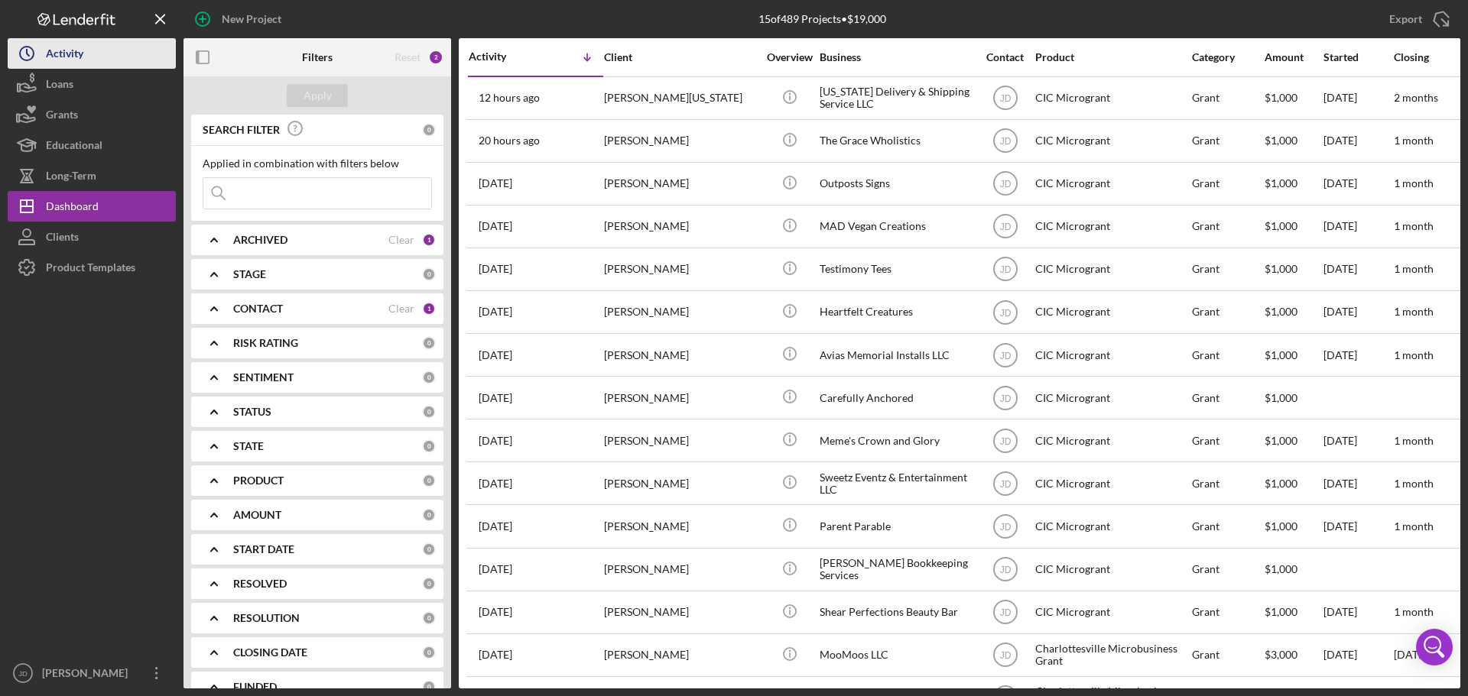
click at [73, 54] on div "Activity" at bounding box center [64, 55] width 37 height 34
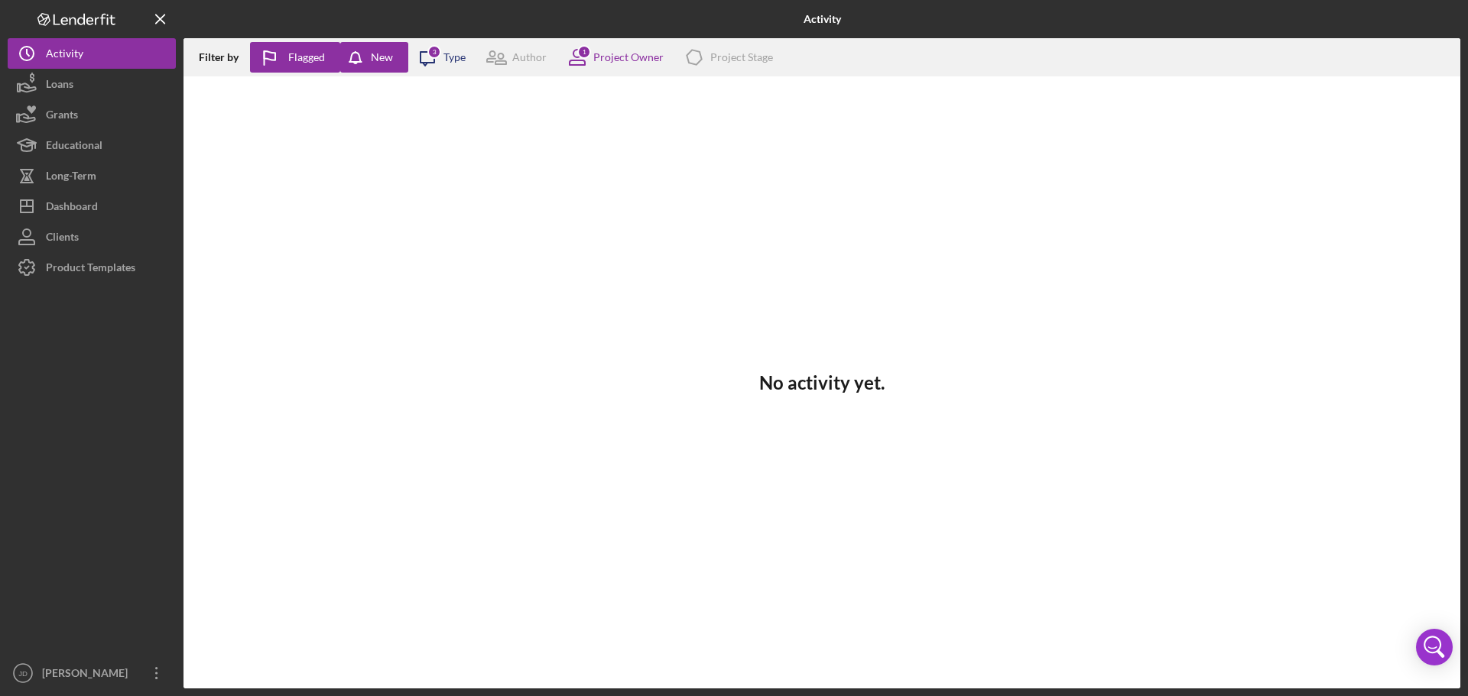
click at [422, 55] on icon "Icon/Message" at bounding box center [427, 57] width 38 height 38
click at [602, 63] on div "Project Owner" at bounding box center [628, 57] width 70 height 12
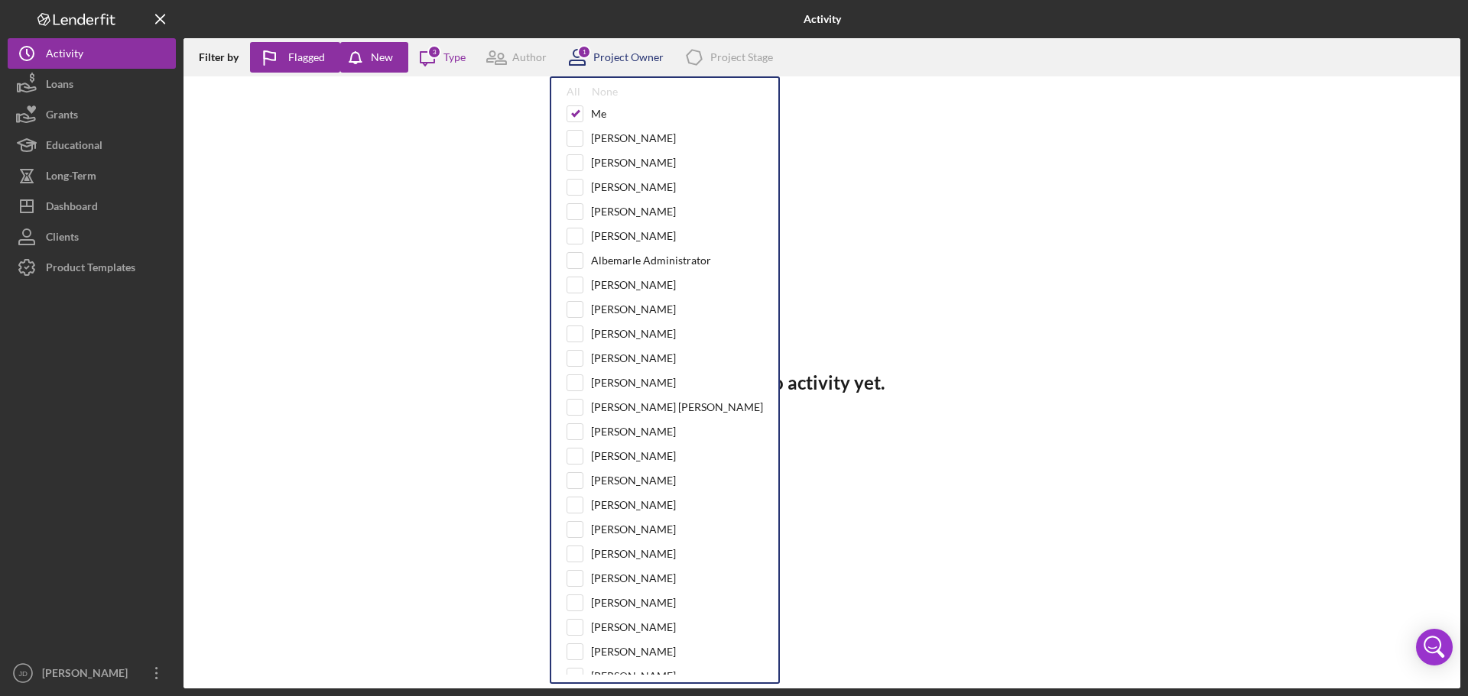
click at [602, 63] on div "Project Owner" at bounding box center [628, 57] width 70 height 12
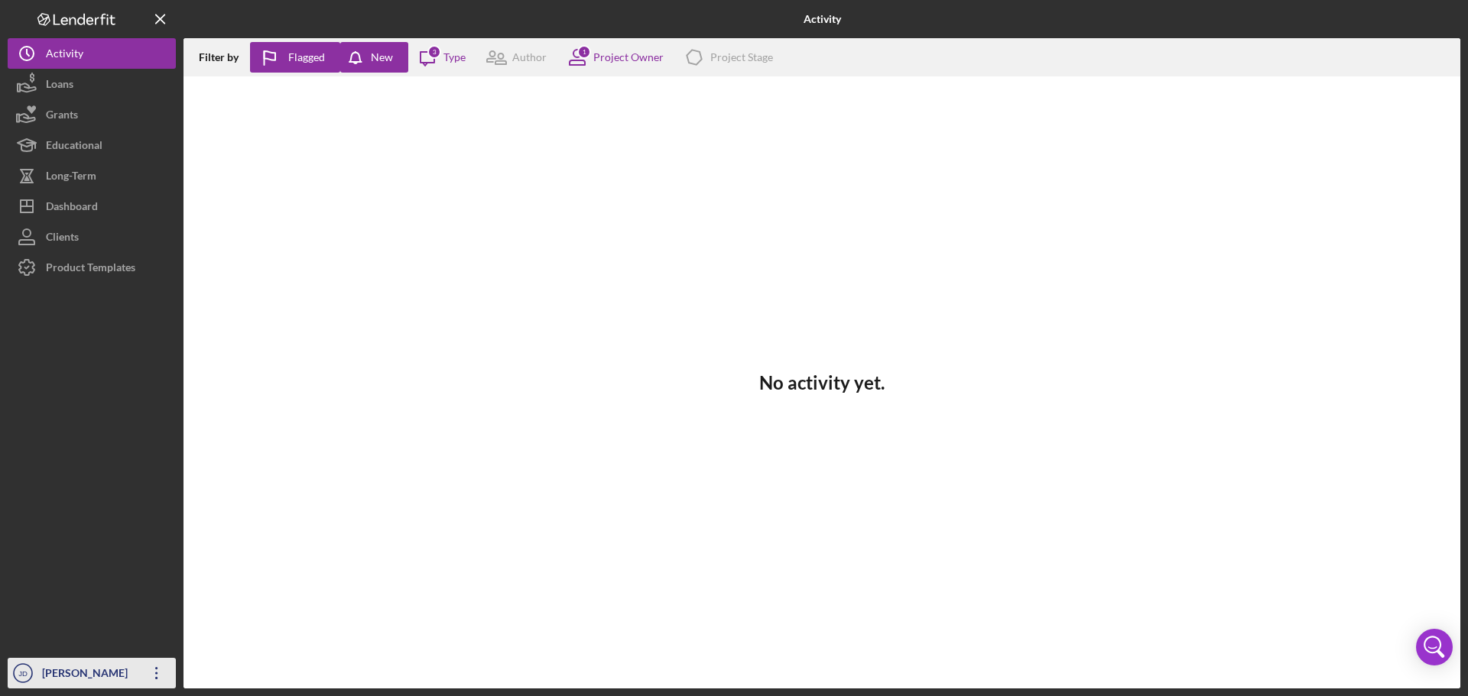
click at [166, 676] on icon "Icon/Overflow" at bounding box center [157, 673] width 38 height 38
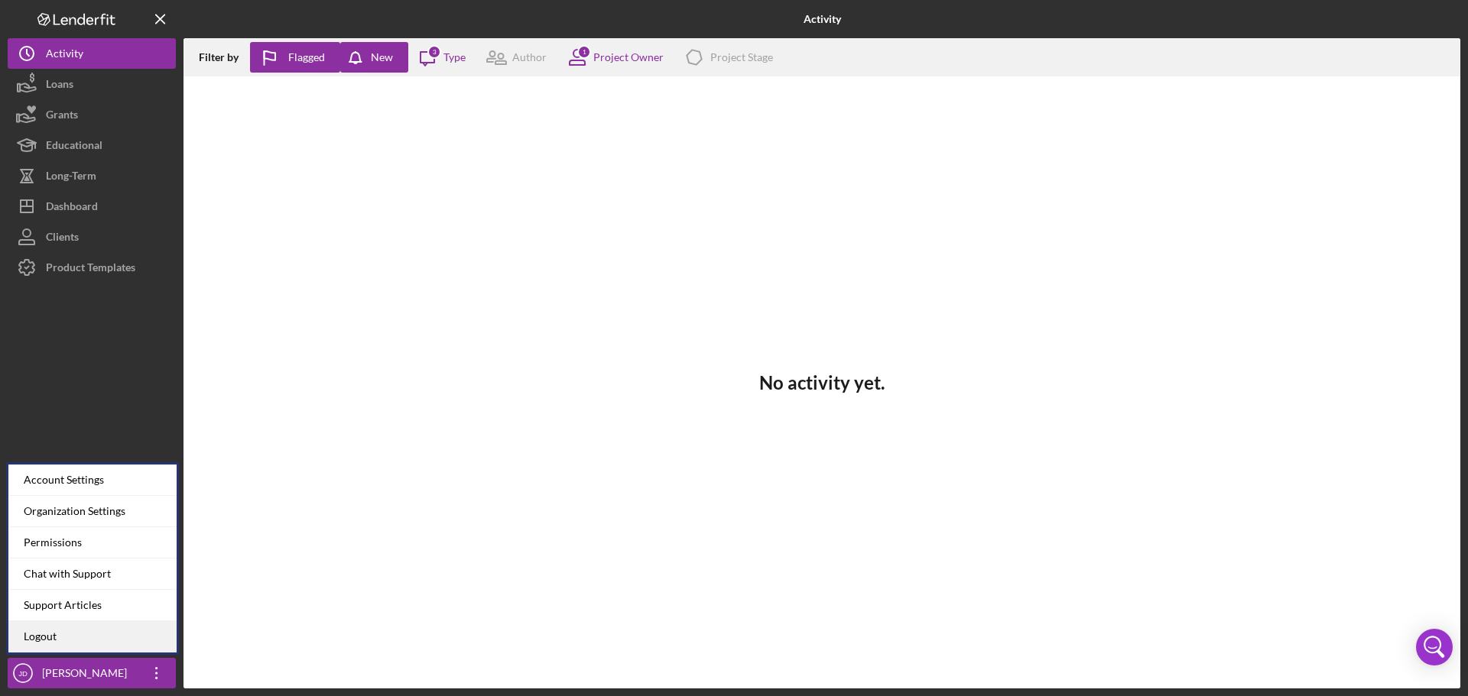
click at [76, 635] on link "Logout" at bounding box center [92, 636] width 168 height 31
